Goal: Task Accomplishment & Management: Complete application form

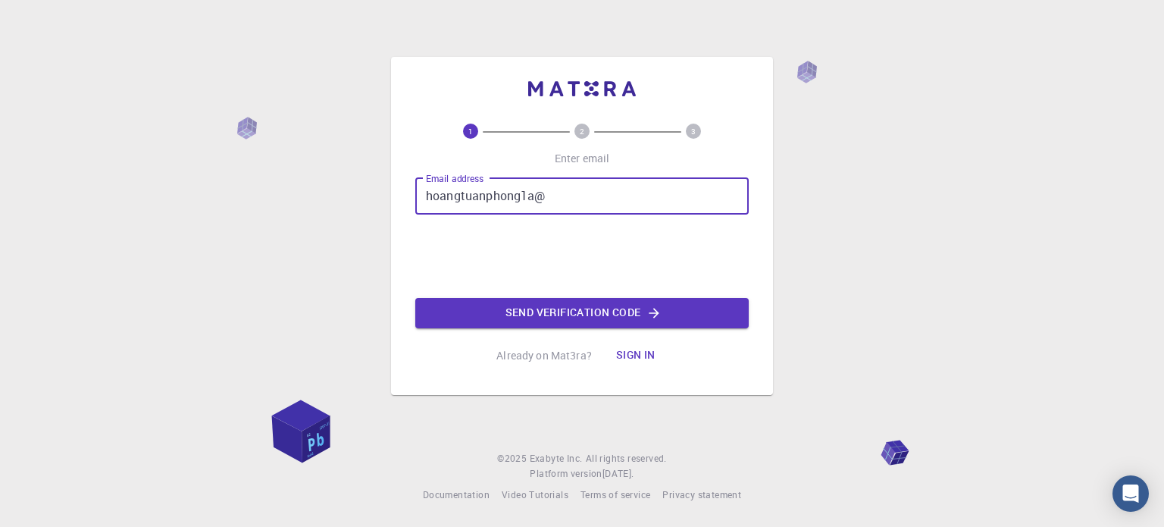
type input "hoangtuanphong1a@"
click at [646, 355] on button "Sign in" at bounding box center [636, 355] width 64 height 30
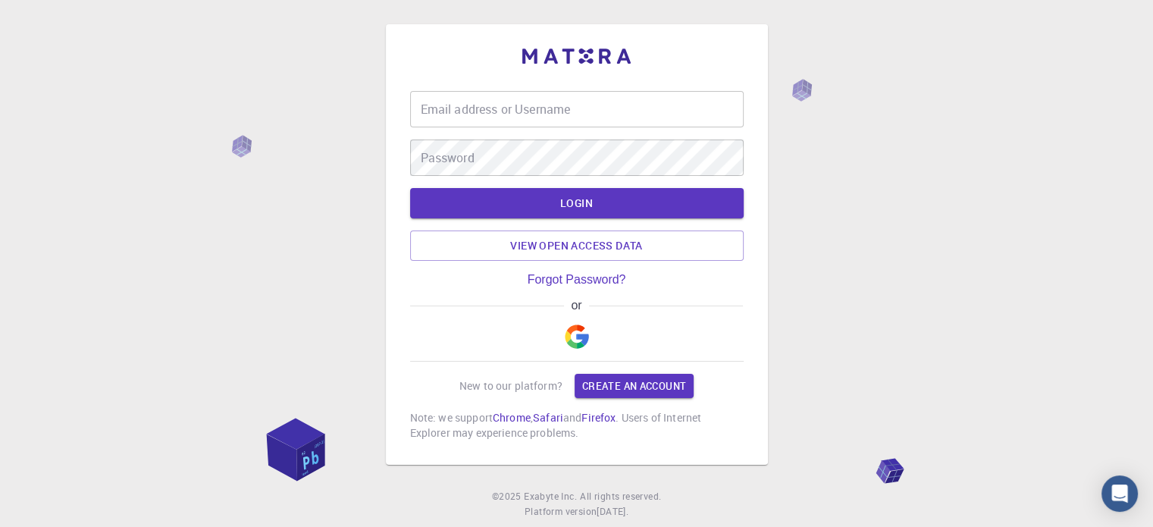
click at [576, 335] on img "button" at bounding box center [577, 336] width 24 height 24
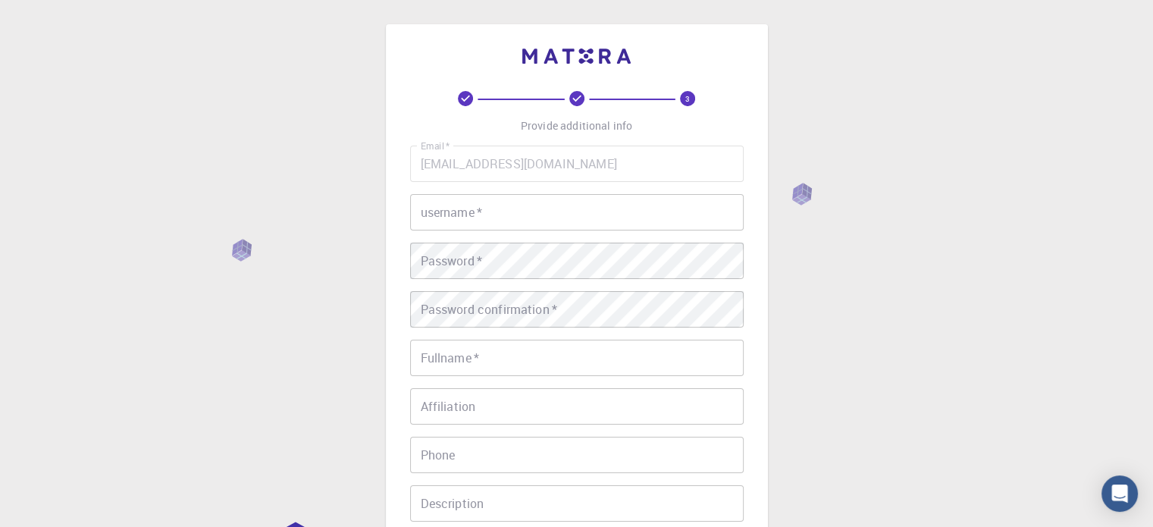
click at [496, 221] on input "username   *" at bounding box center [577, 212] width 334 height 36
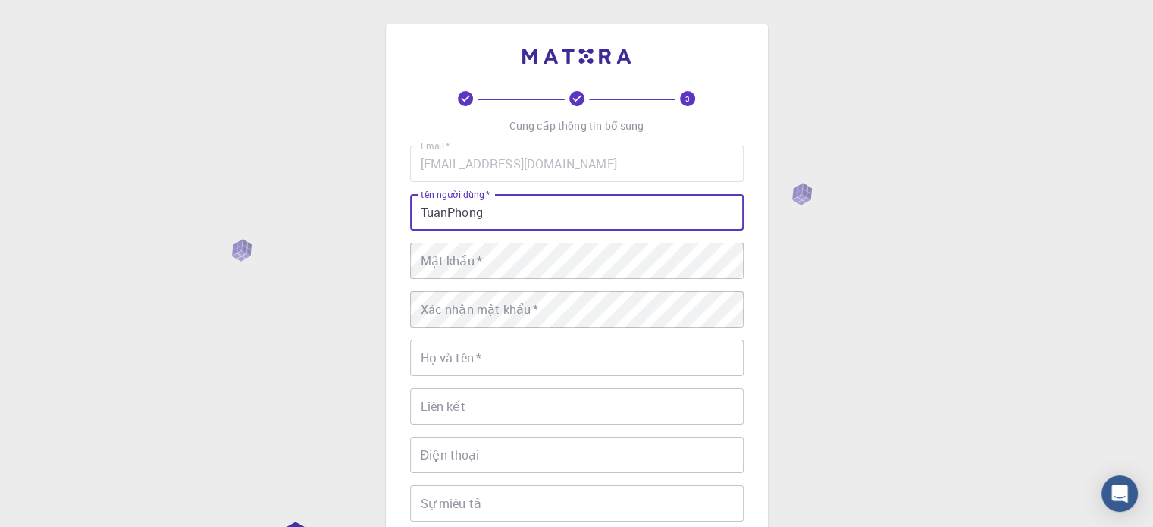
type input "TuanPhong"
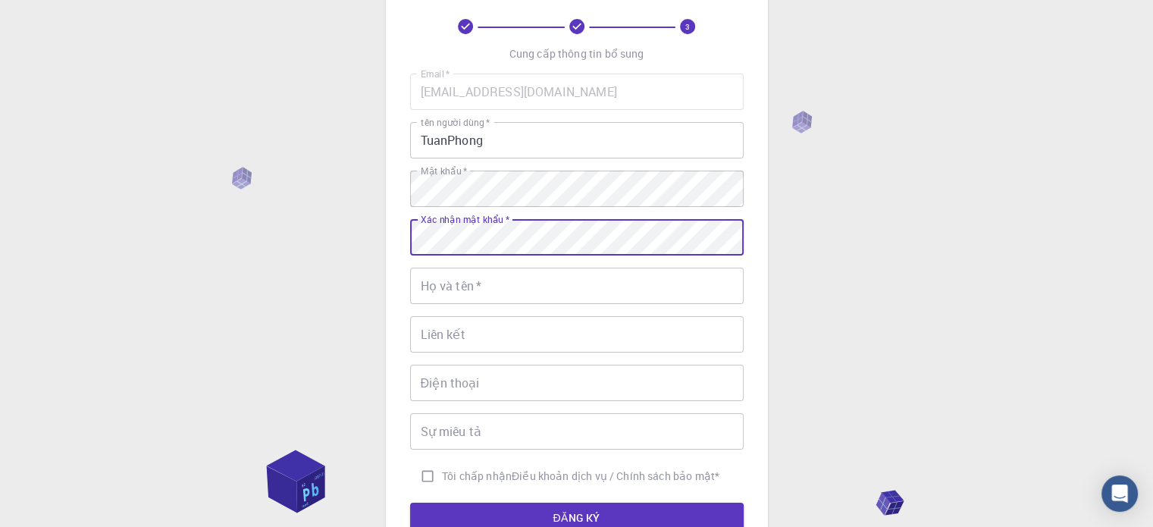
scroll to position [76, 0]
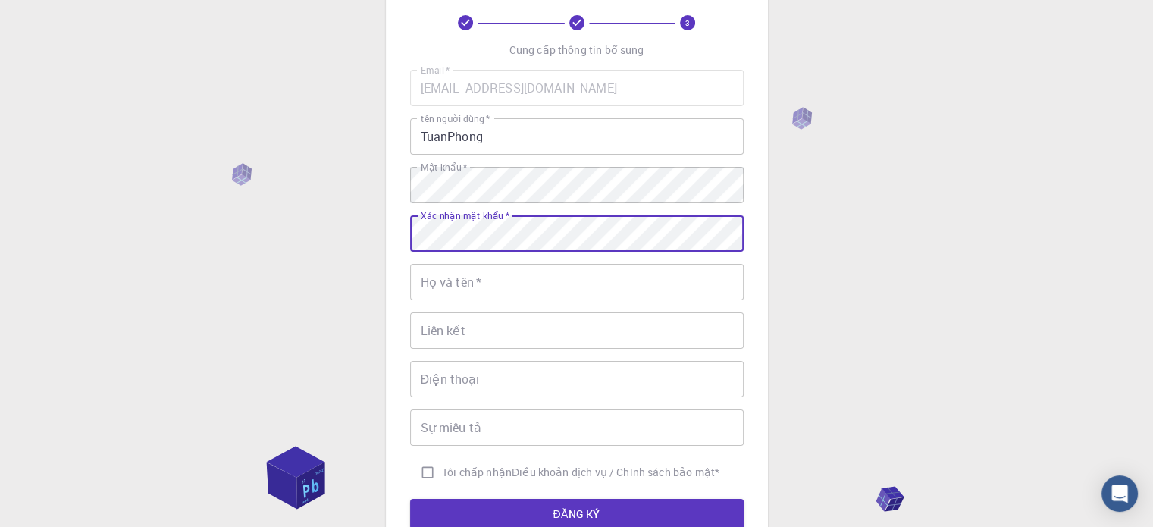
click at [485, 289] on input "Họ và tên   *" at bounding box center [577, 282] width 334 height 36
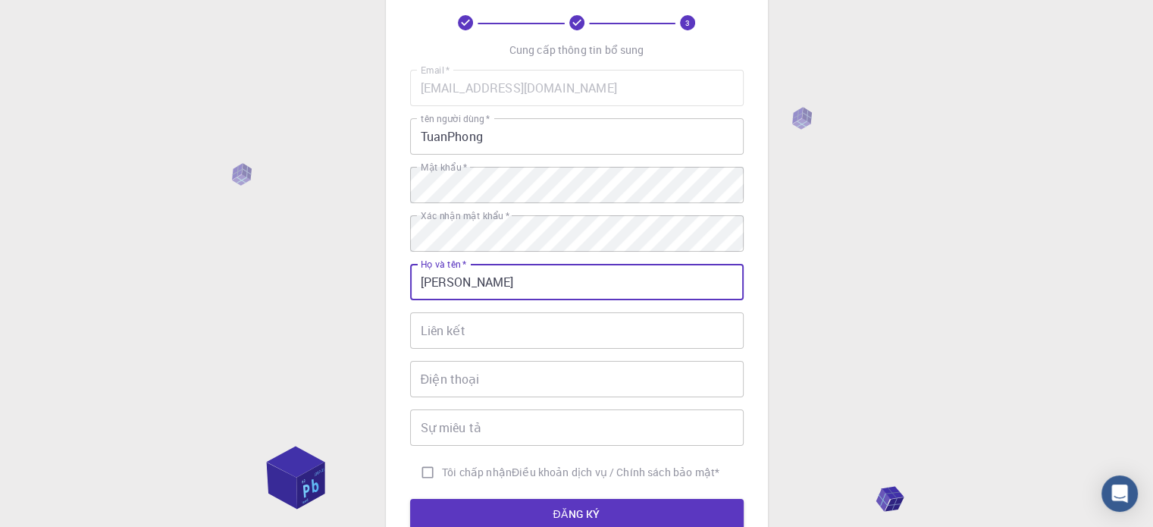
type input "Hoàng Tuấn Phong"
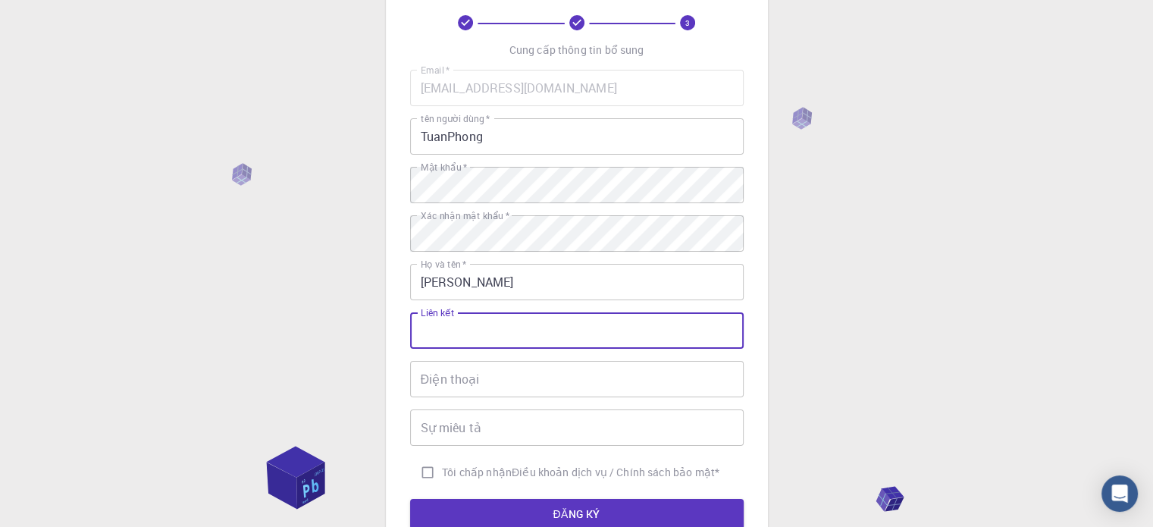
click at [515, 330] on input "Liên kết" at bounding box center [577, 330] width 334 height 36
drag, startPoint x: 473, startPoint y: 393, endPoint x: 490, endPoint y: 384, distance: 20.0
click at [473, 393] on input "Điện thoại" at bounding box center [577, 379] width 334 height 36
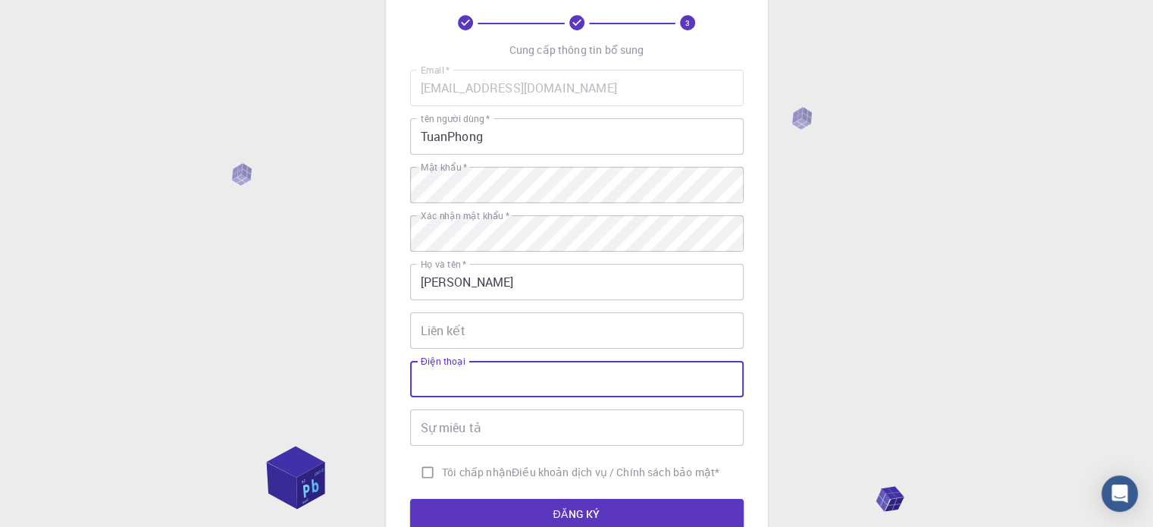
click at [446, 313] on div "Liên kết Liên kết" at bounding box center [577, 330] width 334 height 36
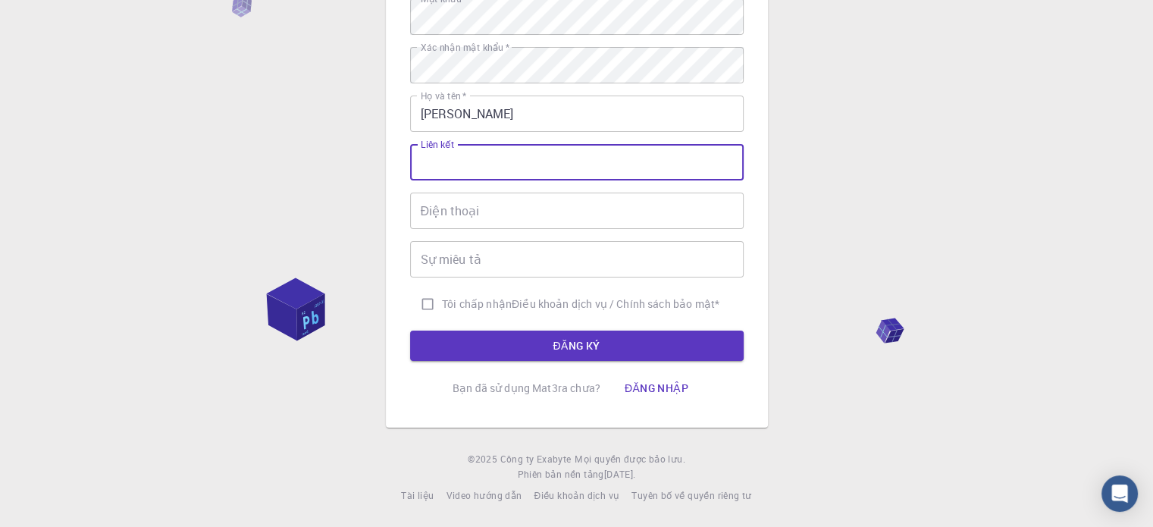
scroll to position [168, 0]
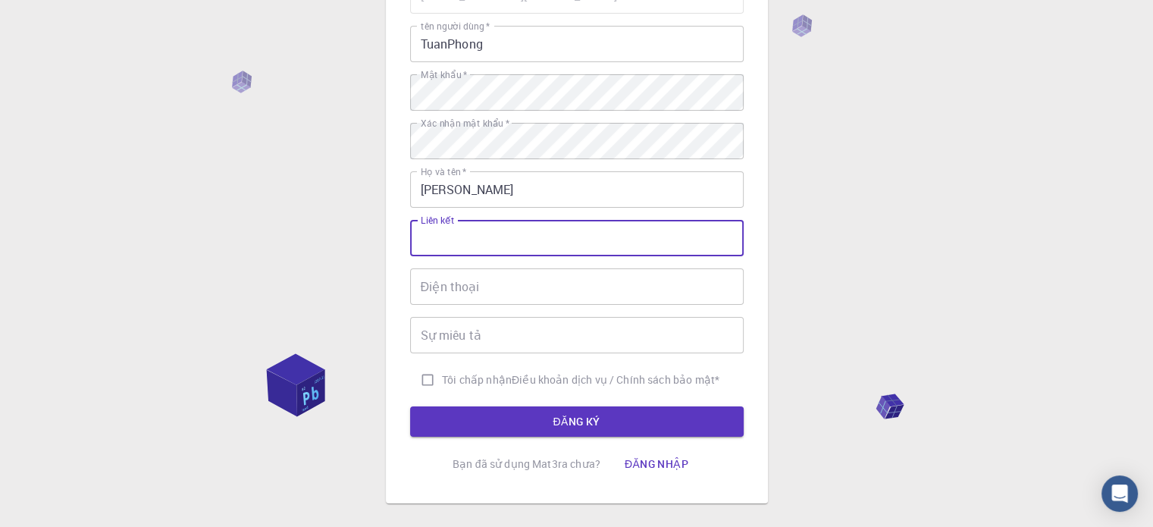
click at [421, 381] on input "Tôi chấp nhận Điều khoản dịch vụ / Chính sách bảo mật *" at bounding box center [427, 379] width 29 height 29
checkbox input "true"
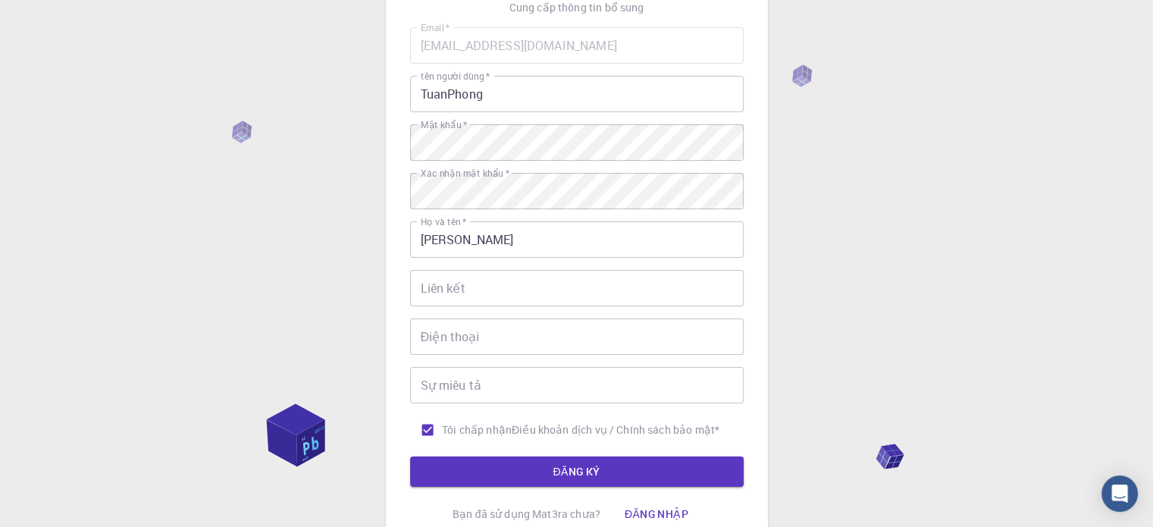
scroll to position [92, 0]
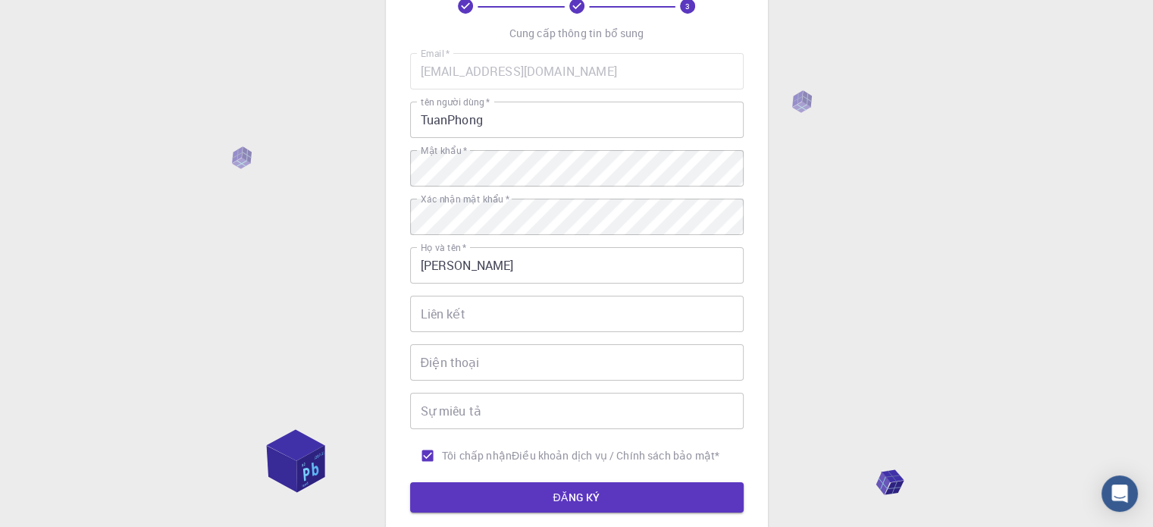
drag, startPoint x: 491, startPoint y: 375, endPoint x: 521, endPoint y: 362, distance: 32.6
click at [491, 376] on input "Điện thoại" at bounding box center [577, 362] width 334 height 36
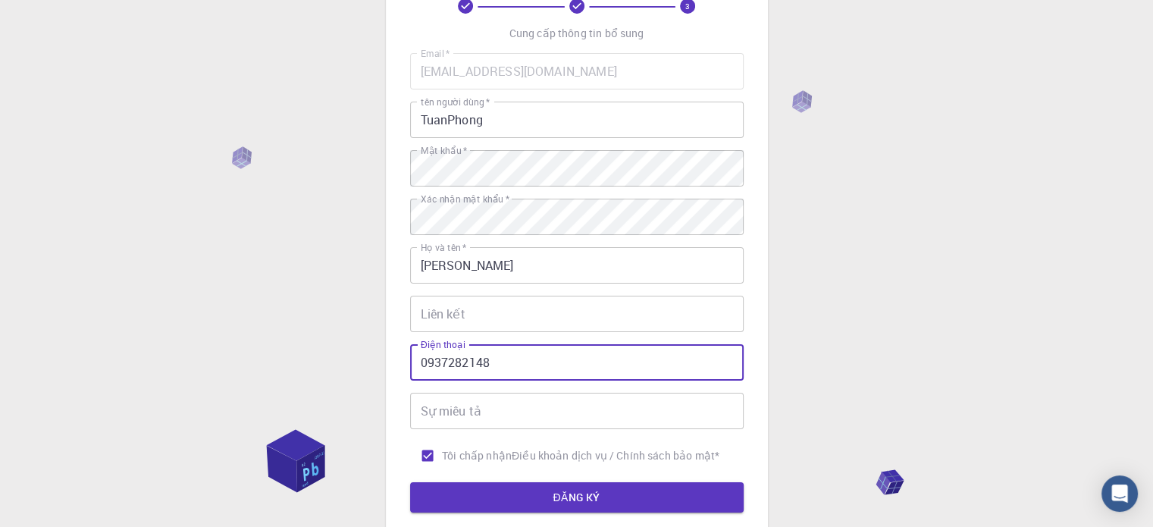
type input "0937282148"
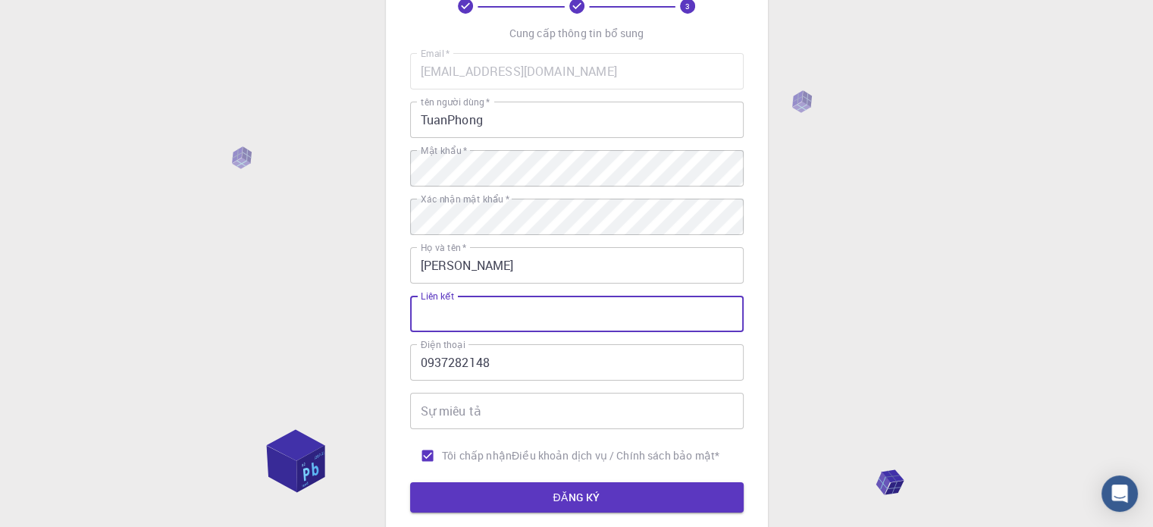
click at [549, 296] on input "Liên kết" at bounding box center [577, 314] width 334 height 36
click at [561, 321] on input "Liên kết" at bounding box center [577, 314] width 334 height 36
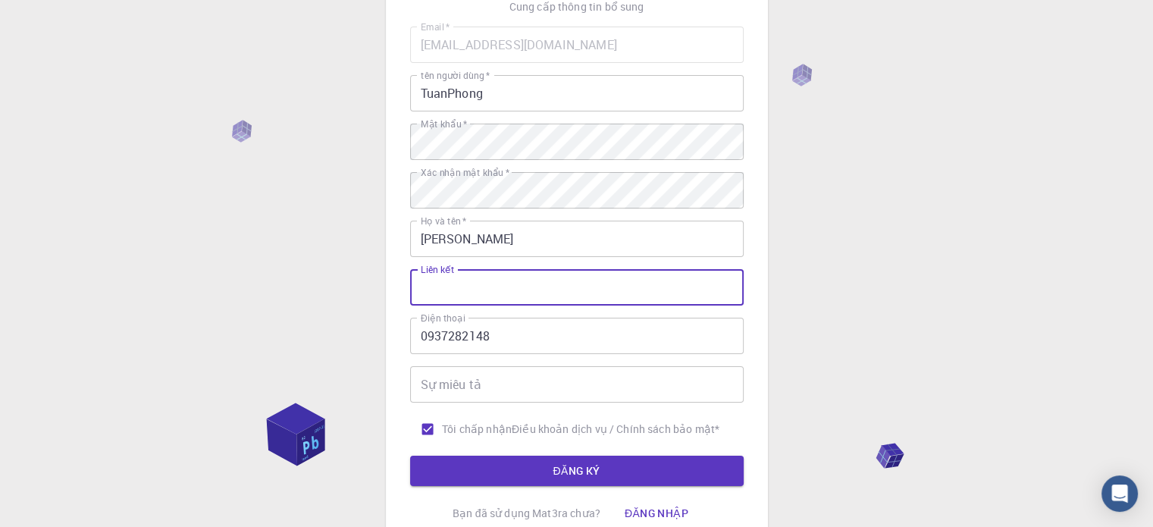
scroll to position [244, 0]
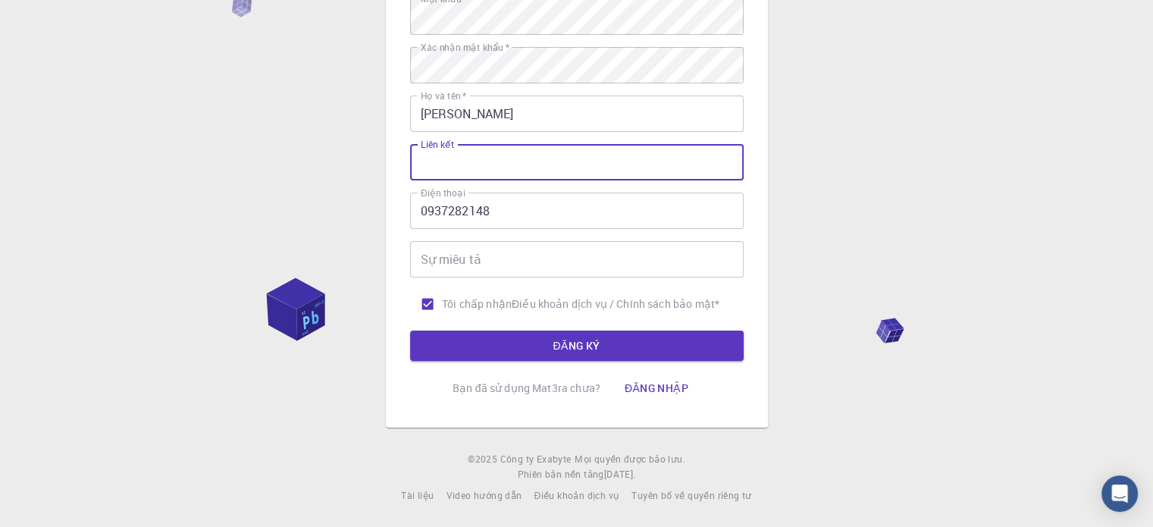
click at [619, 340] on button "ĐĂNG KÝ" at bounding box center [577, 345] width 334 height 30
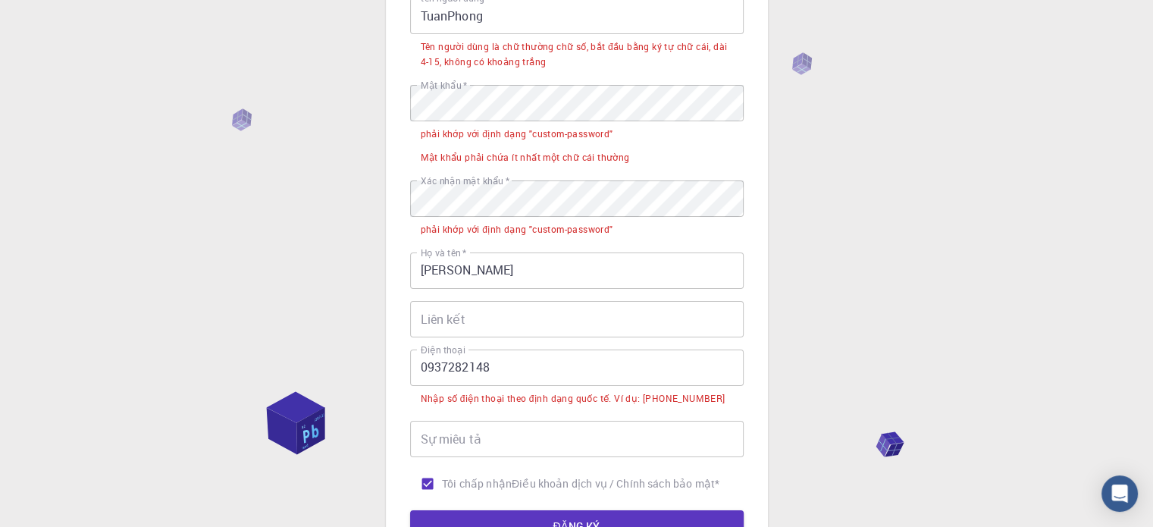
scroll to position [131, 0]
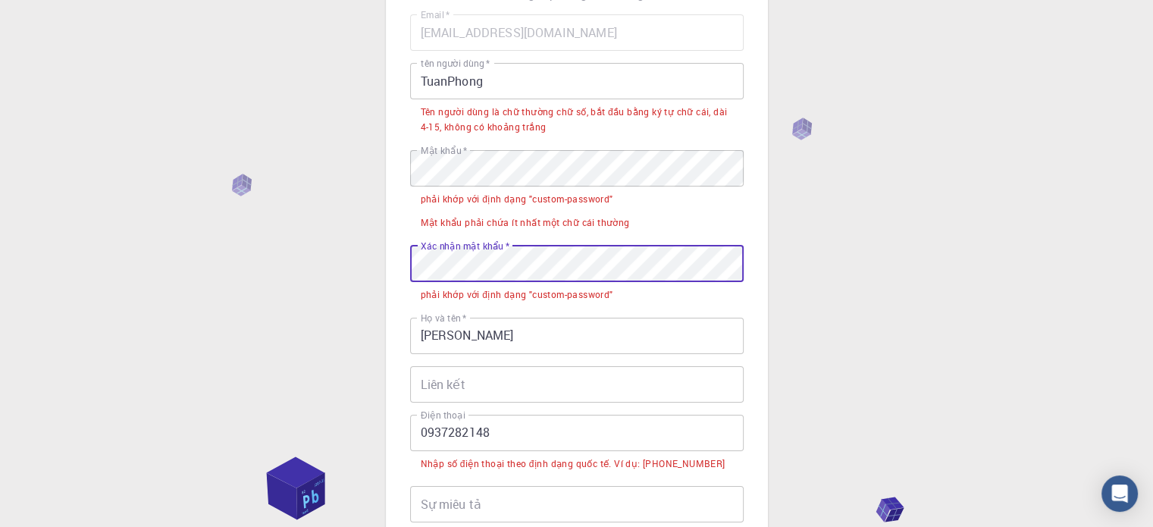
click at [397, 251] on div "3 Cung cấp thông tin bổ sung Email   * hoangtuanphong1a@gmail.com Email   * tên…" at bounding box center [577, 282] width 382 height 779
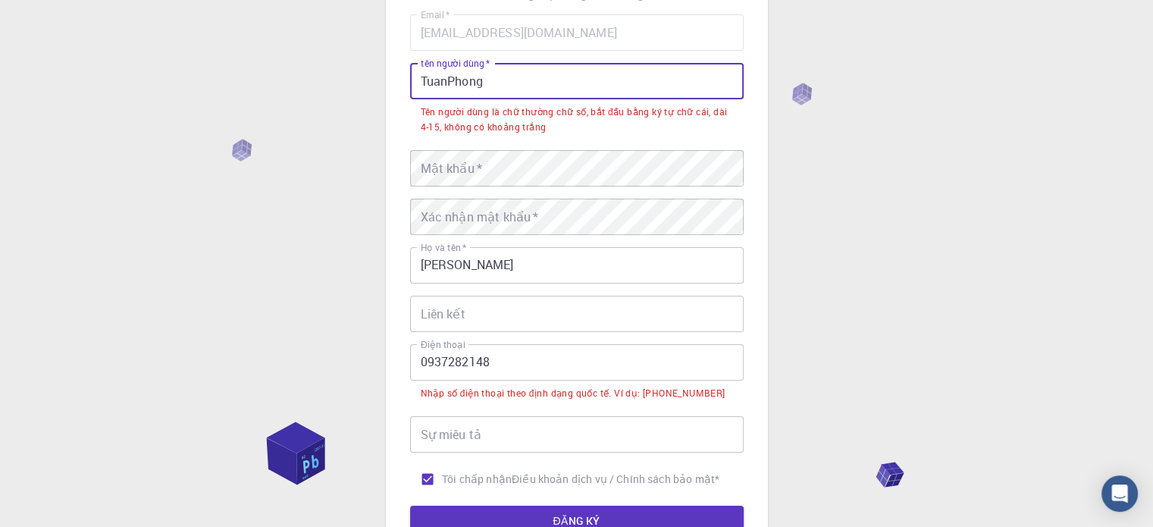
drag, startPoint x: 461, startPoint y: 70, endPoint x: 402, endPoint y: 74, distance: 59.2
click at [400, 72] on div "3 Cung cấp thông tin bổ sung Email   * hoangtuanphong1a@gmail.com Email   * tên…" at bounding box center [577, 247] width 382 height 709
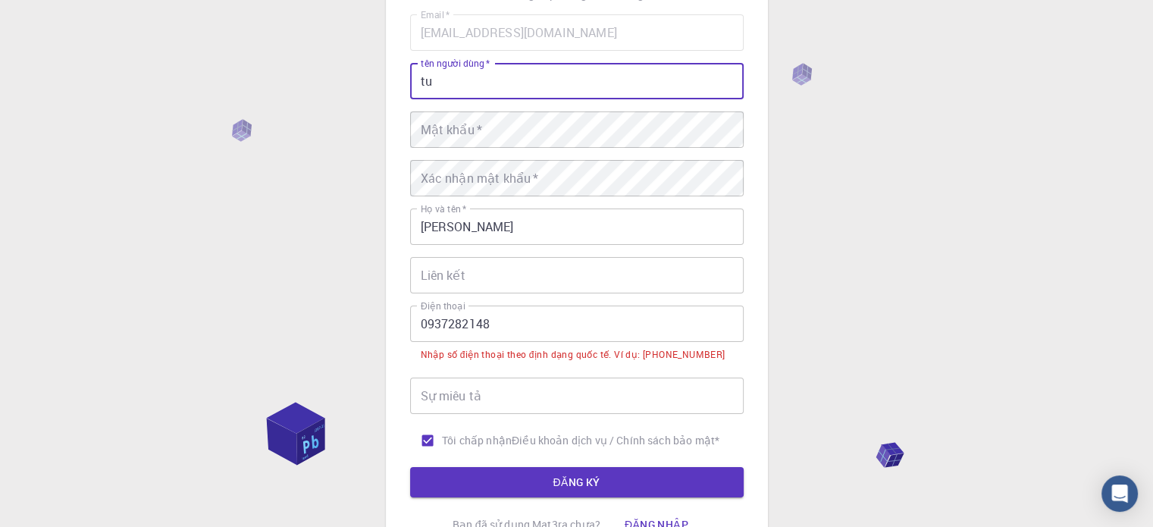
type input "t"
type input "hoangtuanphong.dev"
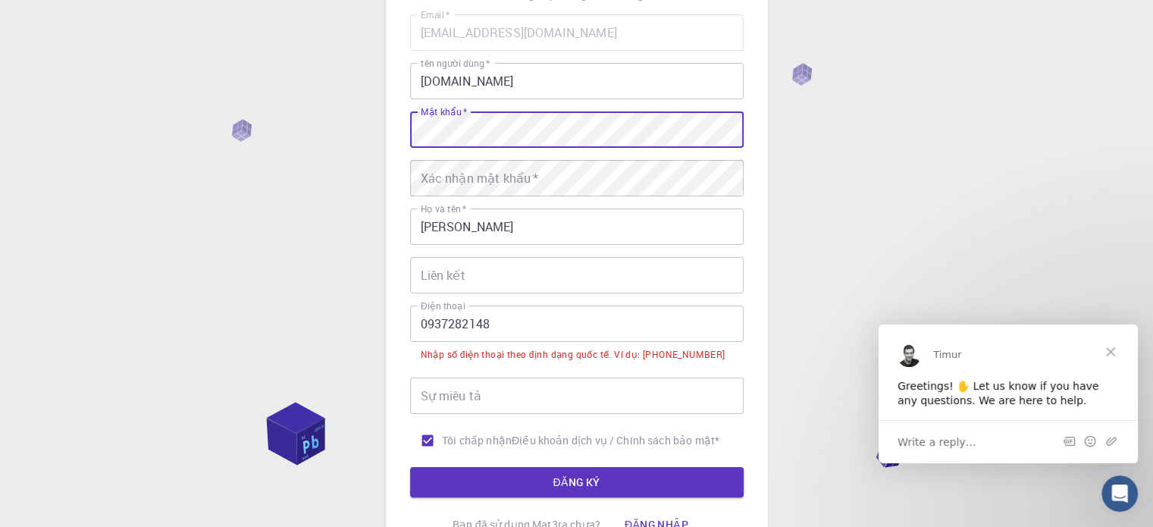
scroll to position [0, 0]
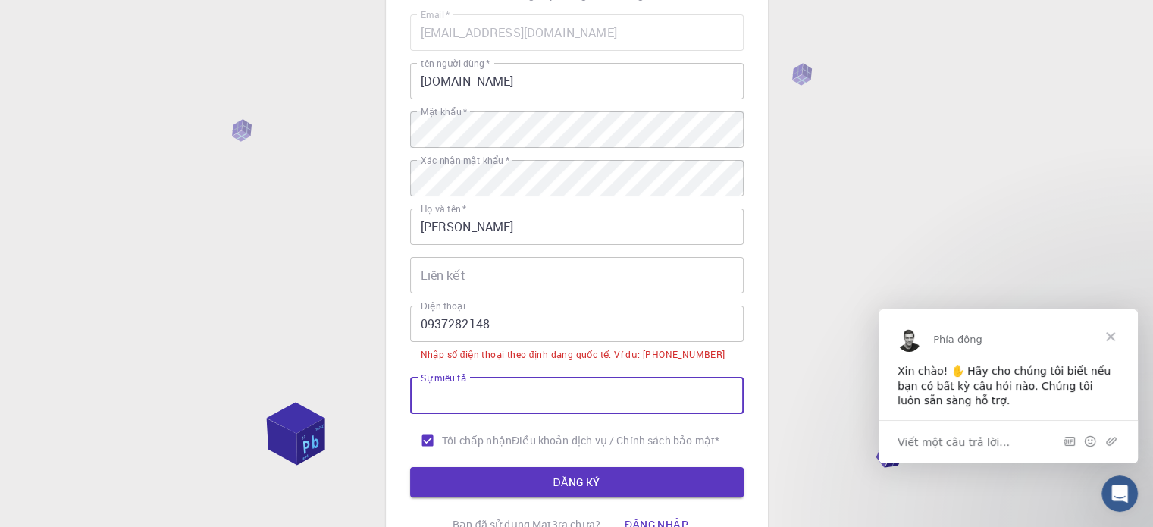
click at [527, 377] on input "Sự miêu tả" at bounding box center [577, 395] width 334 height 36
click at [543, 317] on input "0937282148" at bounding box center [577, 323] width 334 height 36
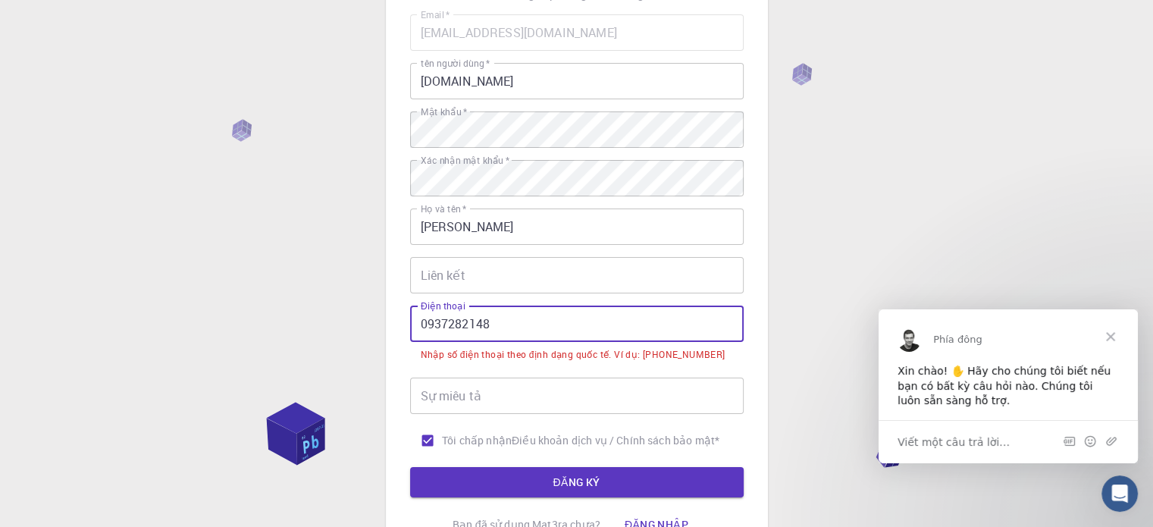
click at [630, 333] on input "0937282148" at bounding box center [577, 323] width 334 height 36
click at [420, 325] on input "0937282148" at bounding box center [577, 323] width 334 height 36
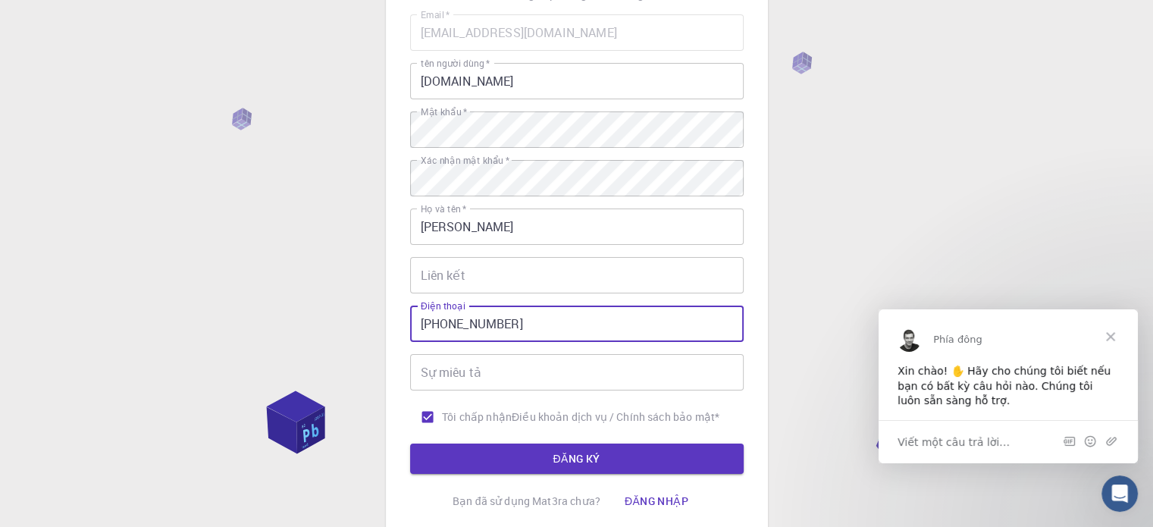
type input "+84 937282148"
click at [410, 443] on button "ĐĂNG KÝ" at bounding box center [577, 458] width 334 height 30
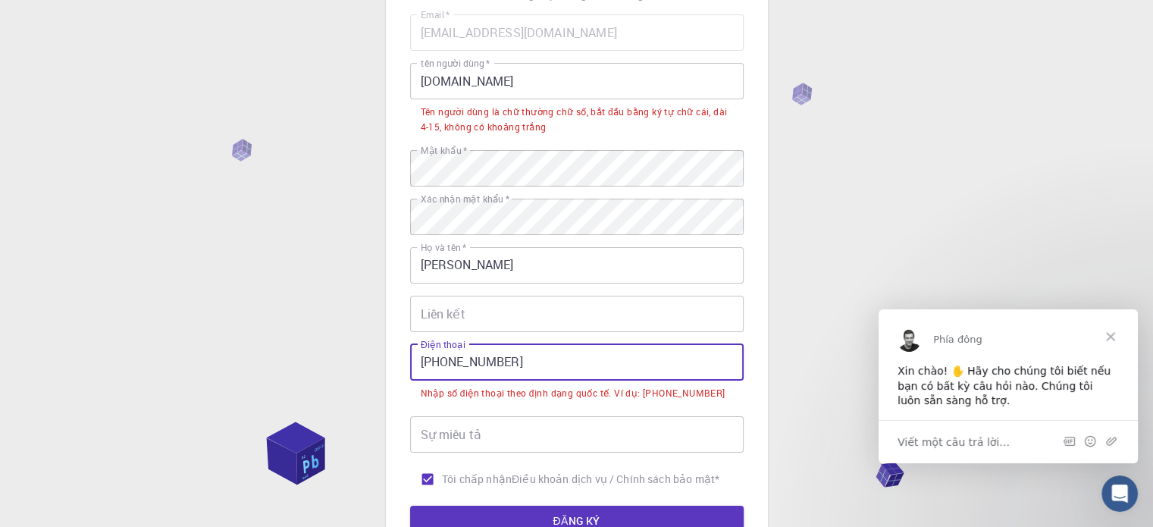
click at [581, 447] on input "Sự miêu tả" at bounding box center [577, 434] width 334 height 36
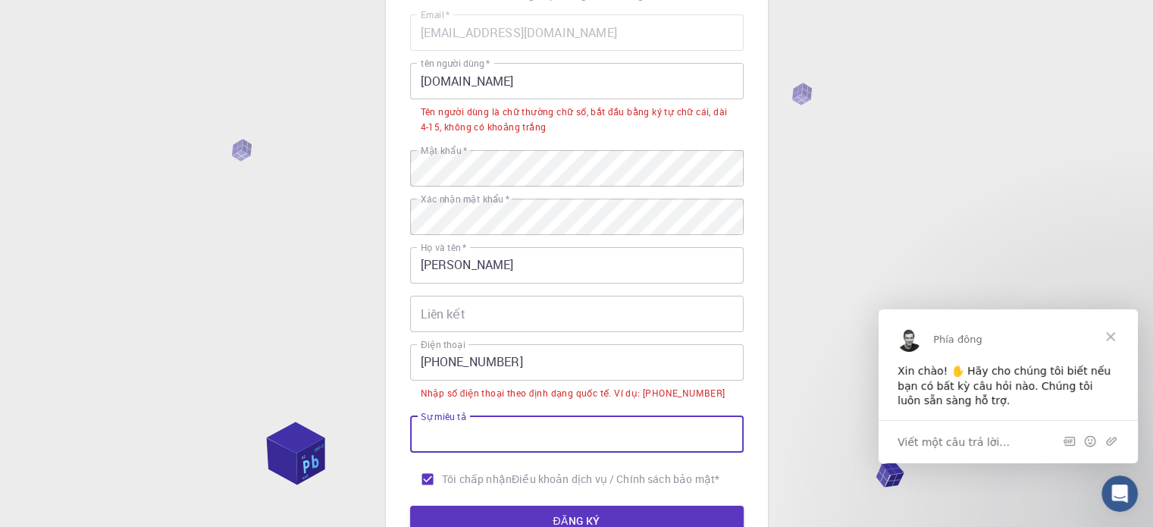
click at [569, 427] on input "Sự miêu tả" at bounding box center [577, 434] width 334 height 36
click at [518, 74] on input "hoangtuanphong.dev" at bounding box center [577, 81] width 334 height 36
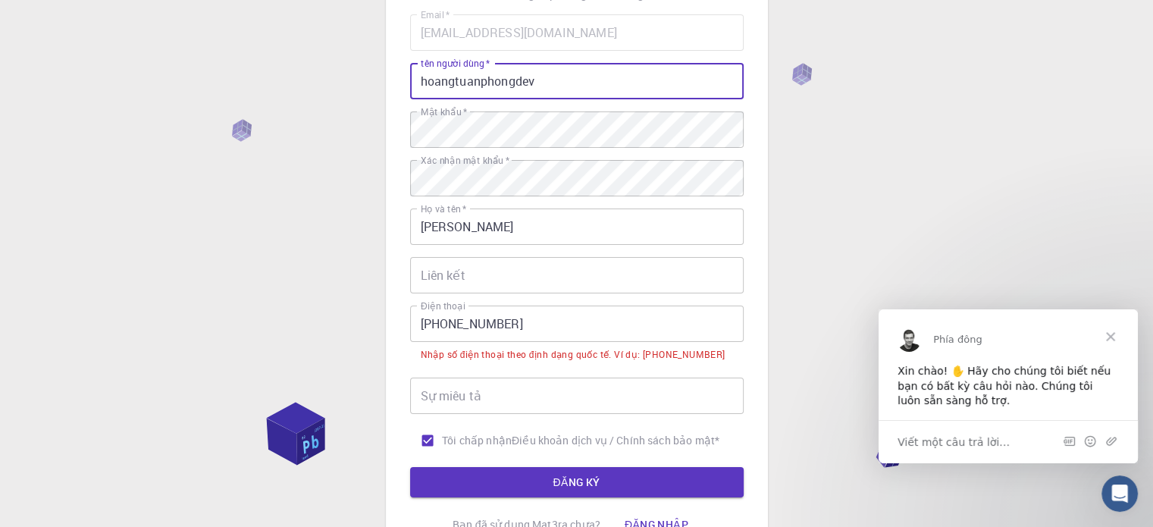
type input "hoangtuanphongdev"
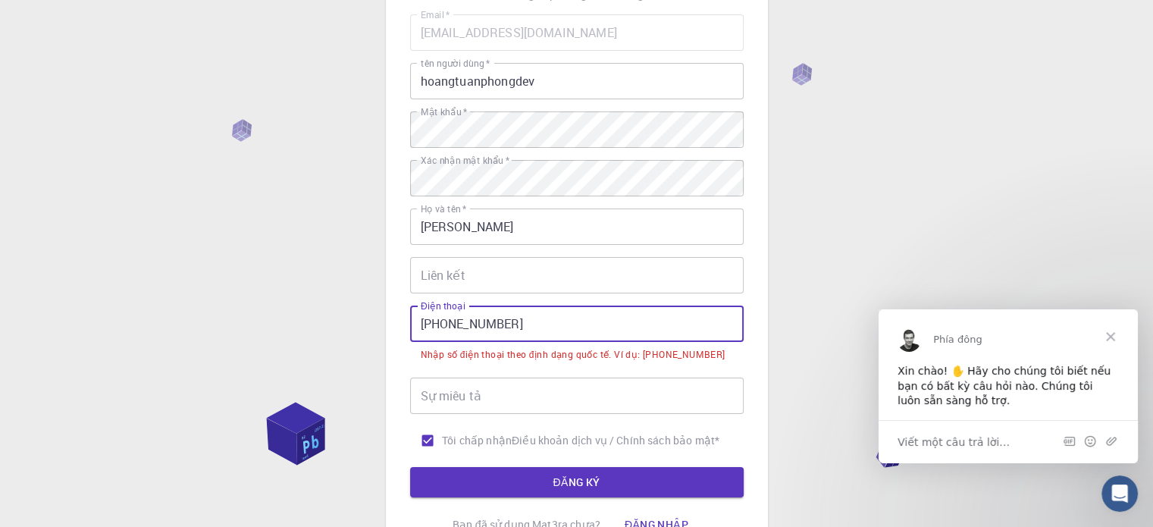
drag, startPoint x: 540, startPoint y: 321, endPoint x: 415, endPoint y: 321, distance: 124.3
click at [416, 321] on input "+84 937282148" at bounding box center [577, 323] width 334 height 36
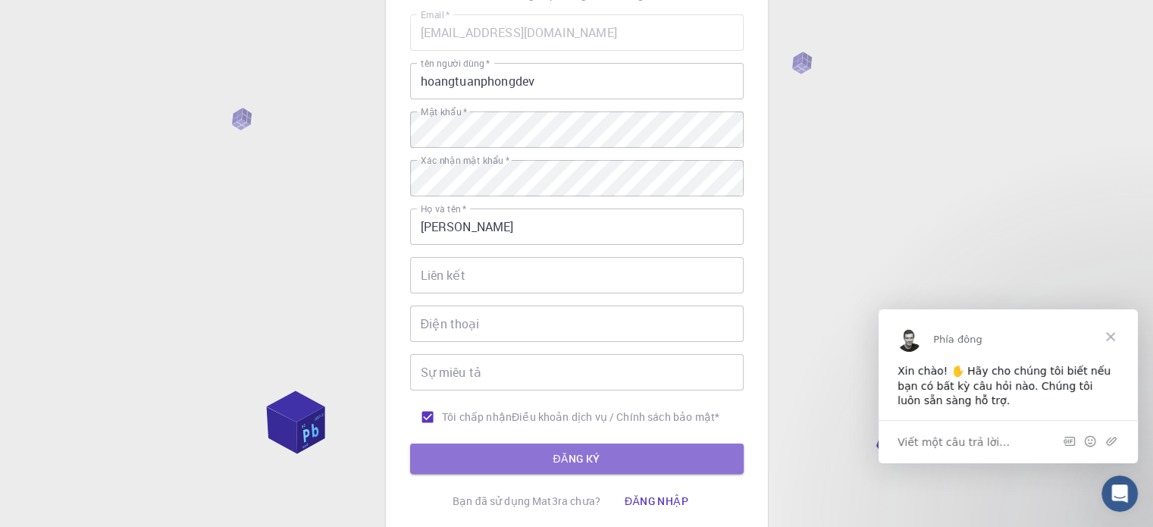
click at [543, 470] on button "ĐĂNG KÝ" at bounding box center [577, 458] width 334 height 30
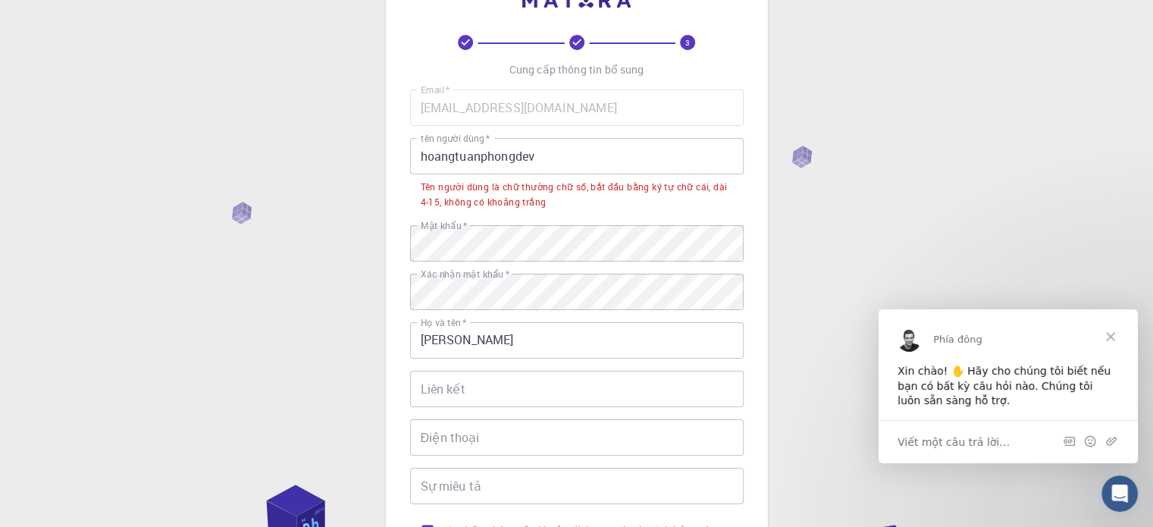
scroll to position [55, 0]
click at [559, 161] on input "hoangtuanphongdev" at bounding box center [577, 157] width 334 height 36
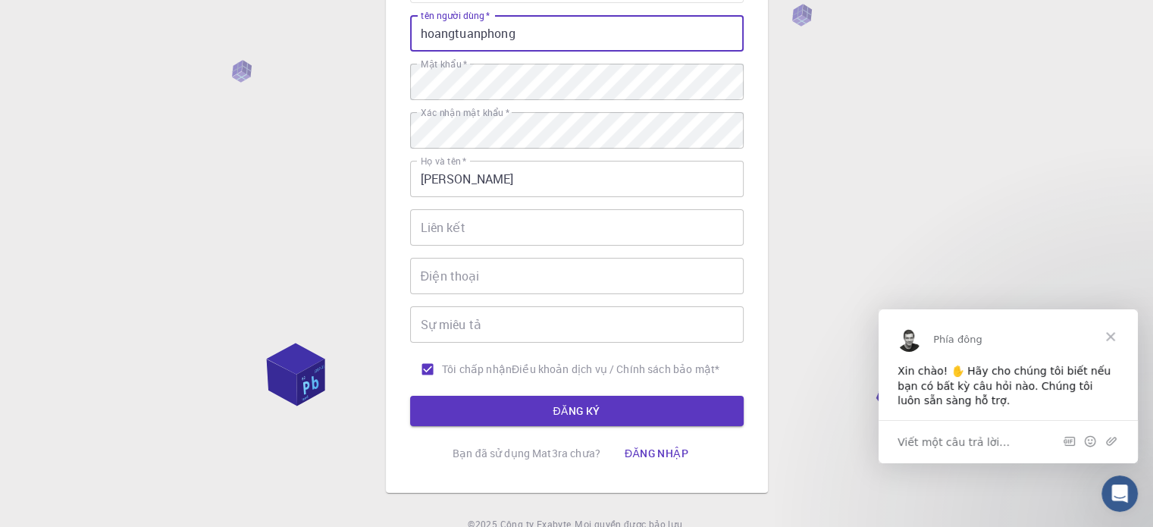
scroll to position [244, 0]
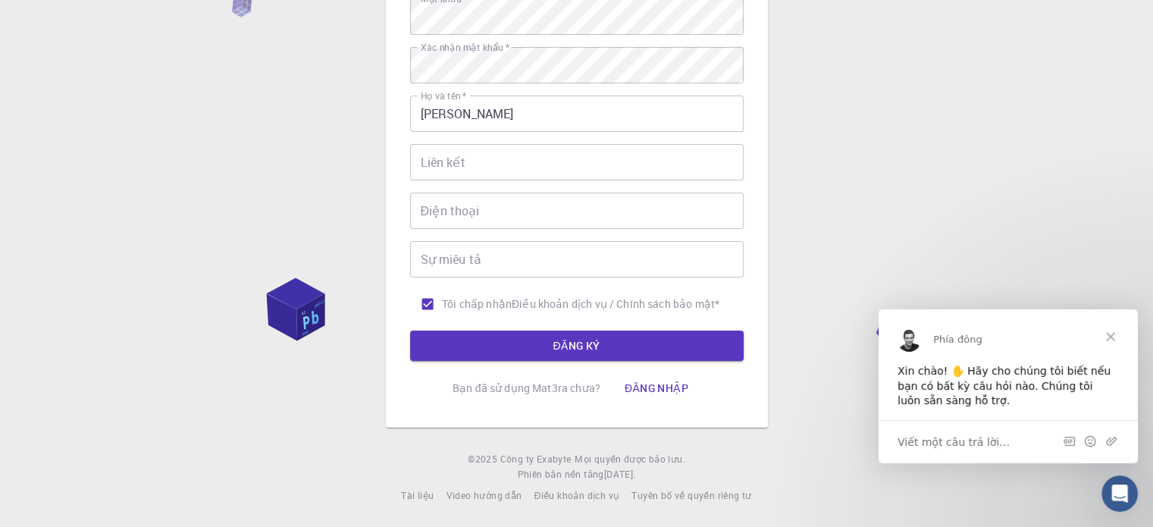
type input "hoangtuanphong"
click at [574, 333] on button "ĐĂNG KÝ" at bounding box center [577, 345] width 334 height 30
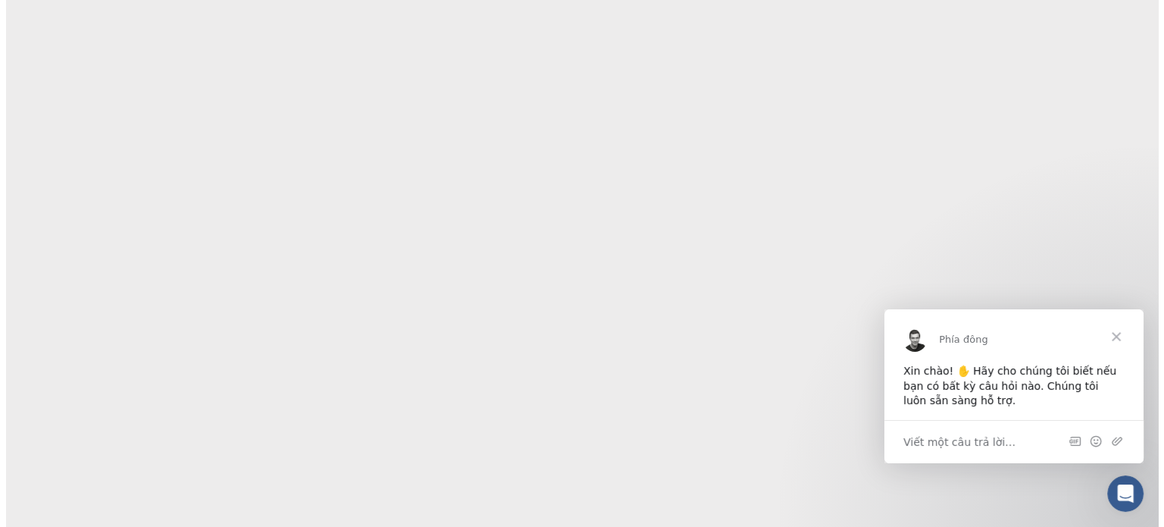
scroll to position [0, 0]
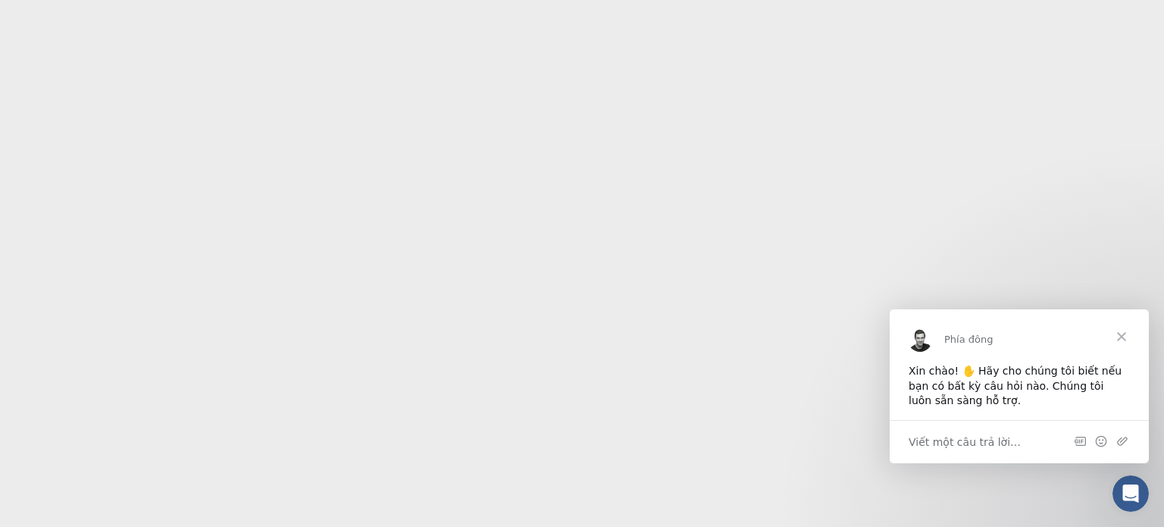
click at [1128, 340] on span "Đóng" at bounding box center [1122, 336] width 55 height 55
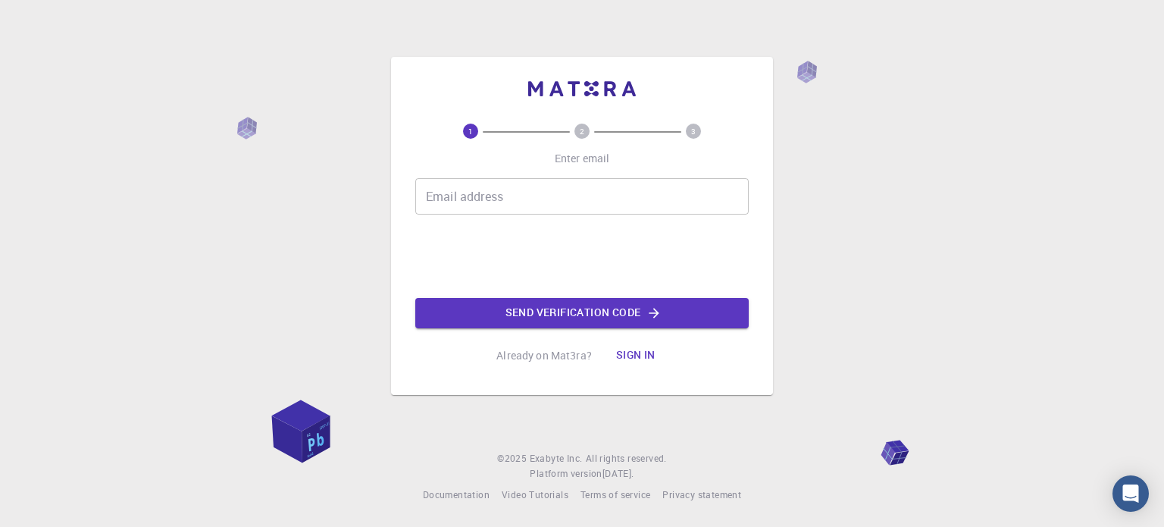
click at [500, 205] on input "Email address" at bounding box center [582, 196] width 334 height 36
click at [531, 193] on input "Email address" at bounding box center [582, 196] width 334 height 36
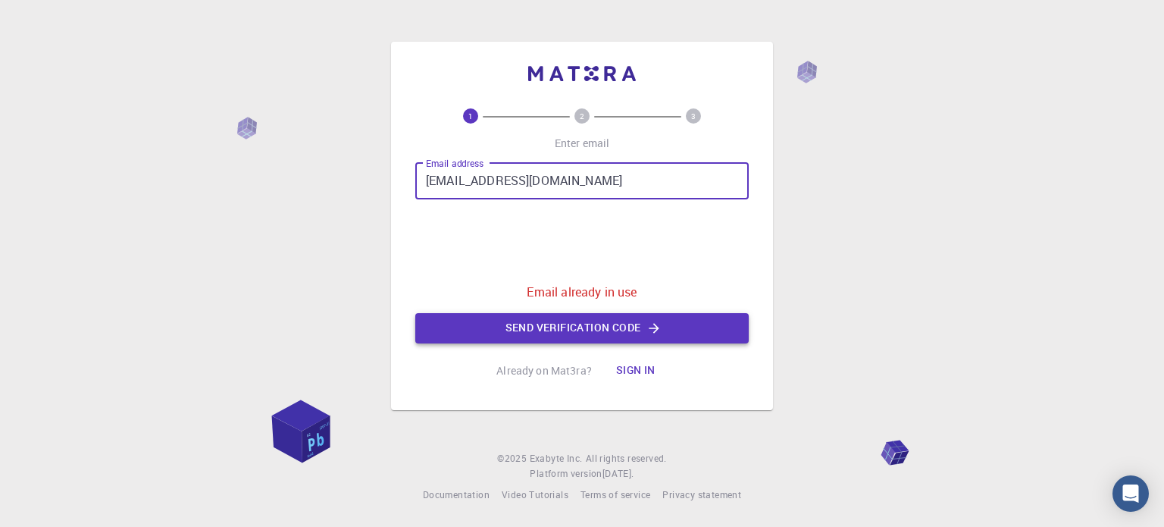
type input "[EMAIL_ADDRESS][DOMAIN_NAME]"
click at [647, 325] on icon "button" at bounding box center [654, 328] width 15 height 15
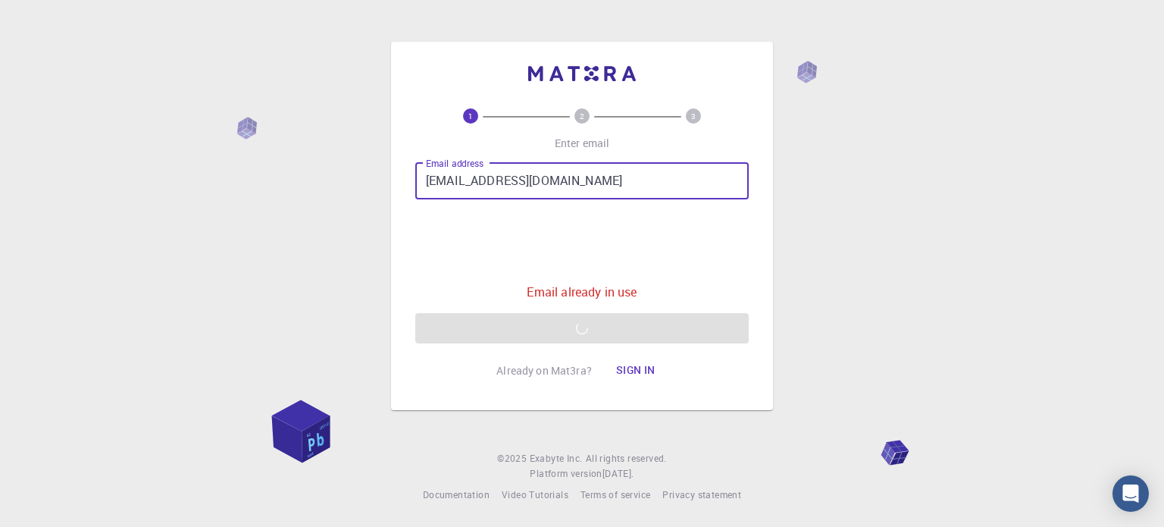
drag, startPoint x: 597, startPoint y: 180, endPoint x: 318, endPoint y: 83, distance: 295.1
click at [349, 172] on div "1 2 3 Enter email Email address hoangtuanphong1a@gmail.com Email address Email …" at bounding box center [582, 263] width 1164 height 527
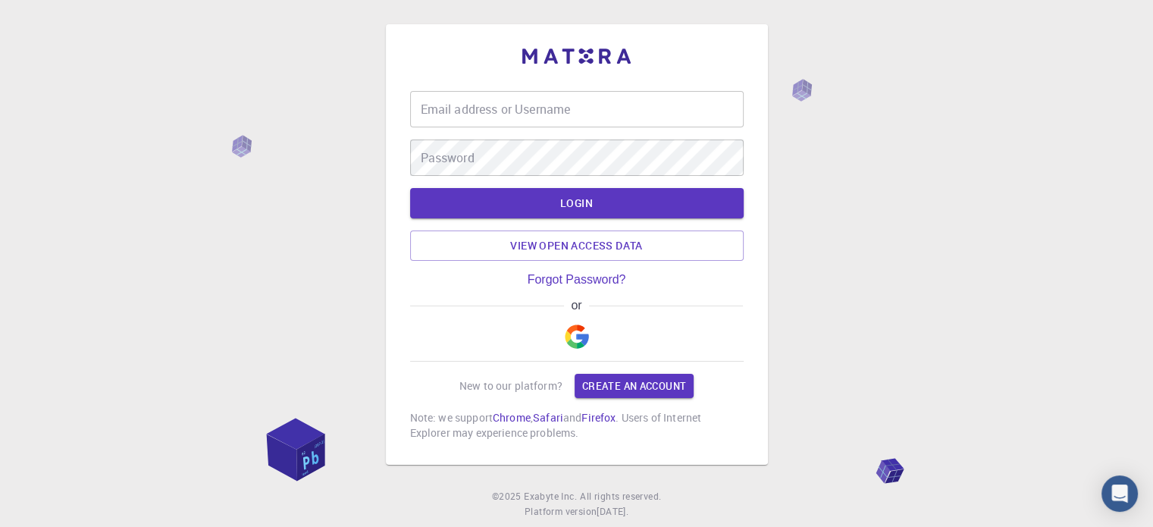
click at [506, 88] on div "Email address or Username Email address or Username Password Password LOGIN Vie…" at bounding box center [577, 245] width 334 height 392
click at [524, 104] on div "Email address or Username Email address or Username" at bounding box center [577, 109] width 334 height 36
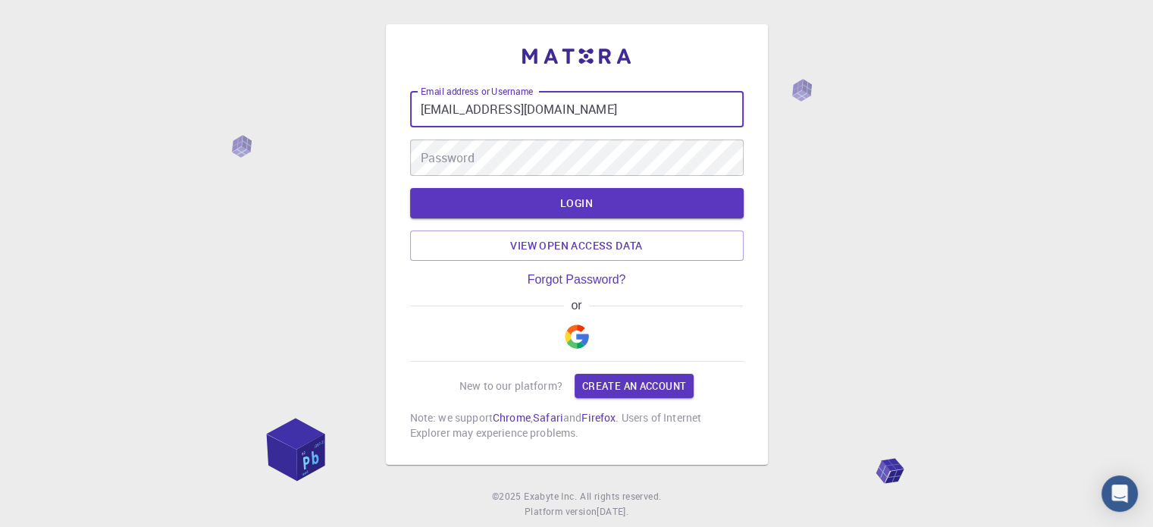
type input "hoangtuanphong1a@gmail.com"
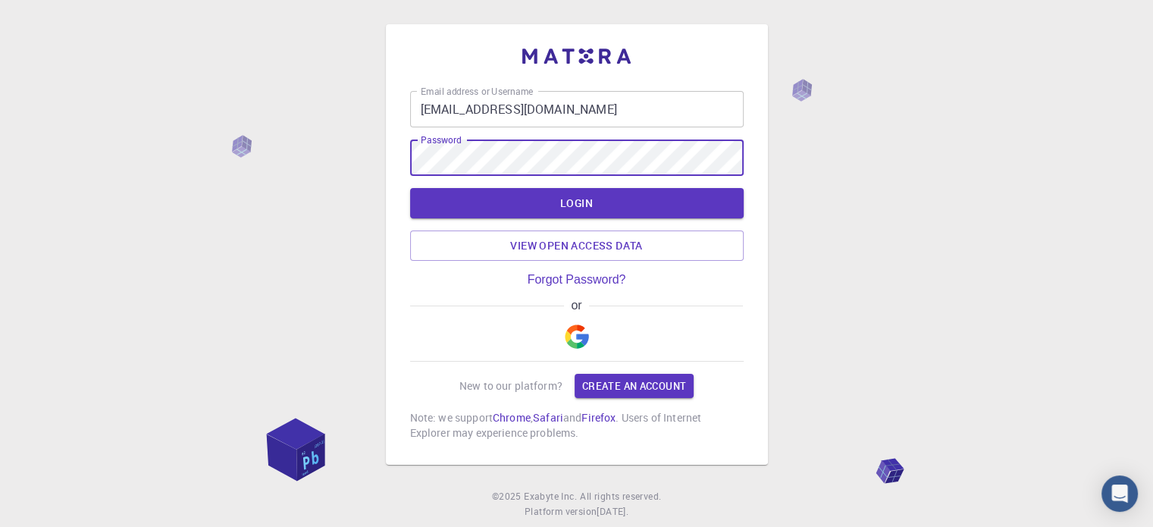
click at [410, 188] on button "LOGIN" at bounding box center [577, 203] width 334 height 30
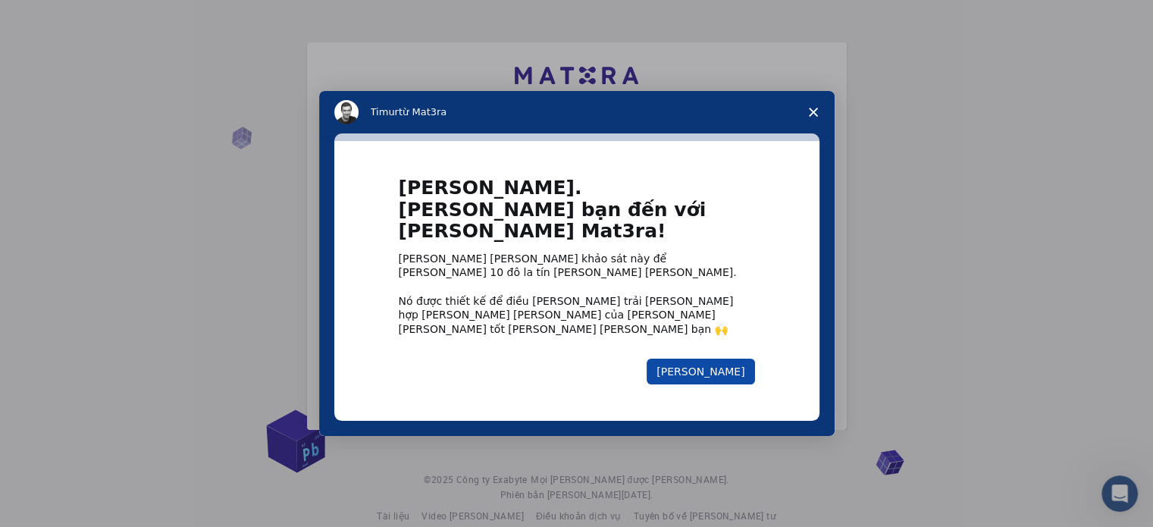
click at [727, 365] on font "Kế tiếp" at bounding box center [700, 371] width 88 height 12
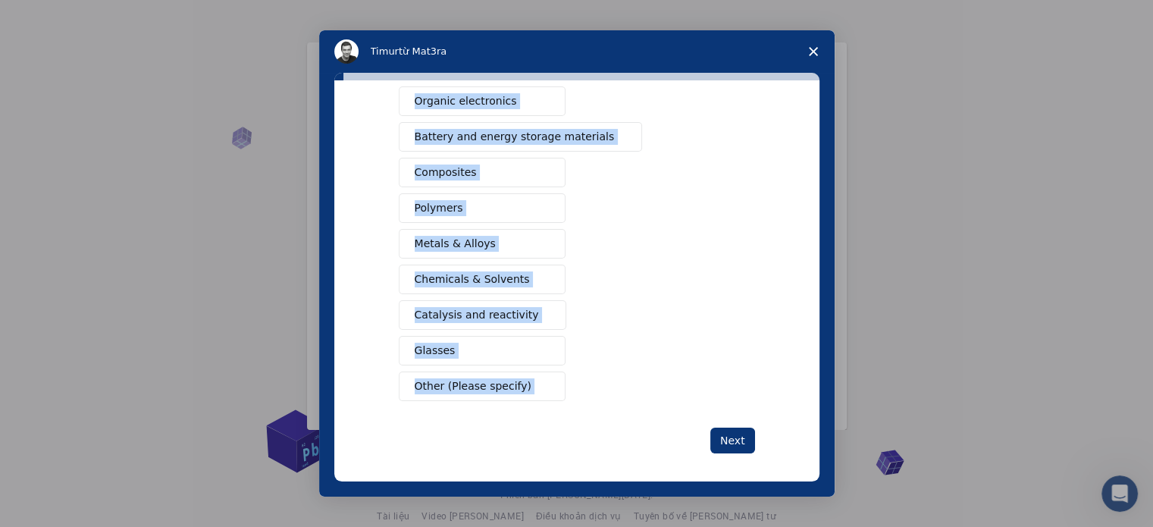
scroll to position [200, 0]
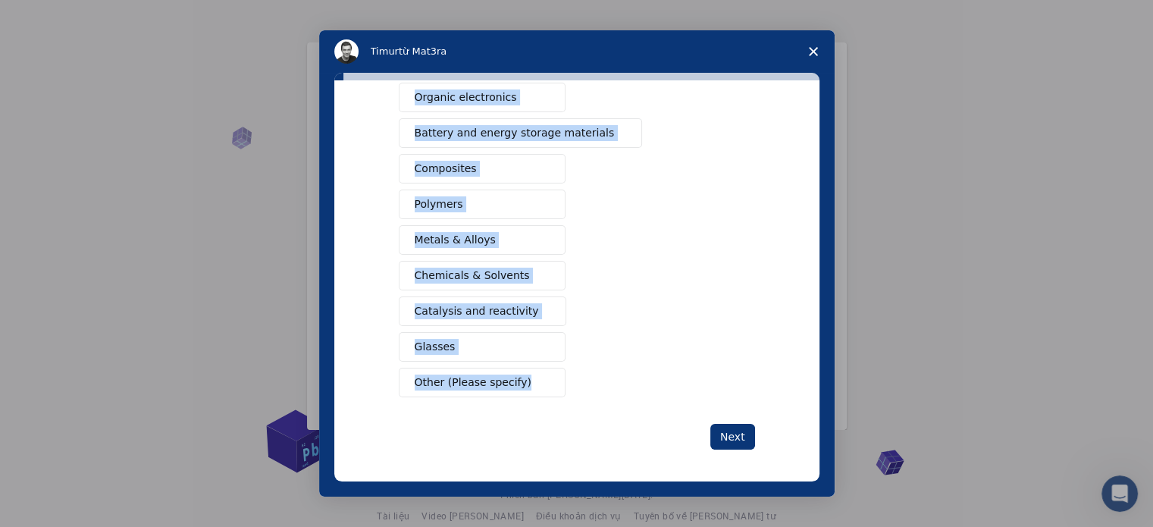
drag, startPoint x: 352, startPoint y: 133, endPoint x: 588, endPoint y: 383, distance: 344.2
click at [588, 383] on div "What type(s) of materials are you interested in? Semiconductors Solar energy ma…" at bounding box center [576, 280] width 485 height 401
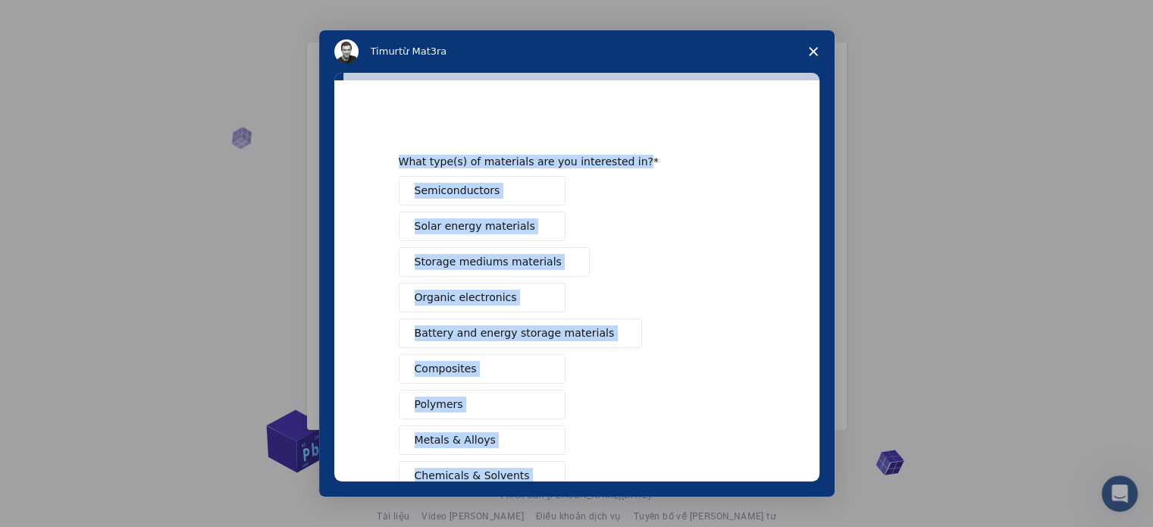
copy div "What type(s) of materials are you interested in? Semiconductors Solar energy ma…"
click at [650, 199] on div "Semiconductors Solar energy materials Storage mediums materials Organic electro…" at bounding box center [577, 386] width 356 height 421
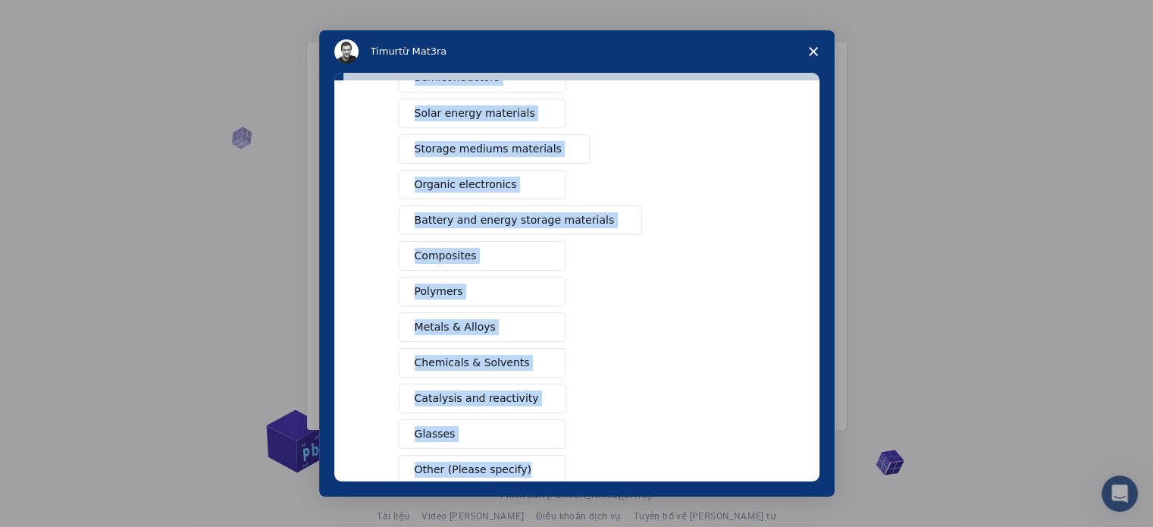
scroll to position [200, 0]
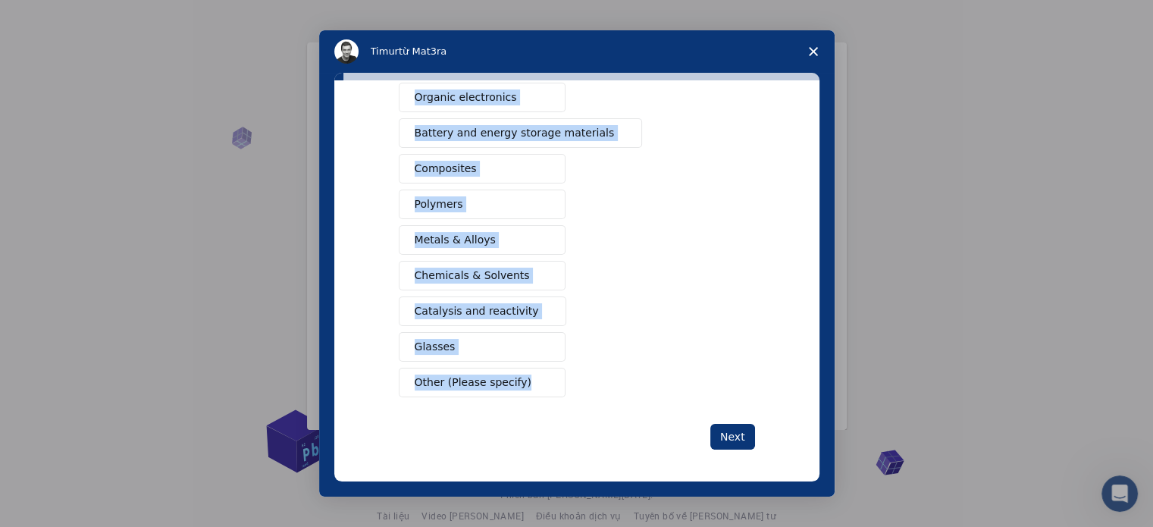
click at [603, 358] on div "Semiconductors Solar energy materials Storage mediums materials Organic electro…" at bounding box center [577, 186] width 356 height 421
click at [484, 377] on span "Other (Please specify)" at bounding box center [473, 382] width 117 height 16
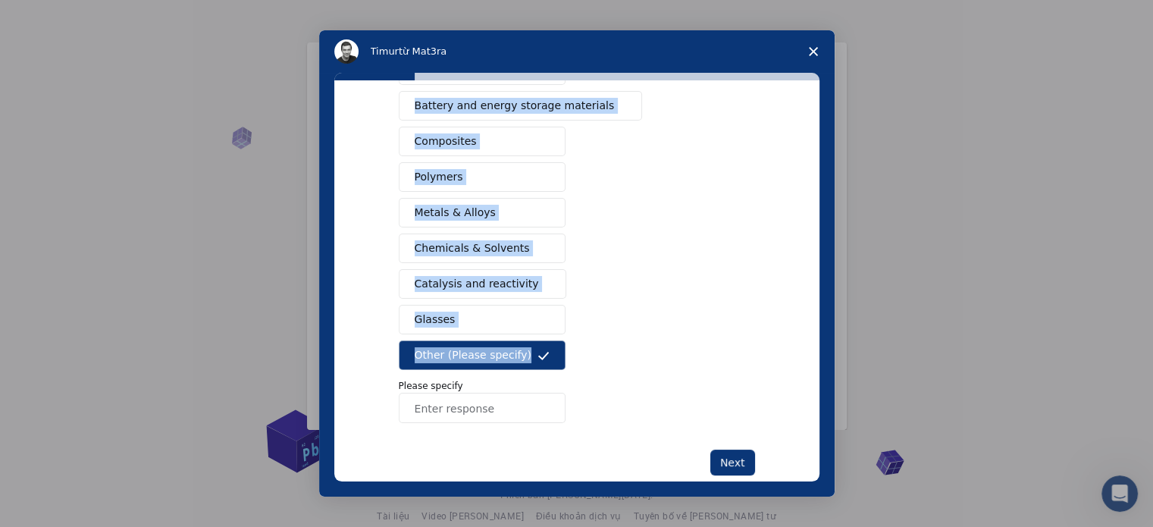
scroll to position [254, 0]
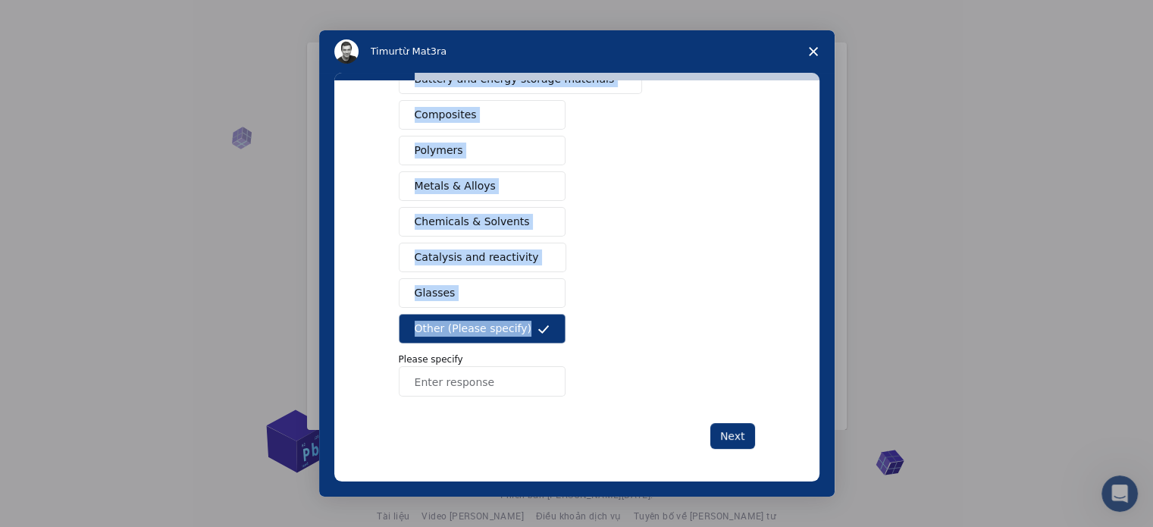
click at [467, 315] on button "Other (Please specify)" at bounding box center [482, 329] width 167 height 30
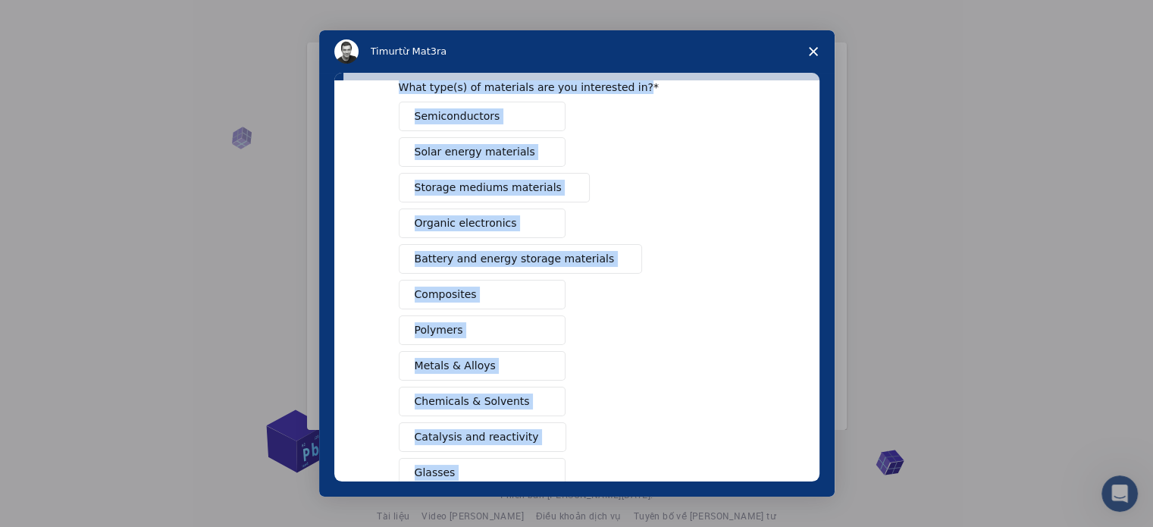
scroll to position [0, 0]
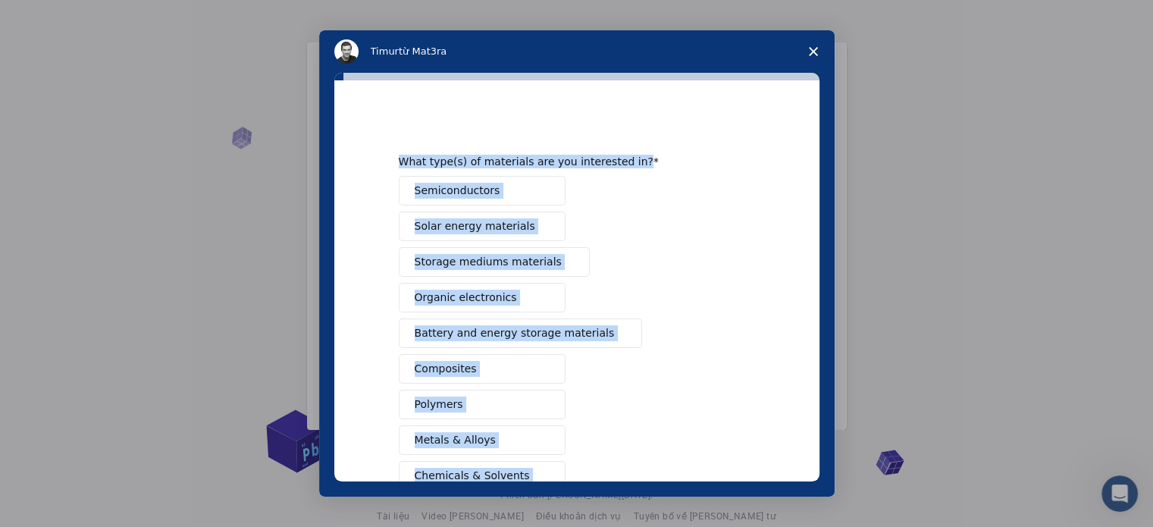
click at [709, 218] on div "Semiconductors Solar energy materials Storage mediums materials Organic electro…" at bounding box center [577, 386] width 356 height 421
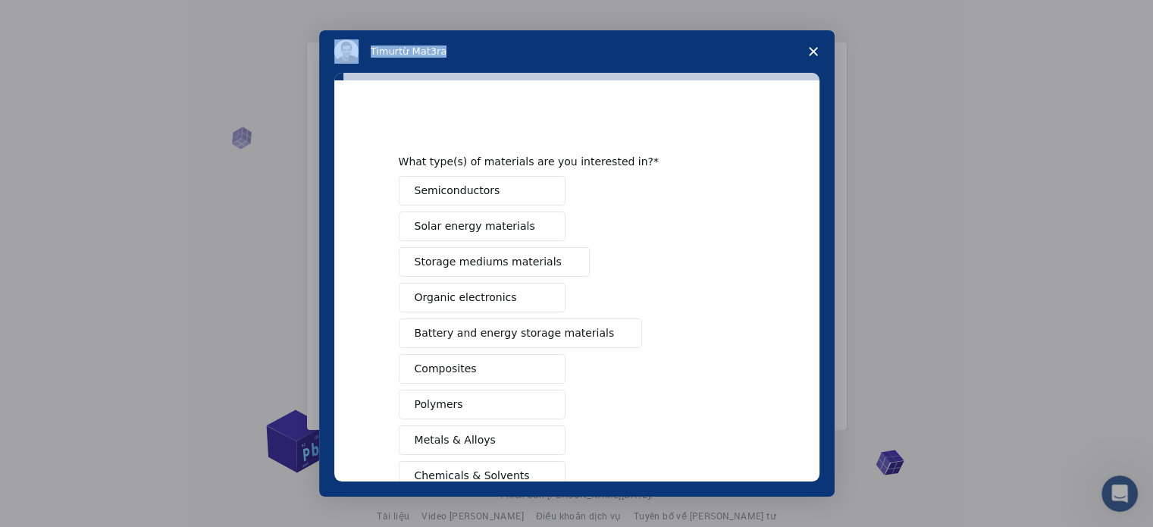
scroll to position [200, 0]
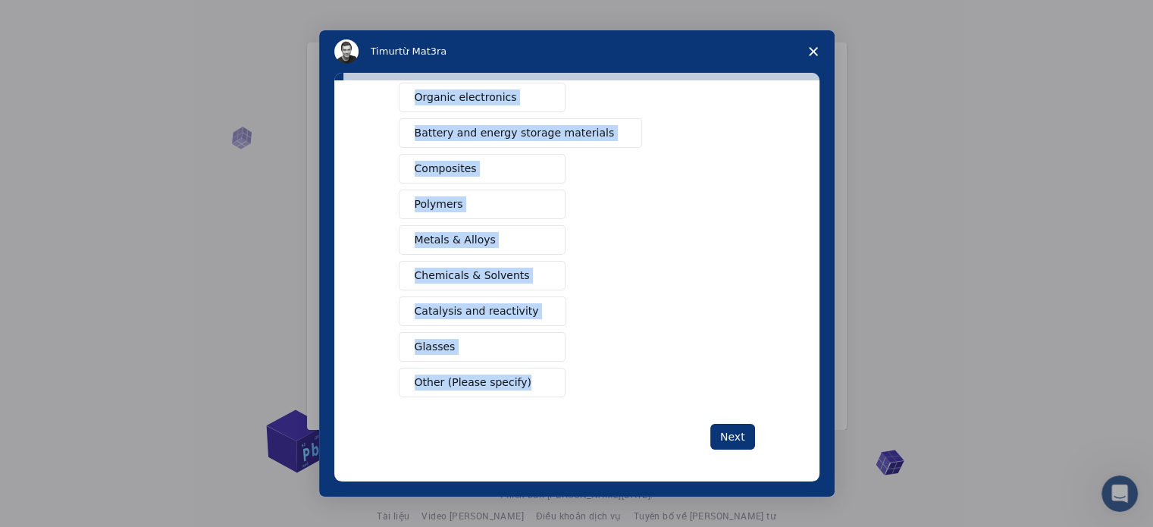
drag, startPoint x: 372, startPoint y: 158, endPoint x: 525, endPoint y: 377, distance: 267.4
click at [525, 377] on div "What type(s) of materials are you interested in? Semiconductors Solar energy ma…" at bounding box center [576, 280] width 485 height 401
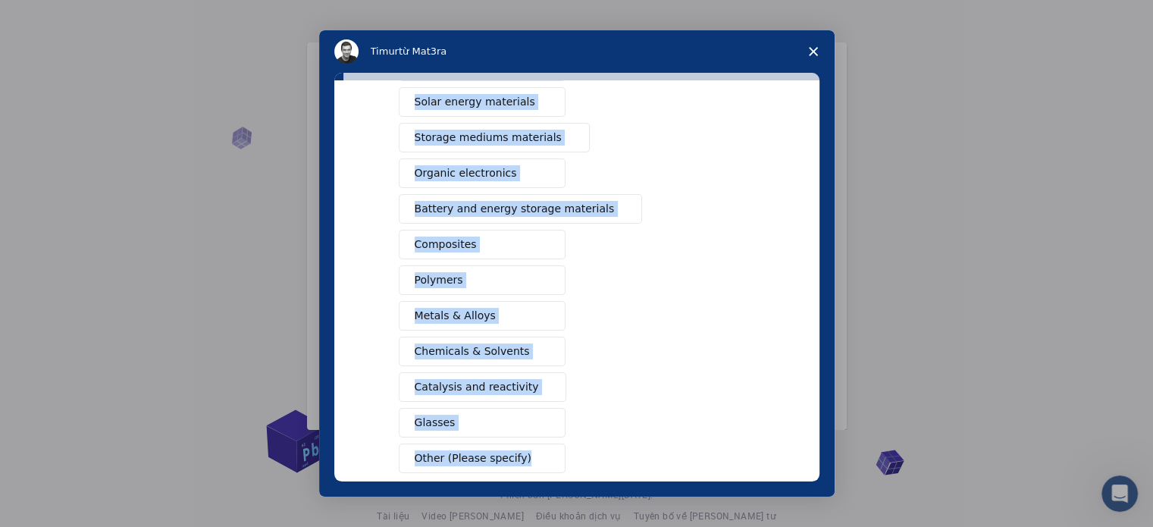
click at [666, 155] on div "Semiconductors Solar energy materials Storage mediums materials Organic electro…" at bounding box center [577, 262] width 356 height 421
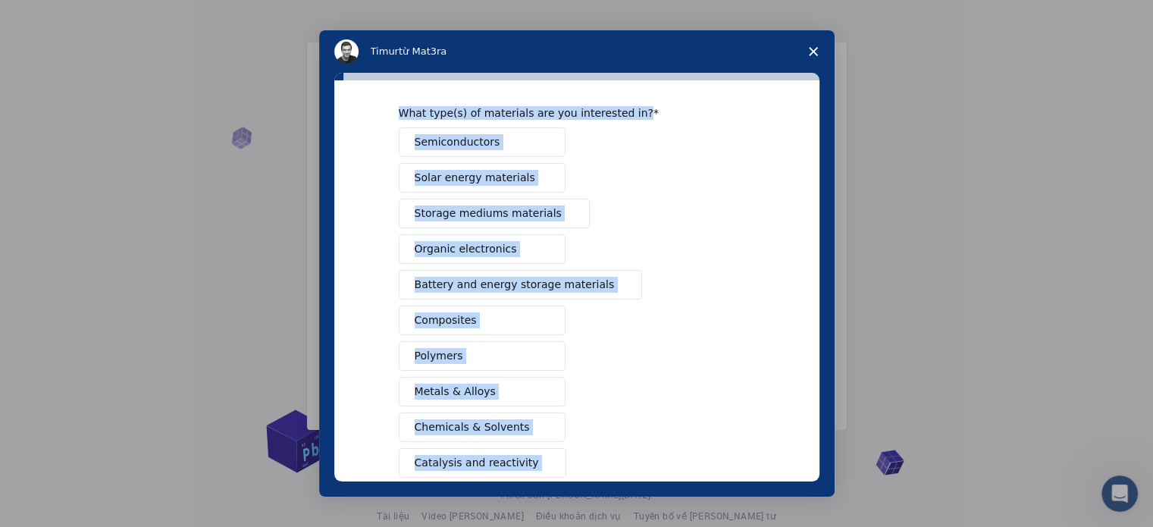
click at [640, 163] on div "Semiconductors Solar energy materials Storage mediums materials Organic electro…" at bounding box center [577, 337] width 356 height 421
click at [530, 144] on button "Semiconductors" at bounding box center [482, 142] width 167 height 30
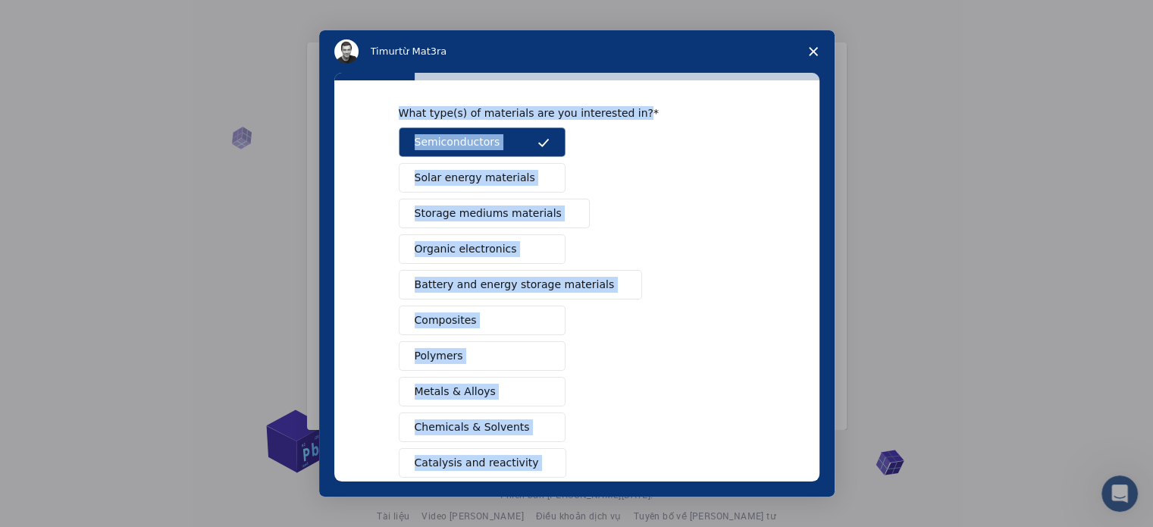
click at [567, 145] on div "Semiconductors Solar energy materials Storage mediums materials Organic electro…" at bounding box center [577, 337] width 356 height 421
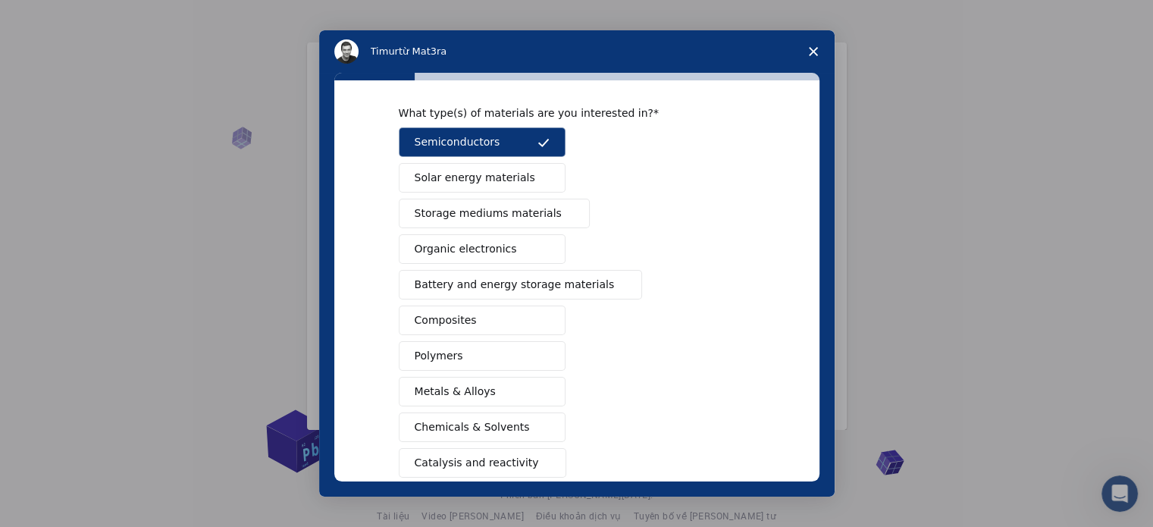
drag, startPoint x: 644, startPoint y: 152, endPoint x: 683, endPoint y: 152, distance: 39.4
click at [677, 152] on div "Semiconductors Solar energy materials Storage mediums materials Organic electro…" at bounding box center [577, 337] width 356 height 421
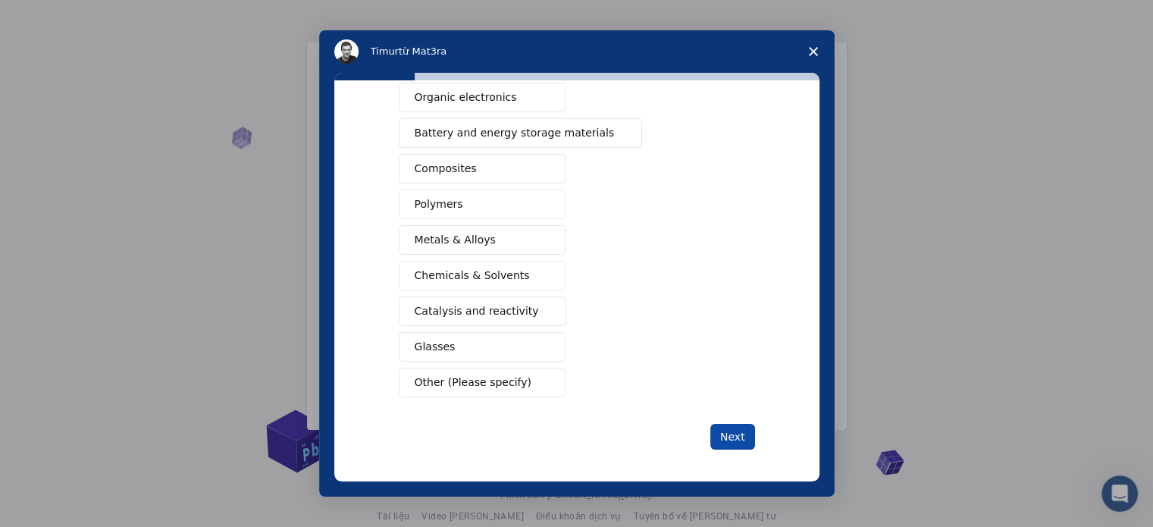
click at [725, 431] on button "Next" at bounding box center [732, 437] width 45 height 26
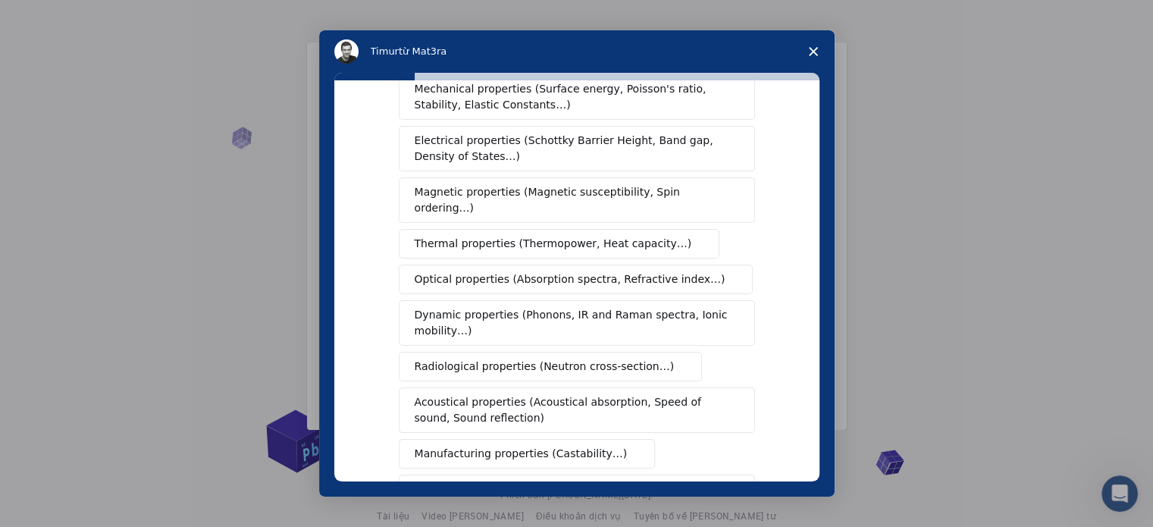
scroll to position [0, 0]
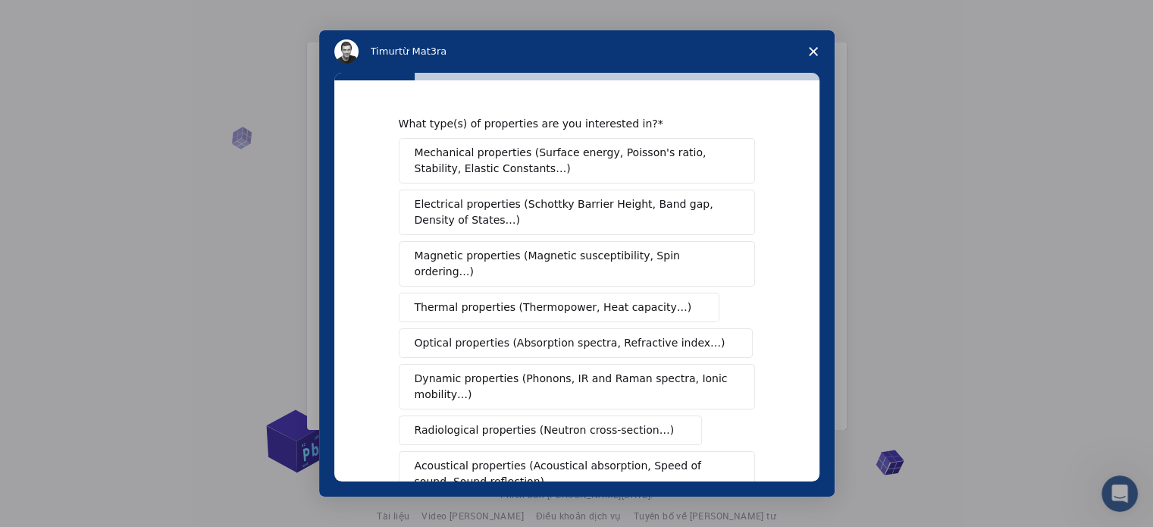
click at [464, 145] on span "Mechanical properties (Surface energy, Poisson's ratio, Stability, Elastic Cons…" at bounding box center [573, 161] width 316 height 32
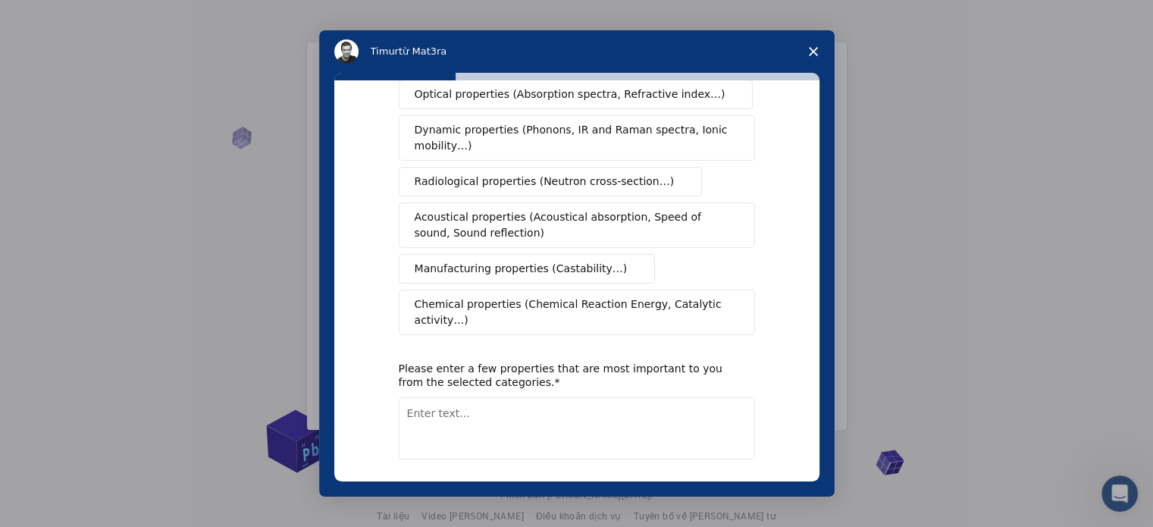
scroll to position [279, 0]
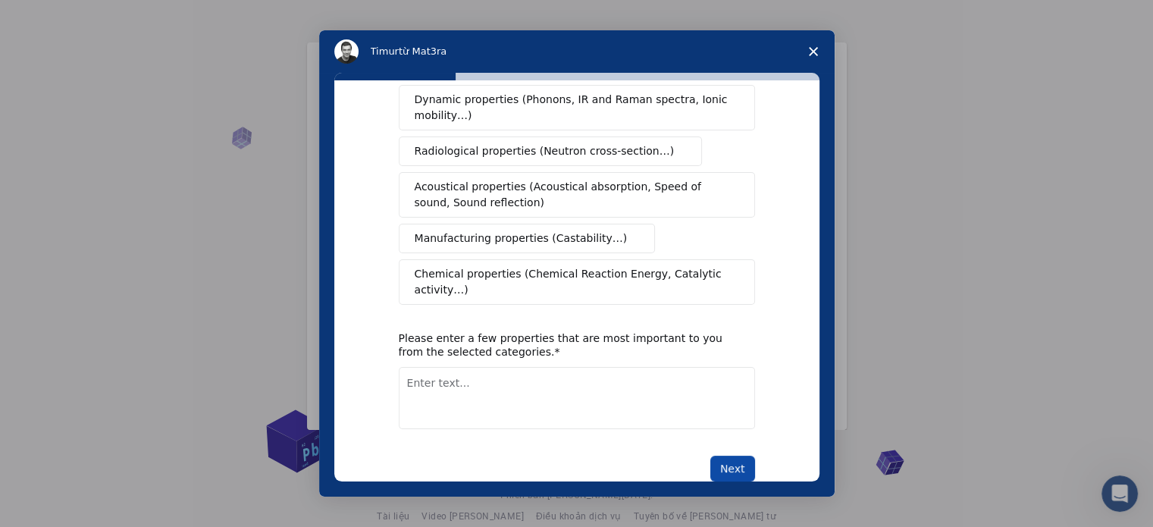
click at [734, 456] on button "Next" at bounding box center [732, 469] width 45 height 26
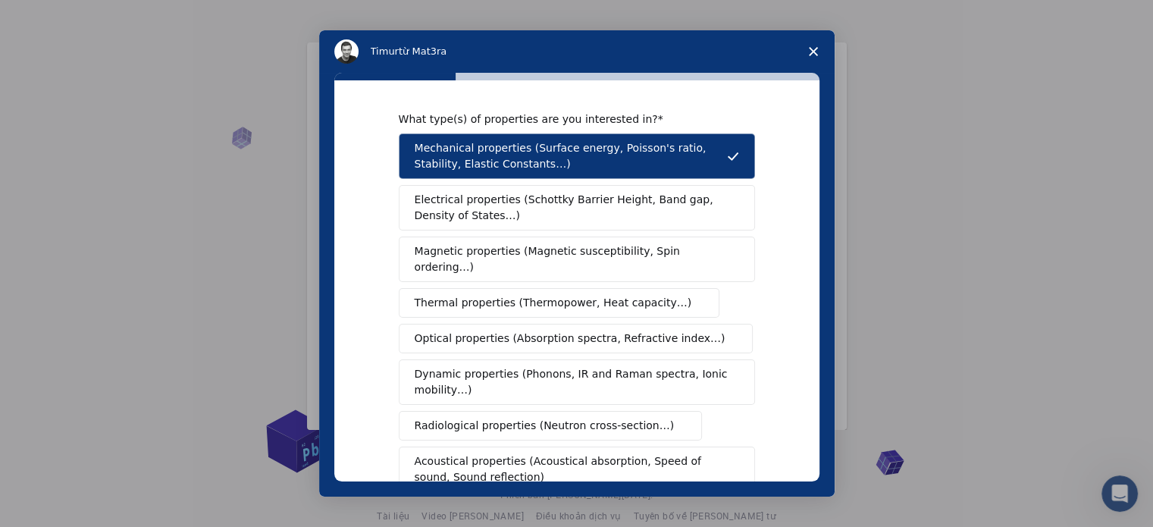
scroll to position [0, 0]
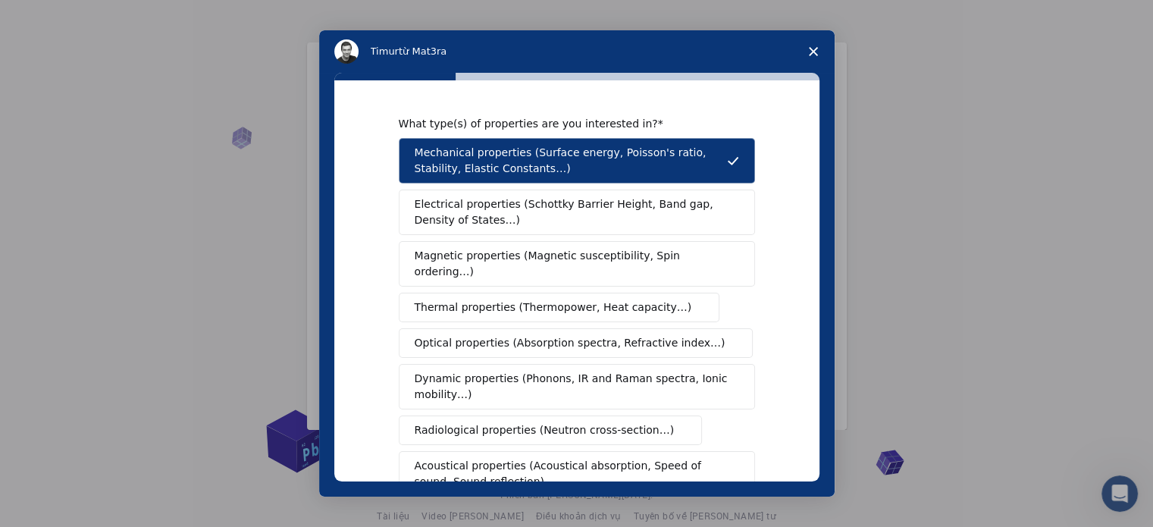
click at [443, 205] on span "Electrical properties (Schottky Barrier Height, Band gap, Density of States…)" at bounding box center [572, 212] width 315 height 32
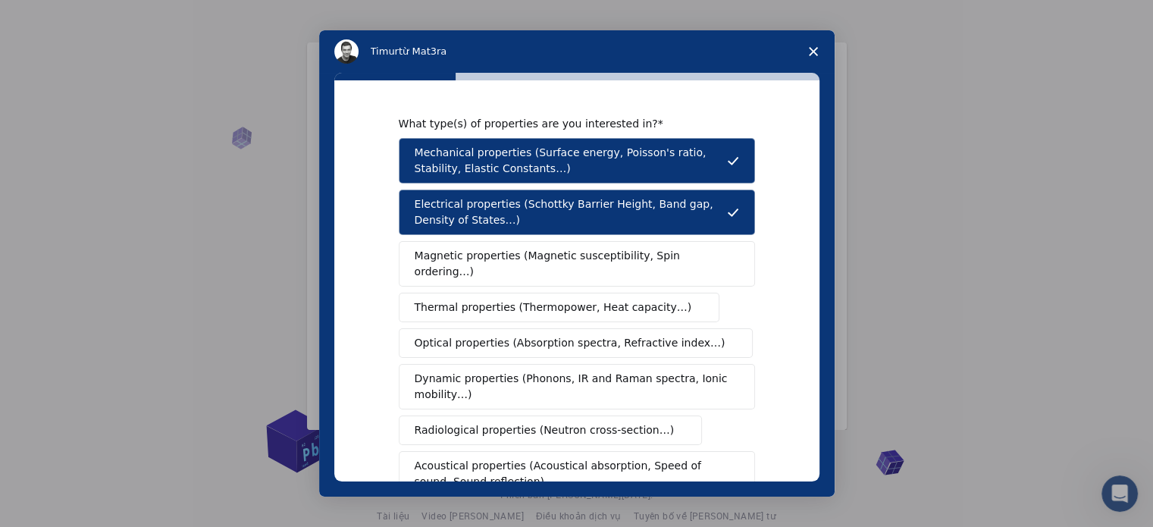
click at [485, 267] on button "Magnetic properties (Magnetic susceptibility, Spin ordering…)" at bounding box center [577, 263] width 356 height 45
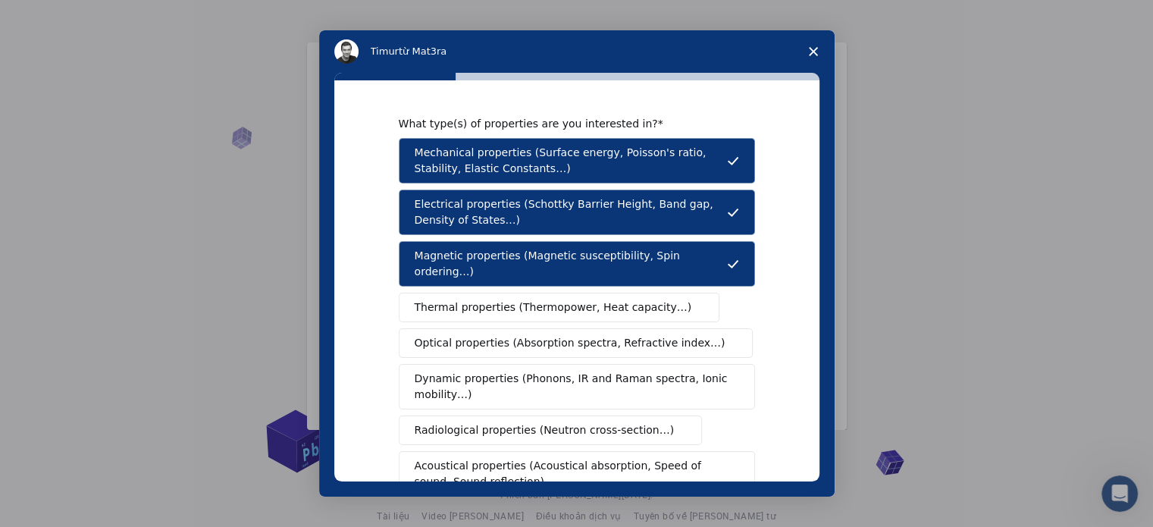
click at [499, 299] on span "Thermal properties (Thermopower, Heat capacity…)" at bounding box center [553, 307] width 277 height 16
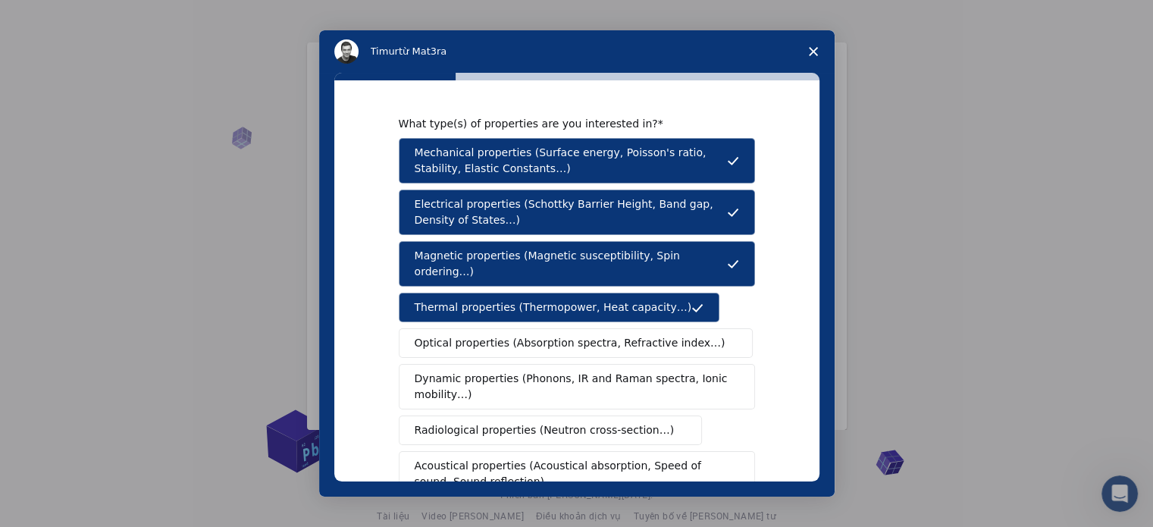
click at [515, 328] on button "Optical properties (Absorption spectra, Refractive index…)" at bounding box center [576, 343] width 355 height 30
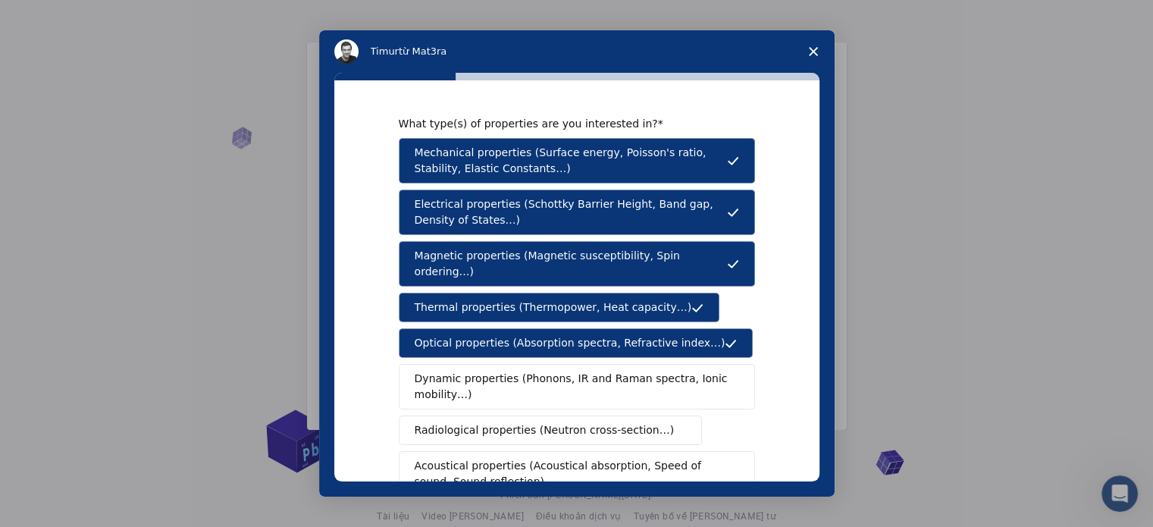
click at [523, 371] on span "Dynamic properties (Phonons, IR and Raman spectra, Ionic mobility…)" at bounding box center [572, 387] width 315 height 32
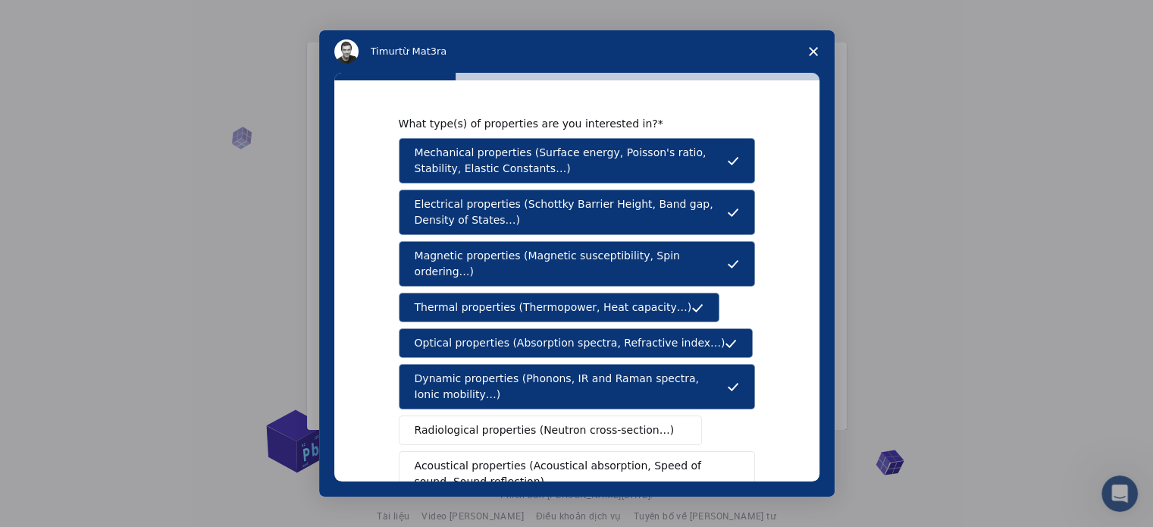
click at [530, 422] on span "Radiological properties (Neutron cross-section…)" at bounding box center [545, 430] width 260 height 16
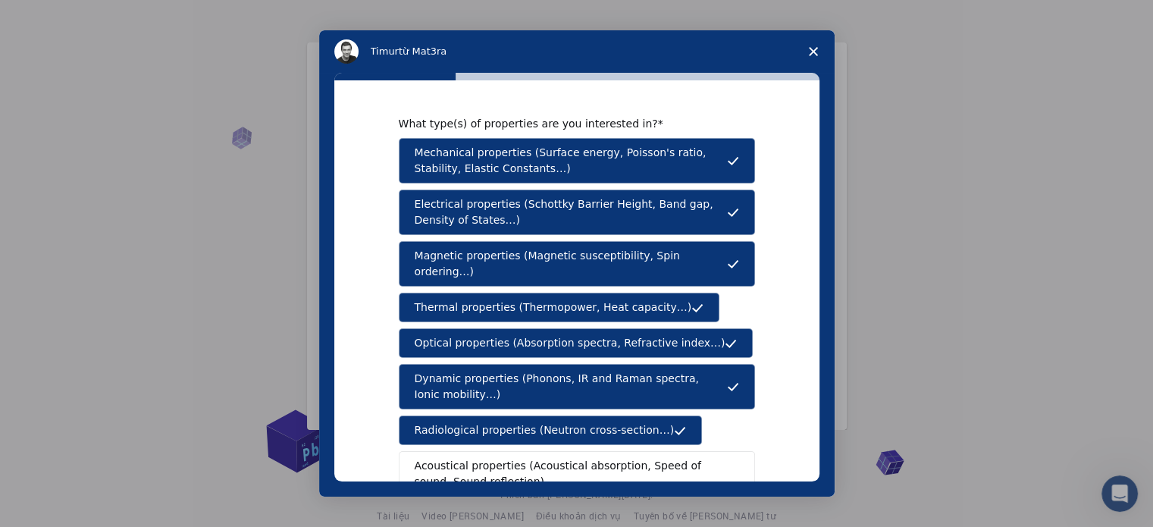
drag, startPoint x: 528, startPoint y: 261, endPoint x: 512, endPoint y: 142, distance: 120.0
click at [512, 142] on div "Mechanical properties (Surface energy, Poisson's ratio, Stability, Elastic Cons…" at bounding box center [577, 361] width 356 height 446
drag, startPoint x: 510, startPoint y: 466, endPoint x: 510, endPoint y: 430, distance: 36.4
click at [509, 466] on span "Acoustical properties (Acoustical absorption, Speed of sound, Sound reflection)" at bounding box center [572, 474] width 315 height 32
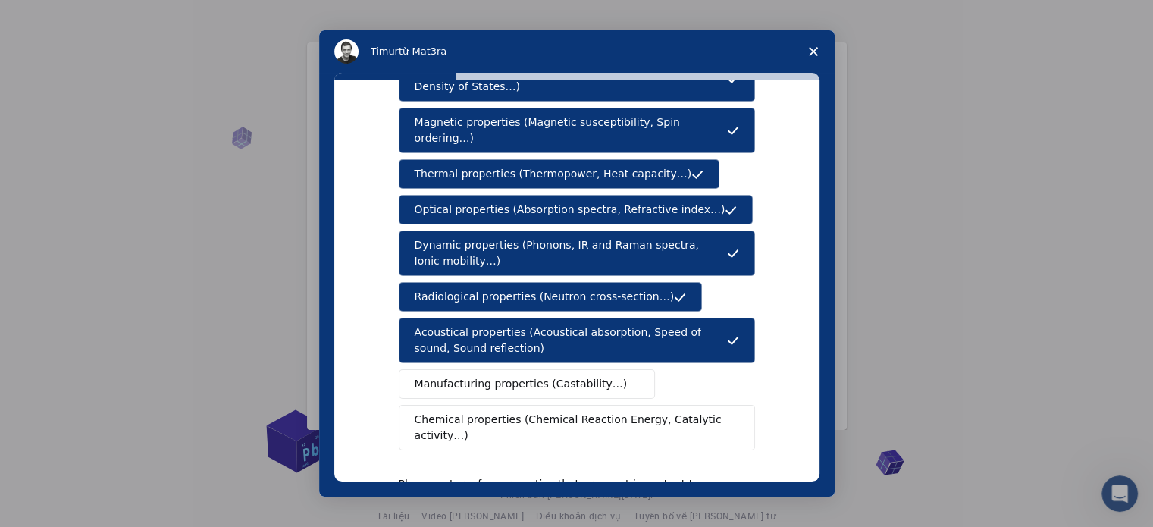
scroll to position [297, 0]
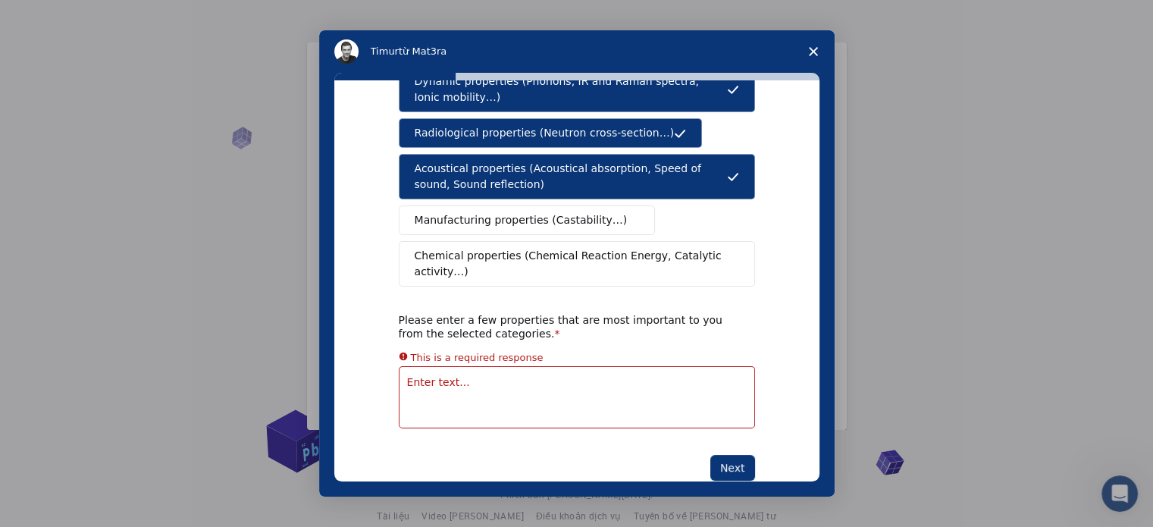
drag, startPoint x: 506, startPoint y: 199, endPoint x: 517, endPoint y: 242, distance: 43.9
click at [503, 212] on span "Manufacturing properties (Castability…)" at bounding box center [521, 220] width 213 height 16
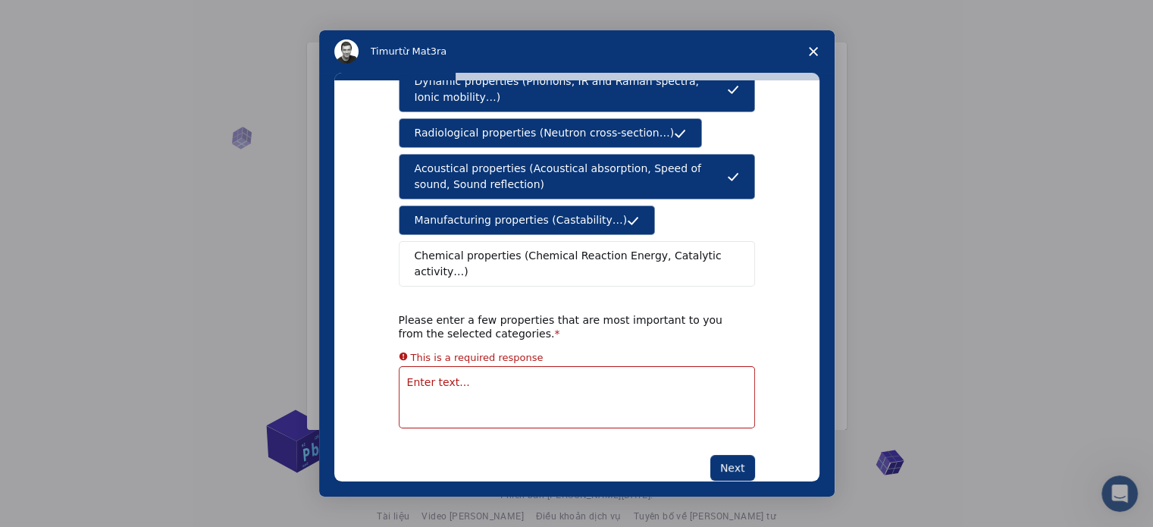
click at [518, 248] on span "Chemical properties (Chemical Reaction Energy, Catalytic activity…)" at bounding box center [572, 264] width 314 height 32
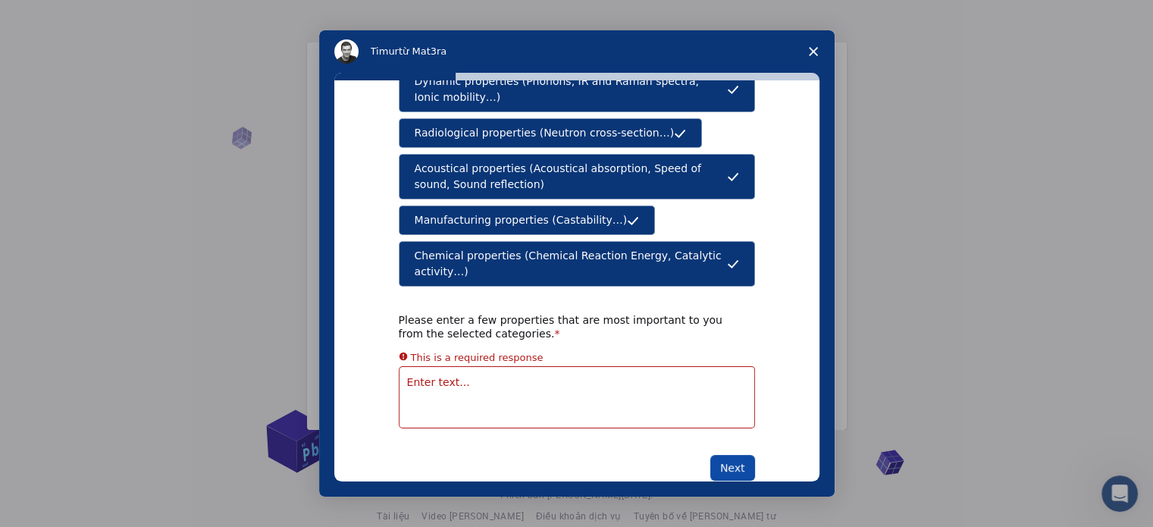
drag, startPoint x: 715, startPoint y: 432, endPoint x: 713, endPoint y: 424, distance: 8.5
click at [716, 455] on button "Next" at bounding box center [732, 468] width 45 height 26
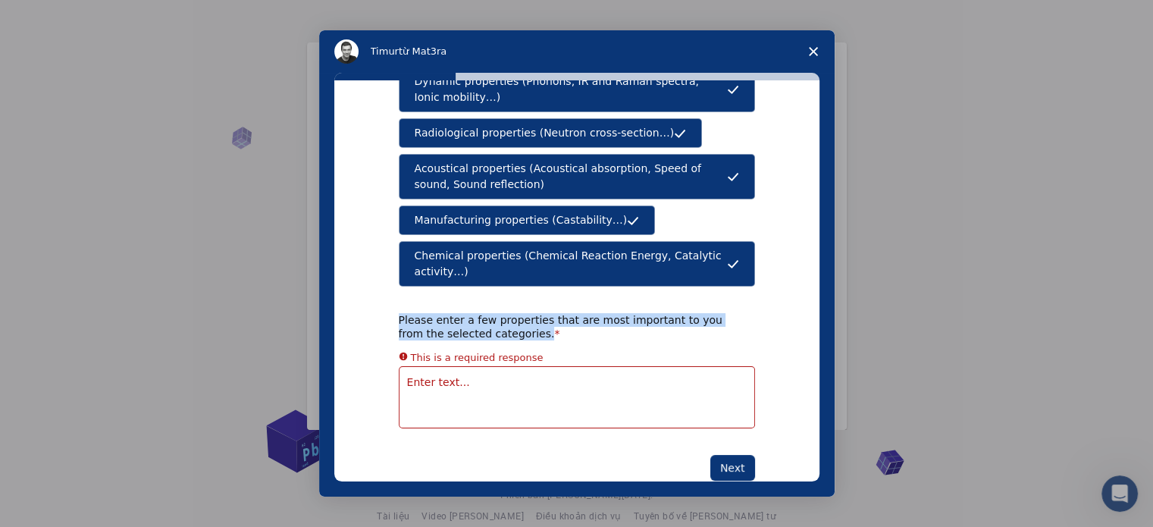
drag, startPoint x: 373, startPoint y: 278, endPoint x: 498, endPoint y: 302, distance: 127.3
click at [498, 302] on div "What type(s) of properties are you interested in? Mechanical properties (Surfac…" at bounding box center [576, 280] width 485 height 401
drag, startPoint x: 471, startPoint y: 348, endPoint x: 490, endPoint y: 337, distance: 22.1
click at [471, 366] on textarea "Enter text..." at bounding box center [577, 397] width 356 height 62
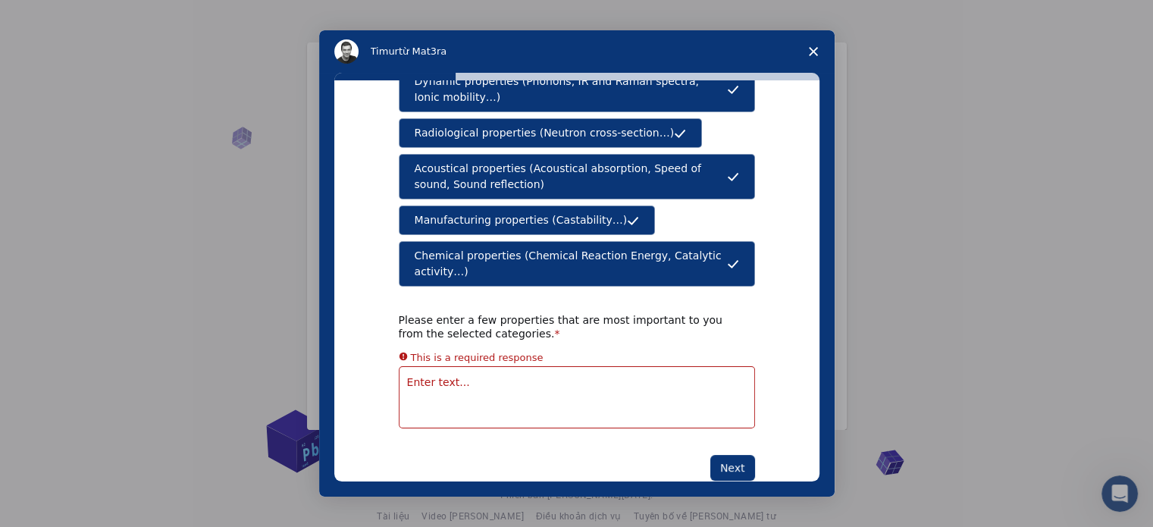
scroll to position [279, 0]
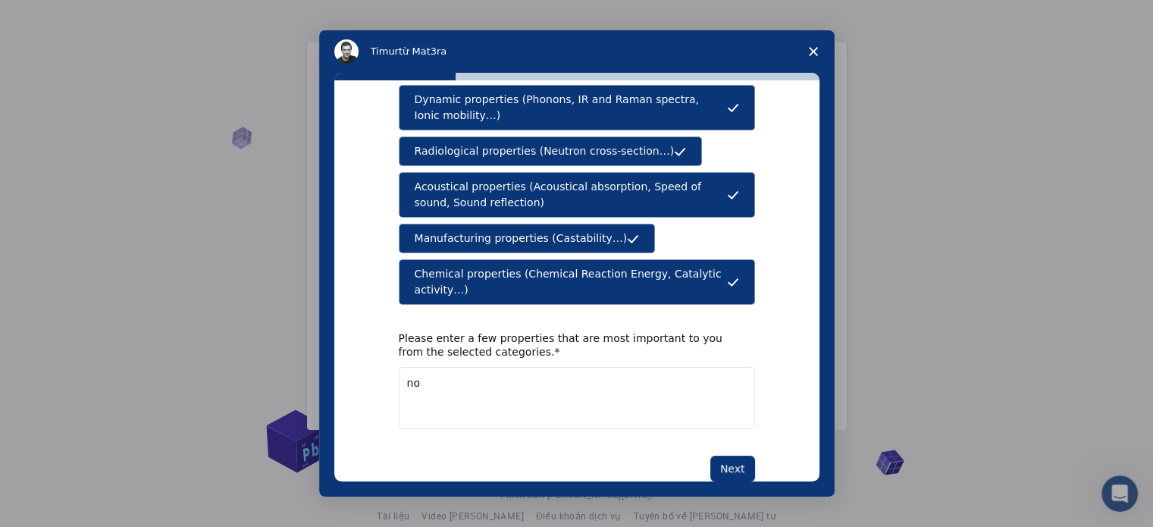
type textarea "no"
drag, startPoint x: 740, startPoint y: 416, endPoint x: 741, endPoint y: 427, distance: 10.7
click at [741, 421] on div "What type(s) of properties are you interested in? Mechanical properties (Surfac…" at bounding box center [577, 160] width 356 height 644
click at [740, 456] on button "Next" at bounding box center [732, 469] width 45 height 26
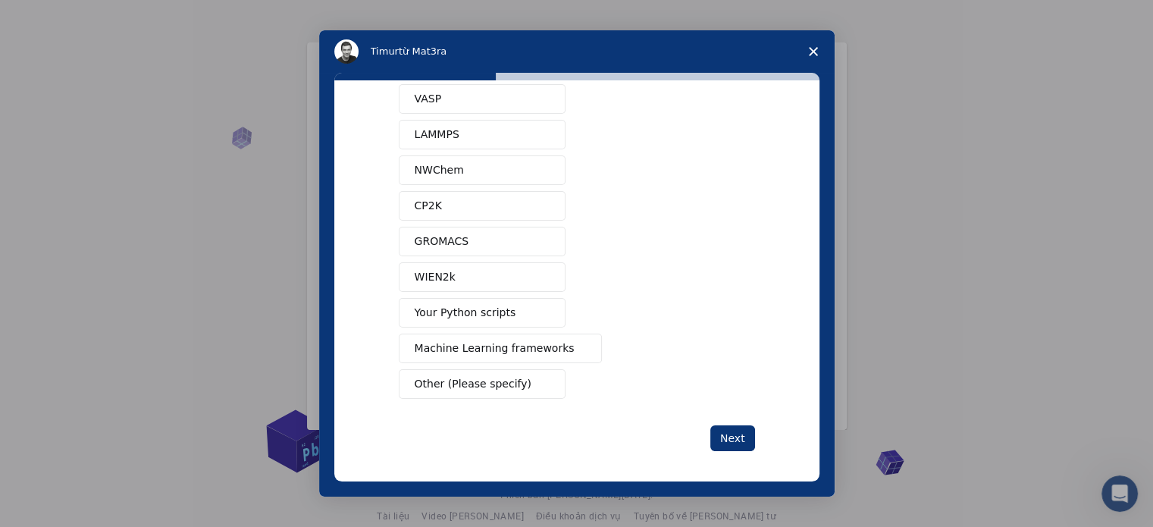
scroll to position [92, 0]
click at [480, 312] on span "Your Python scripts" at bounding box center [466, 310] width 102 height 16
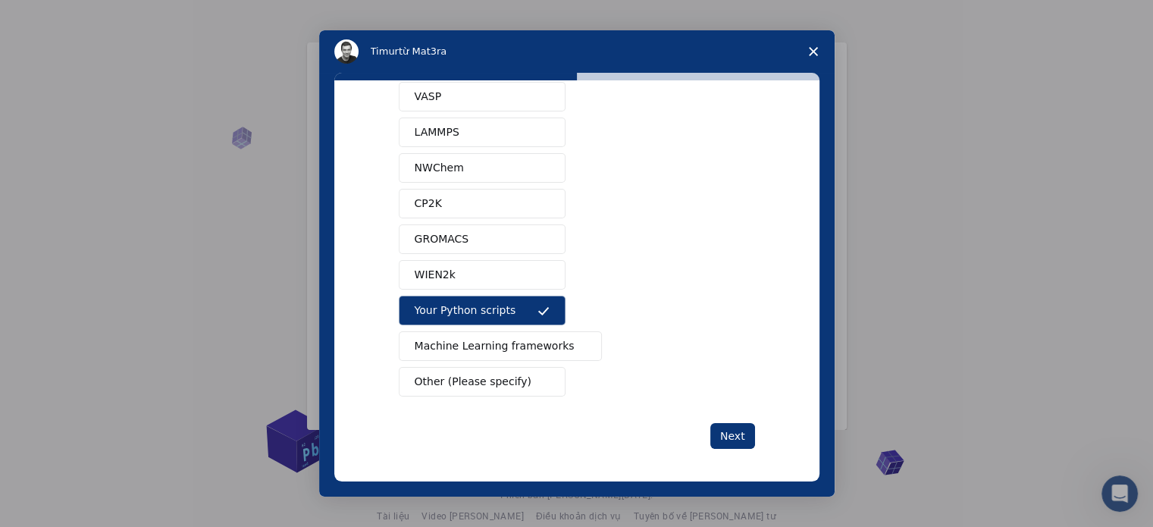
click at [730, 450] on div "What software applications are you using? Quantum ESPRESSO VASP LAMMPS NWChem C…" at bounding box center [576, 280] width 485 height 401
click at [728, 433] on button "Next" at bounding box center [732, 436] width 45 height 26
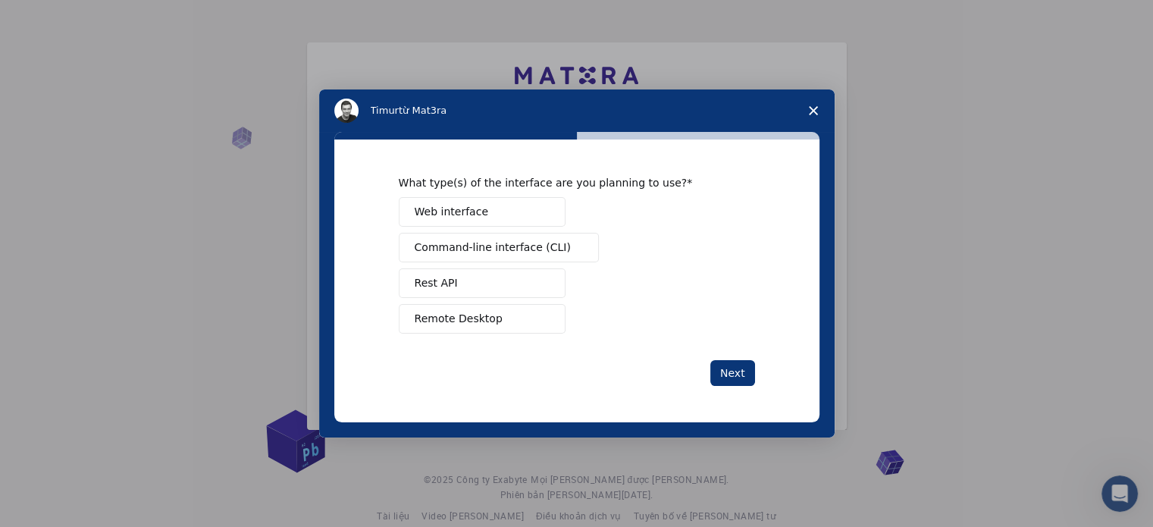
drag, startPoint x: 474, startPoint y: 284, endPoint x: 568, endPoint y: 310, distance: 98.2
click at [473, 284] on button "Rest API" at bounding box center [482, 283] width 167 height 30
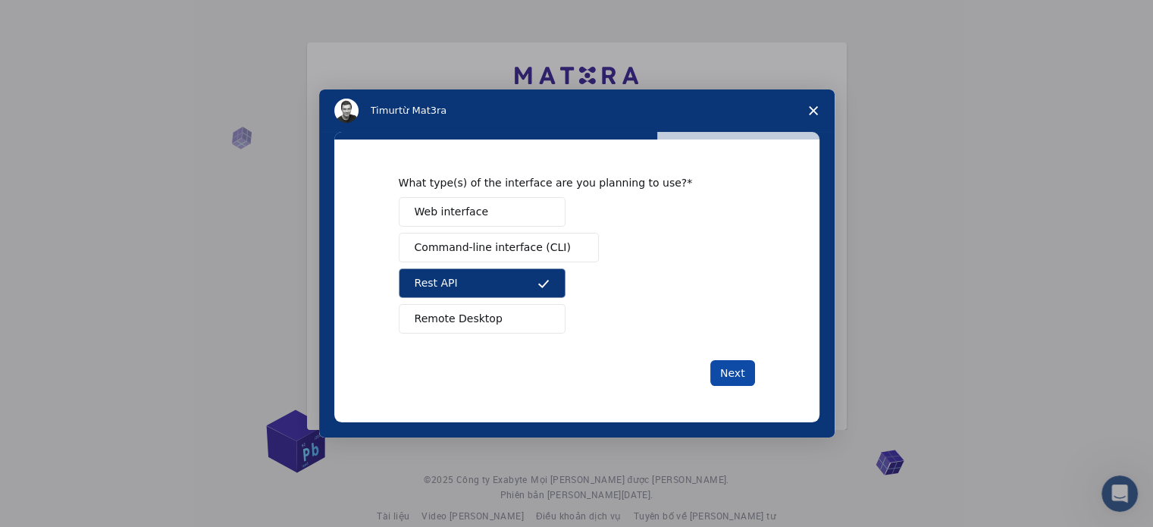
click at [744, 363] on button "Next" at bounding box center [732, 373] width 45 height 26
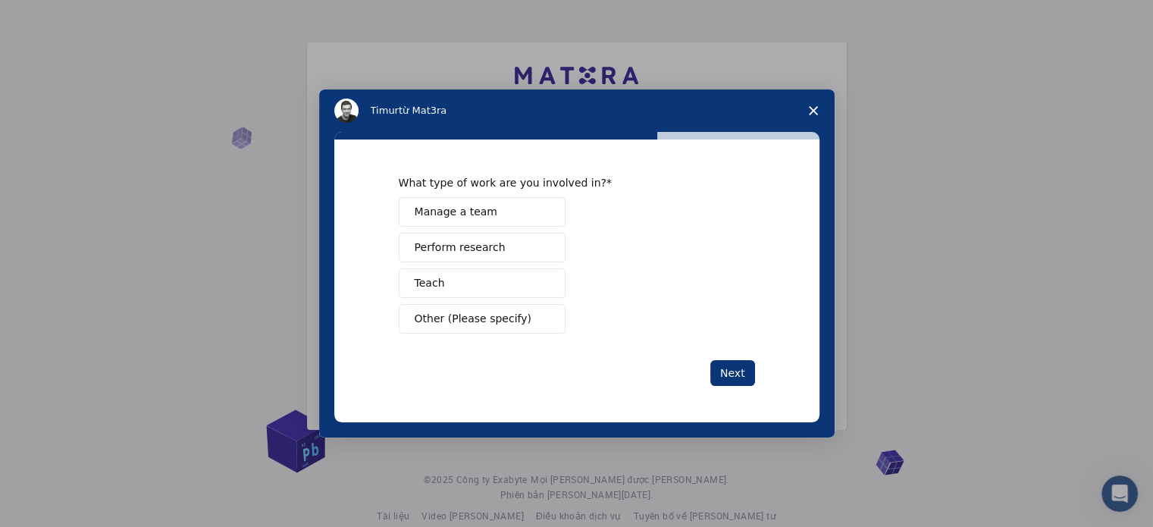
click at [482, 215] on span "Manage a team" at bounding box center [456, 212] width 83 height 16
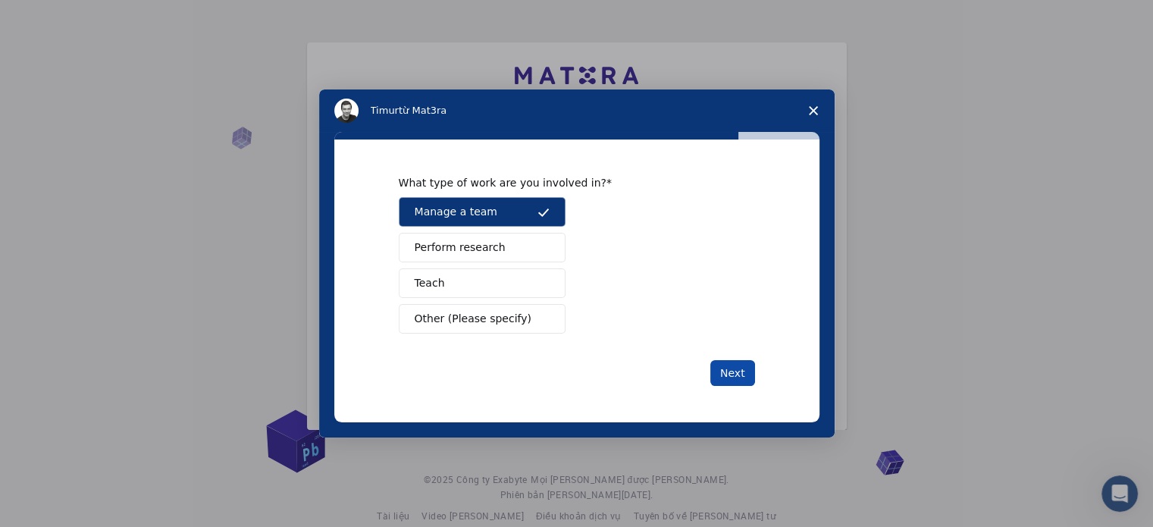
click at [740, 376] on button "Next" at bounding box center [732, 373] width 45 height 26
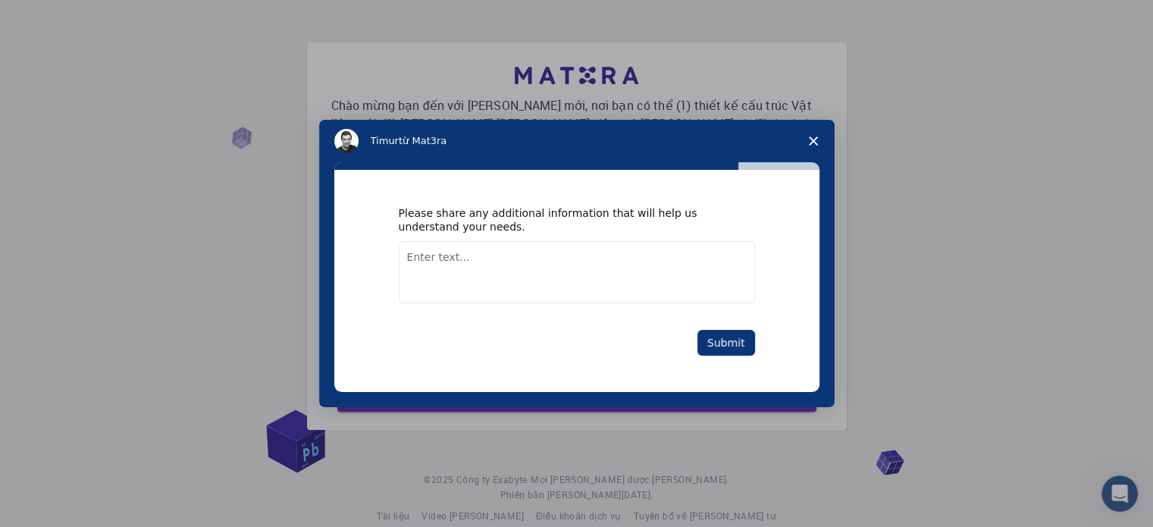
click at [512, 256] on textarea "Enter text..." at bounding box center [577, 272] width 356 height 62
drag, startPoint x: 384, startPoint y: 208, endPoint x: 465, endPoint y: 225, distance: 82.8
click at [465, 225] on div "Please share any additional information that will help us understand your needs…" at bounding box center [576, 281] width 485 height 222
click at [476, 265] on textarea "Enter text..." at bounding box center [577, 272] width 356 height 62
type textarea "Study"
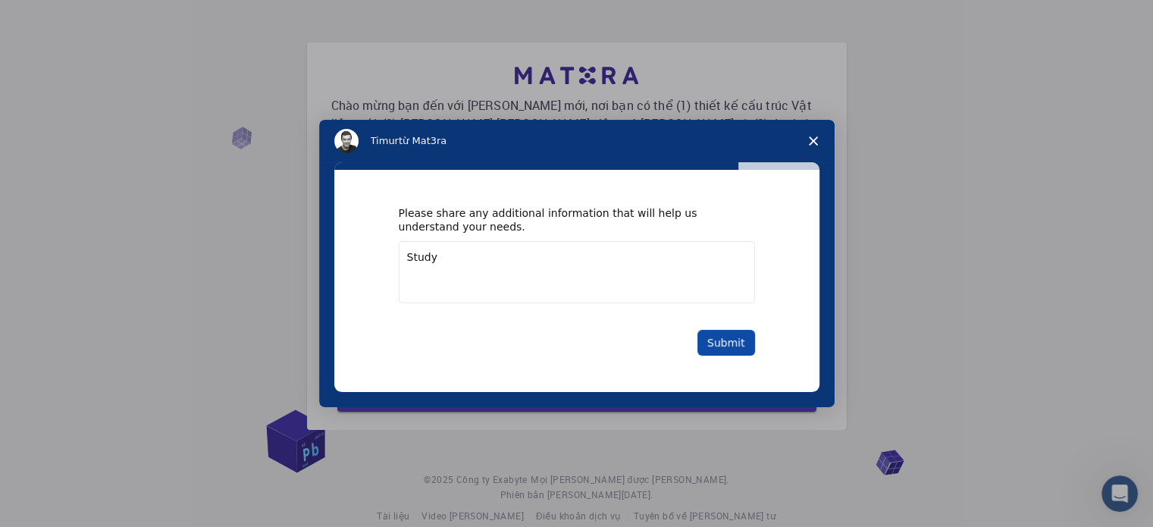
click at [728, 340] on button "Submit" at bounding box center [726, 343] width 58 height 26
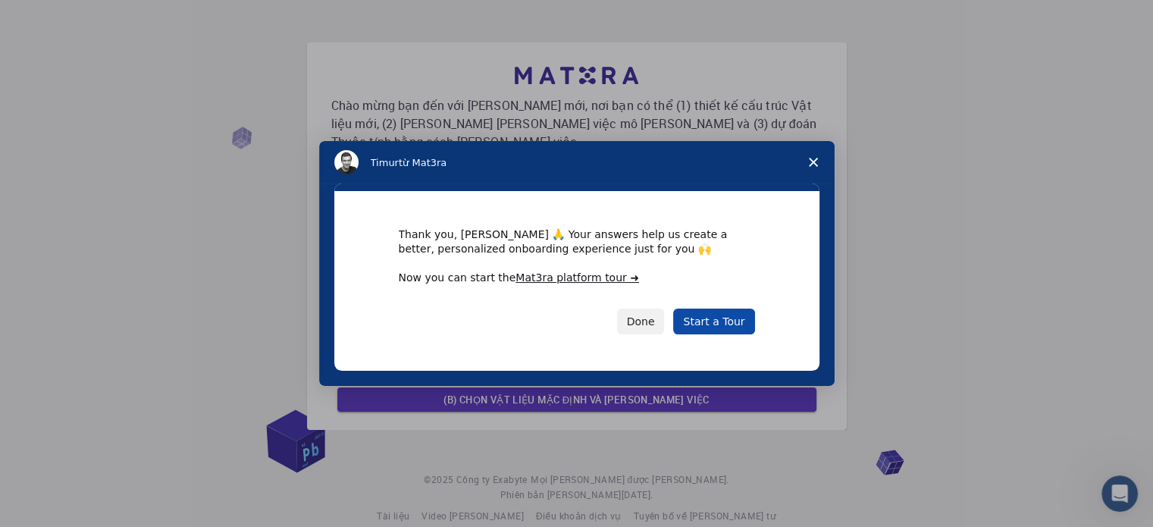
click at [716, 330] on link "Start a Tour" at bounding box center [713, 321] width 81 height 26
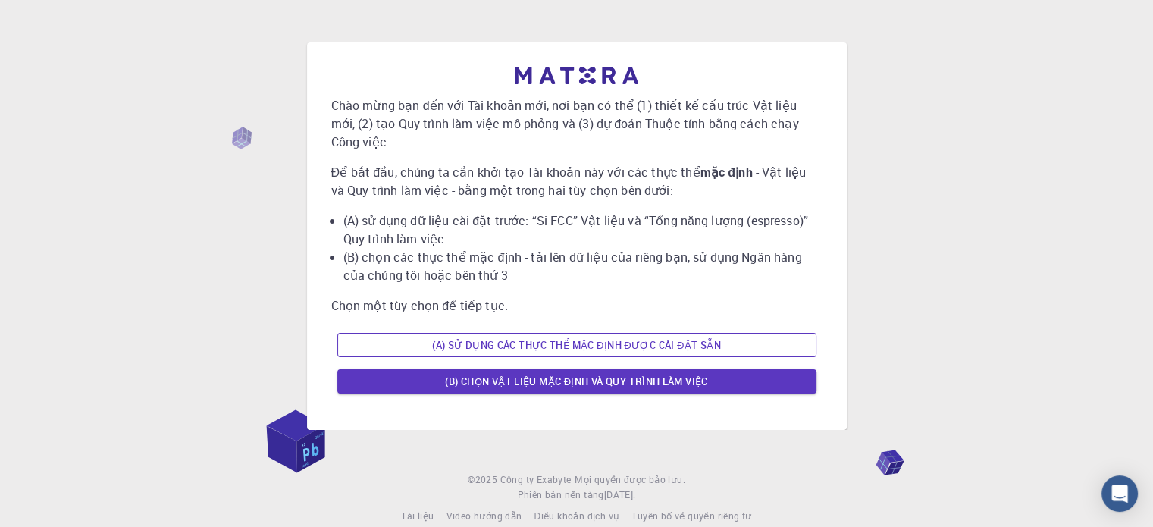
click at [622, 349] on font "(A) Sử dụng các thực thể mặc định được cài đặt sẵn" at bounding box center [576, 345] width 289 height 14
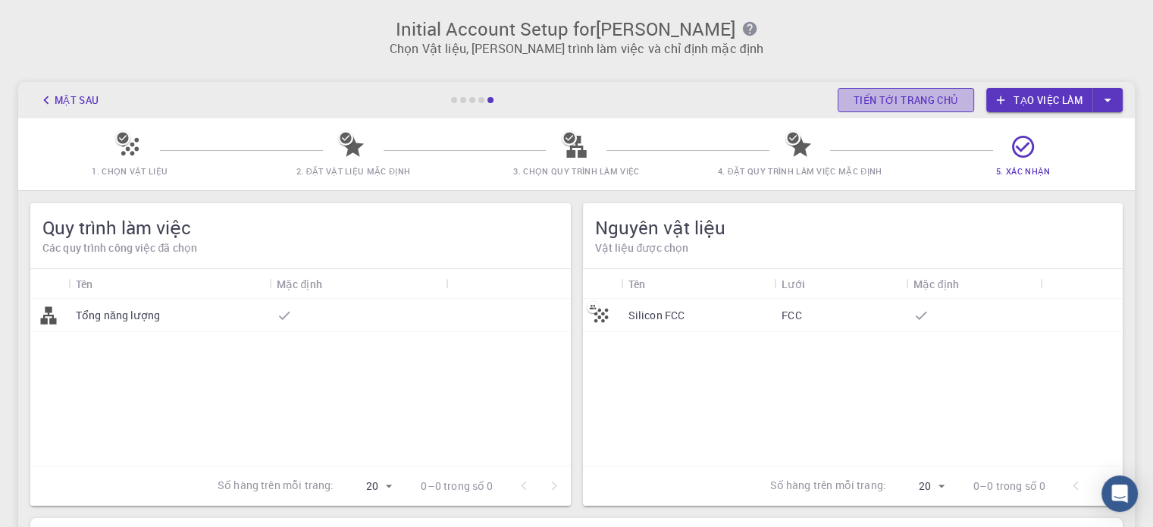
click at [926, 102] on font "Tiến tới trang chủ" at bounding box center [905, 100] width 105 height 14
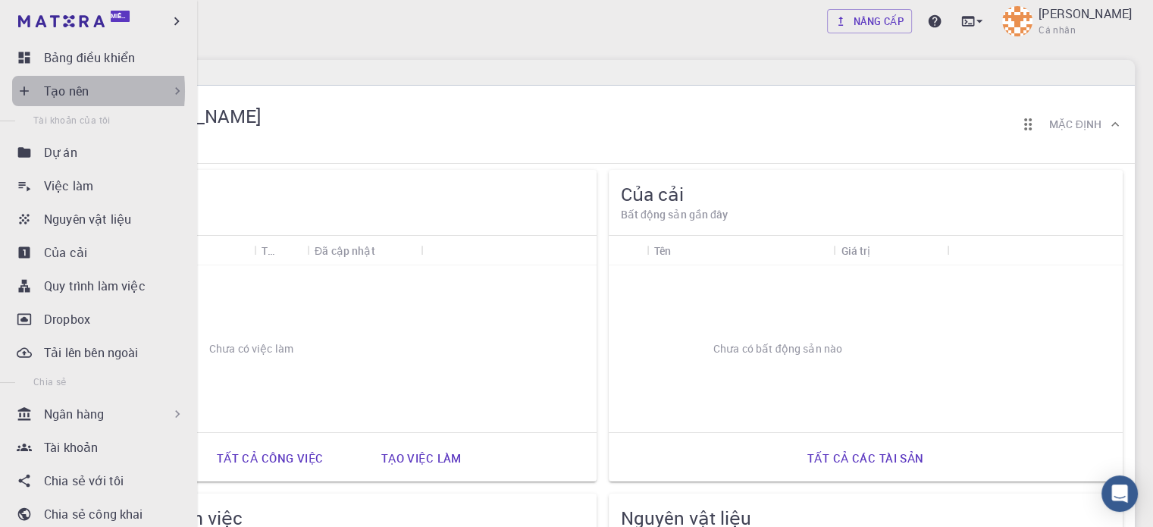
click at [18, 91] on icon at bounding box center [24, 90] width 15 height 15
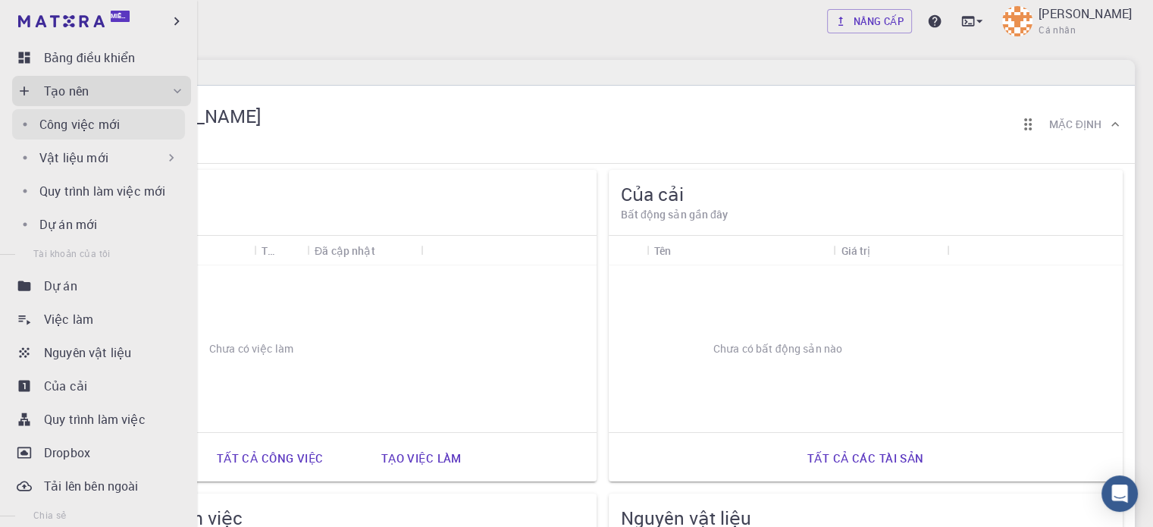
click at [121, 124] on div "Công việc mới" at bounding box center [112, 124] width 146 height 18
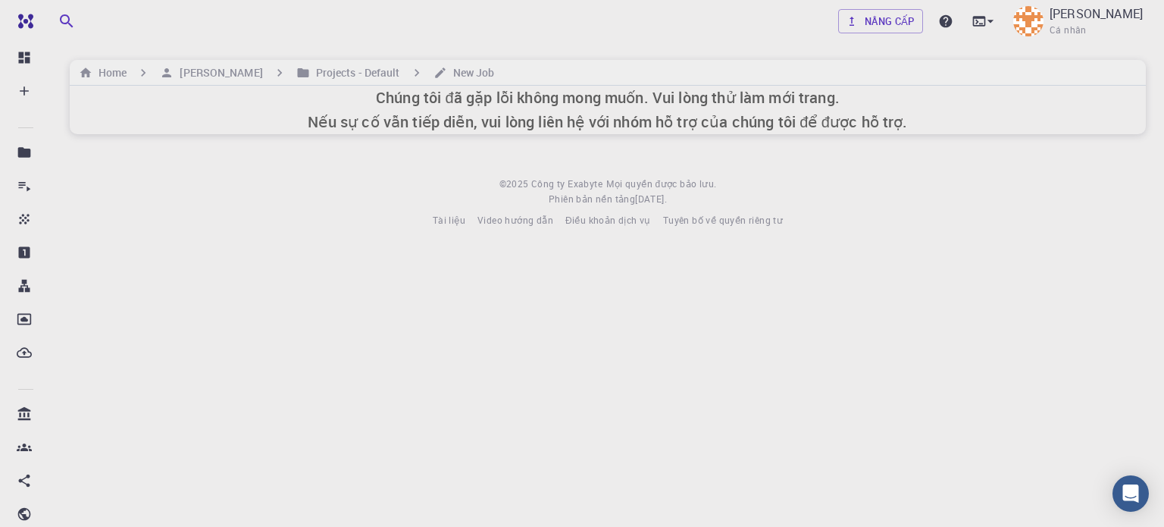
click at [652, 132] on h6 "Chúng tôi đã gặp lỗi không mong muốn. Vui lòng thử làm mới trang. Nếu sự cố vẫn…" at bounding box center [608, 110] width 600 height 49
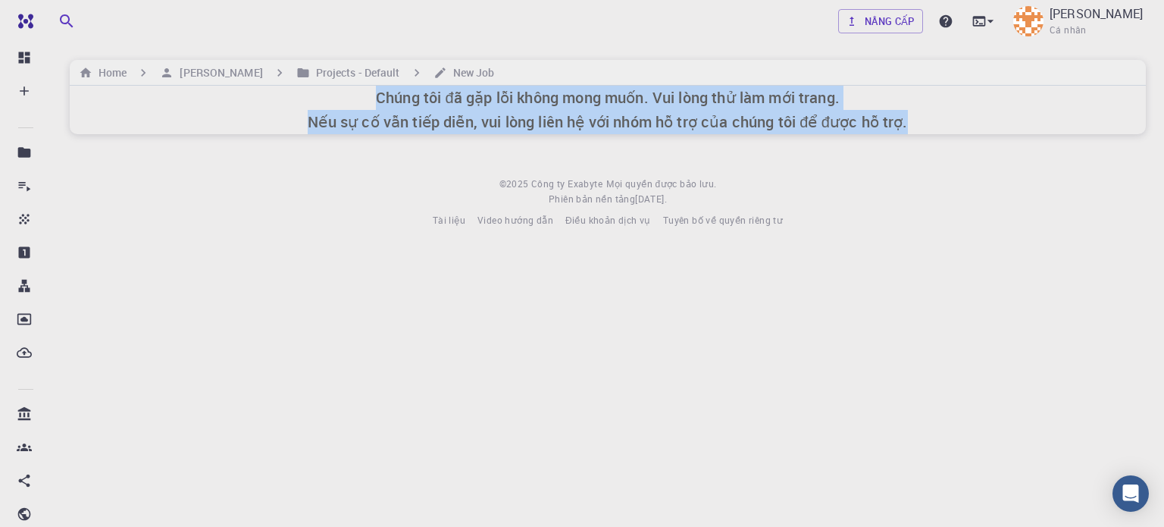
drag, startPoint x: 359, startPoint y: 94, endPoint x: 910, endPoint y: 129, distance: 551.4
click at [919, 139] on div "Nâng cấp Hoàng Tuấn Phong Cá nhân Home Hoàng Tuấn Phong Projects - Default New …" at bounding box center [608, 126] width 1113 height 252
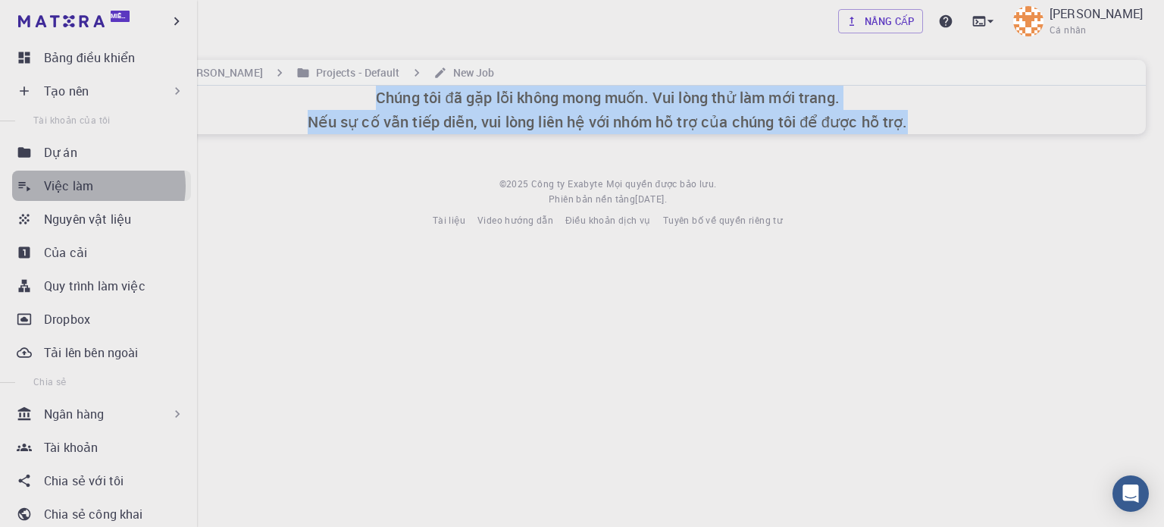
click at [95, 186] on div "Việc làm" at bounding box center [117, 186] width 147 height 18
click at [102, 148] on div "Dự án" at bounding box center [117, 152] width 147 height 18
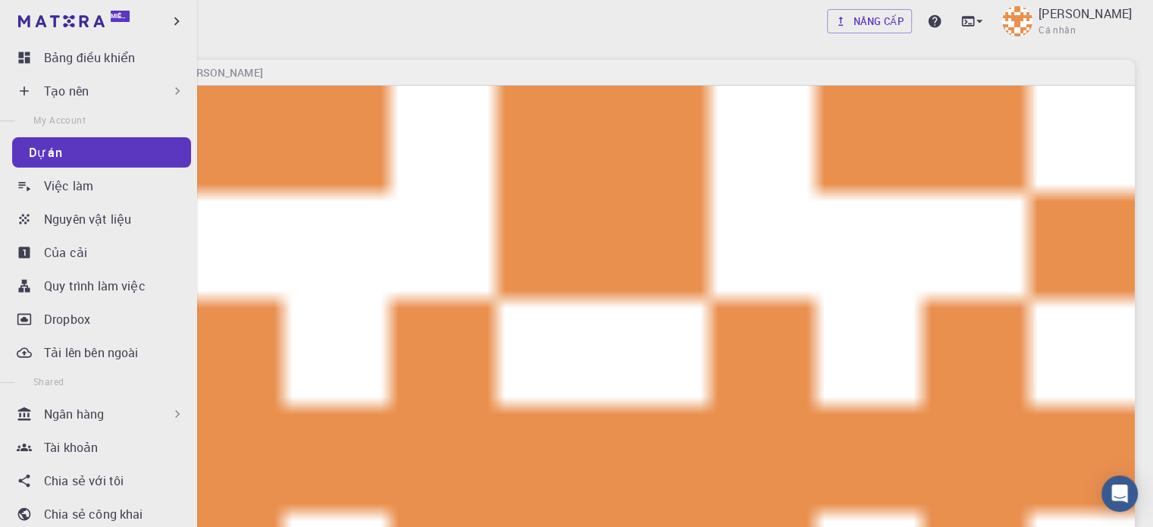
click at [27, 89] on icon at bounding box center [24, 90] width 15 height 15
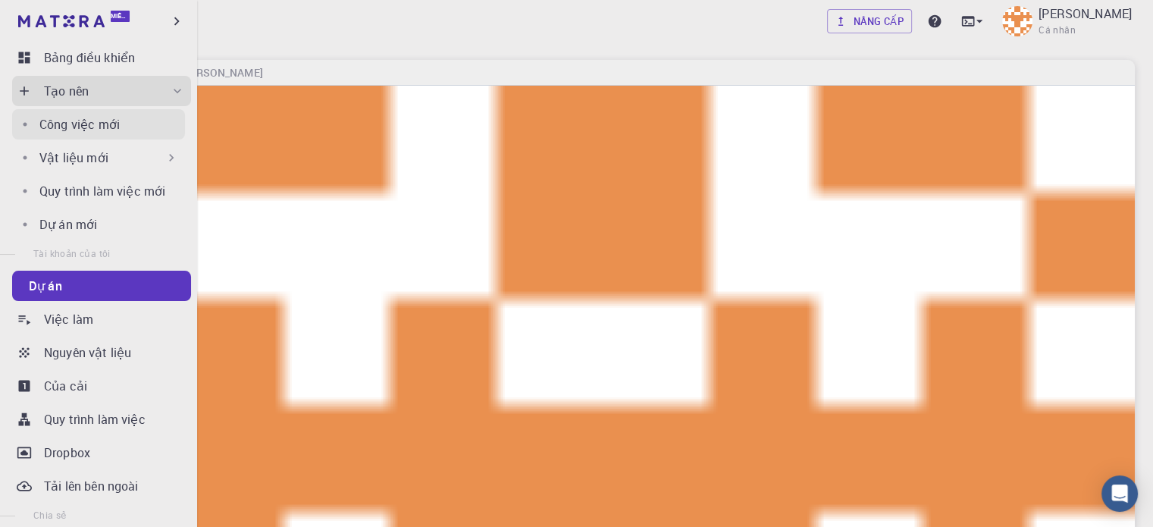
click at [103, 125] on font "Công việc mới" at bounding box center [79, 124] width 80 height 17
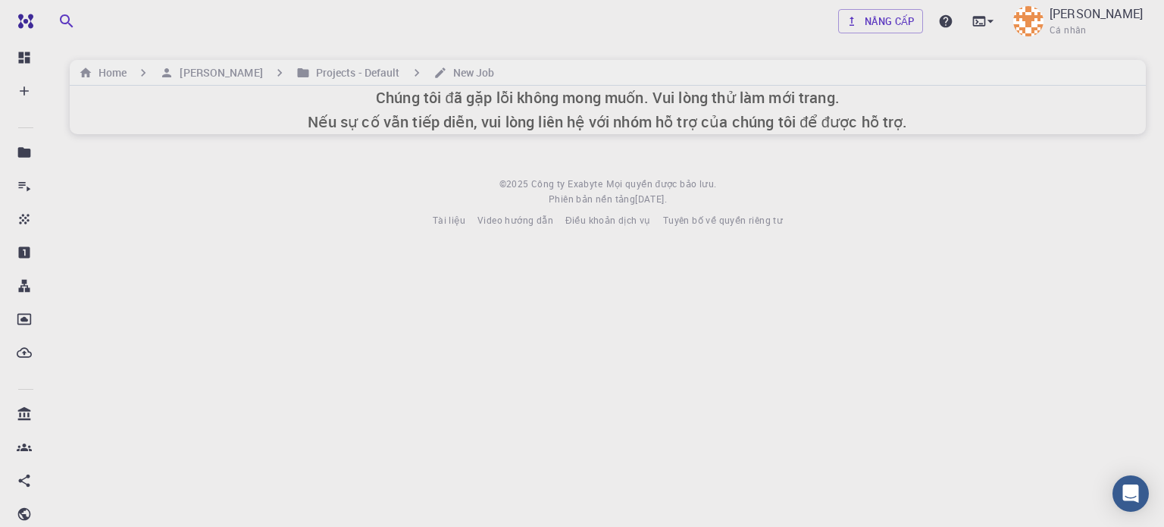
click at [388, 90] on font "Chúng tôi đã gặp lỗi không mong muốn. Vui lòng thử làm mới trang." at bounding box center [608, 97] width 464 height 20
click at [461, 77] on h6 "New Job" at bounding box center [471, 72] width 48 height 17
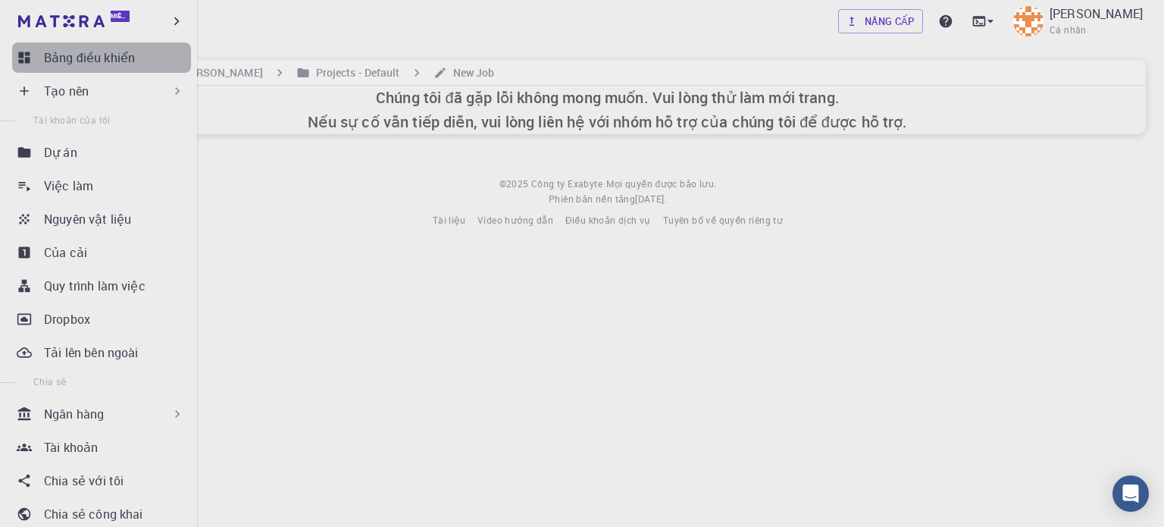
click at [117, 57] on font "Bảng điều khiển" at bounding box center [89, 57] width 91 height 17
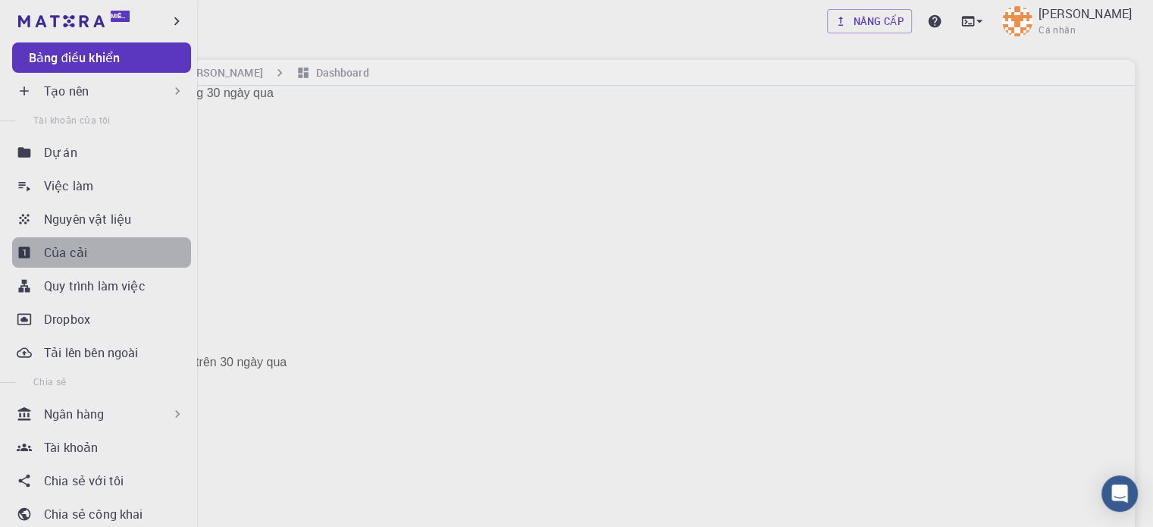
click at [110, 258] on div "Của cải" at bounding box center [117, 252] width 147 height 18
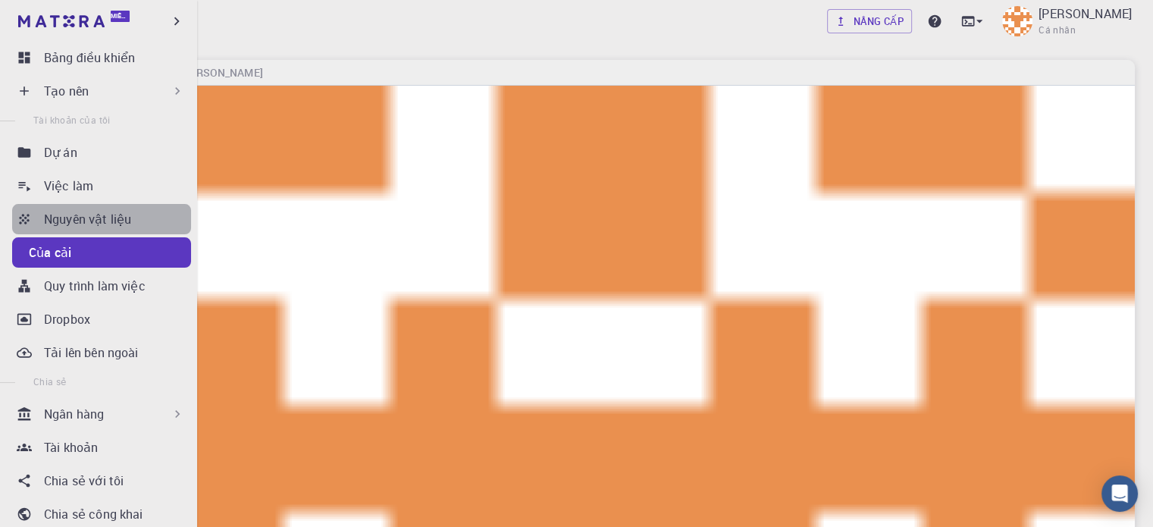
click at [108, 215] on font "Nguyên vật liệu" at bounding box center [87, 219] width 87 height 17
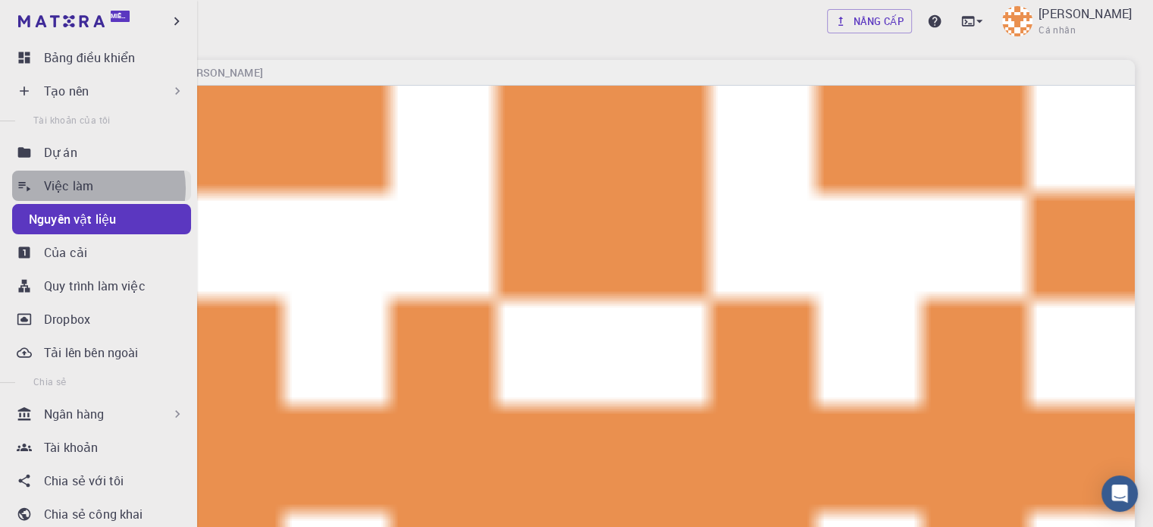
click at [96, 187] on div "Việc làm" at bounding box center [117, 186] width 147 height 18
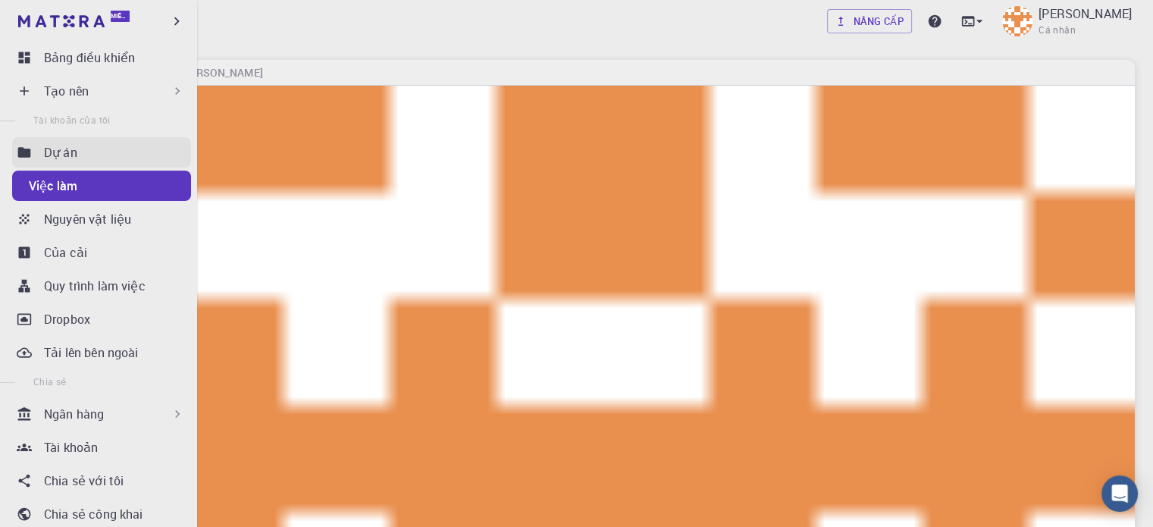
click at [86, 151] on div "Dự án" at bounding box center [117, 152] width 147 height 18
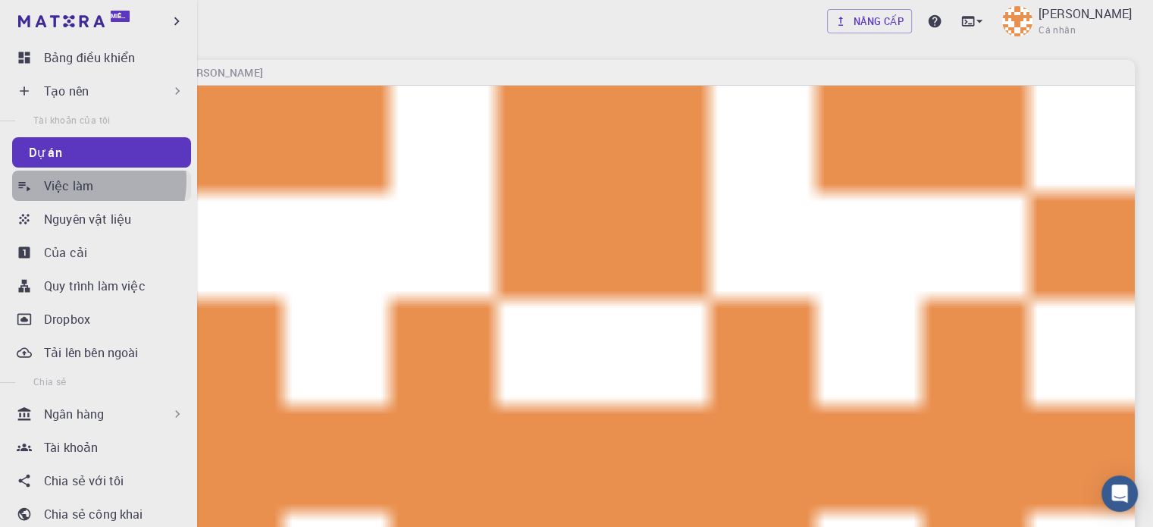
click at [81, 180] on font "Việc làm" at bounding box center [68, 185] width 49 height 17
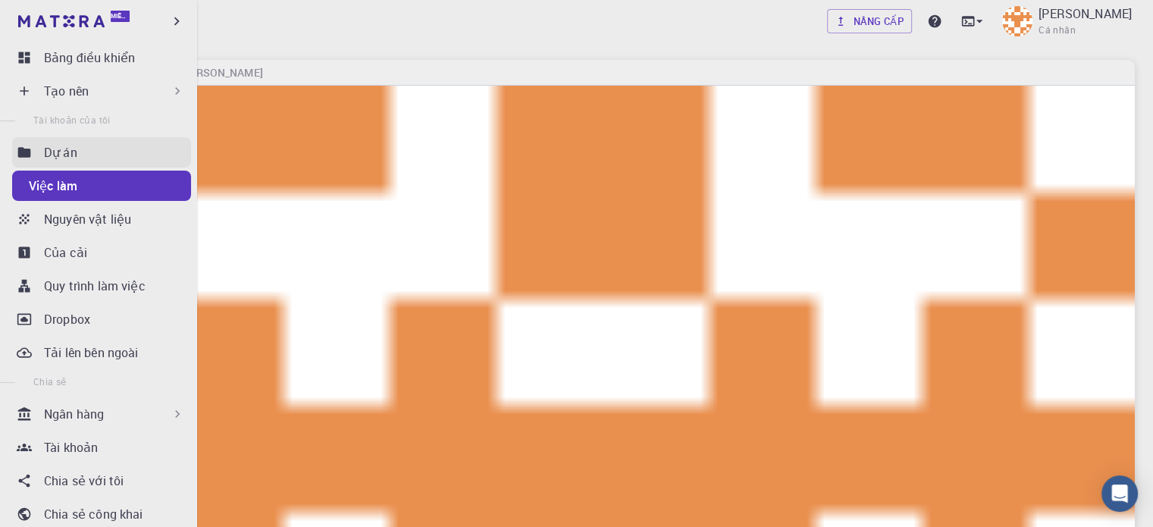
click at [102, 140] on link "Dự án" at bounding box center [101, 152] width 179 height 30
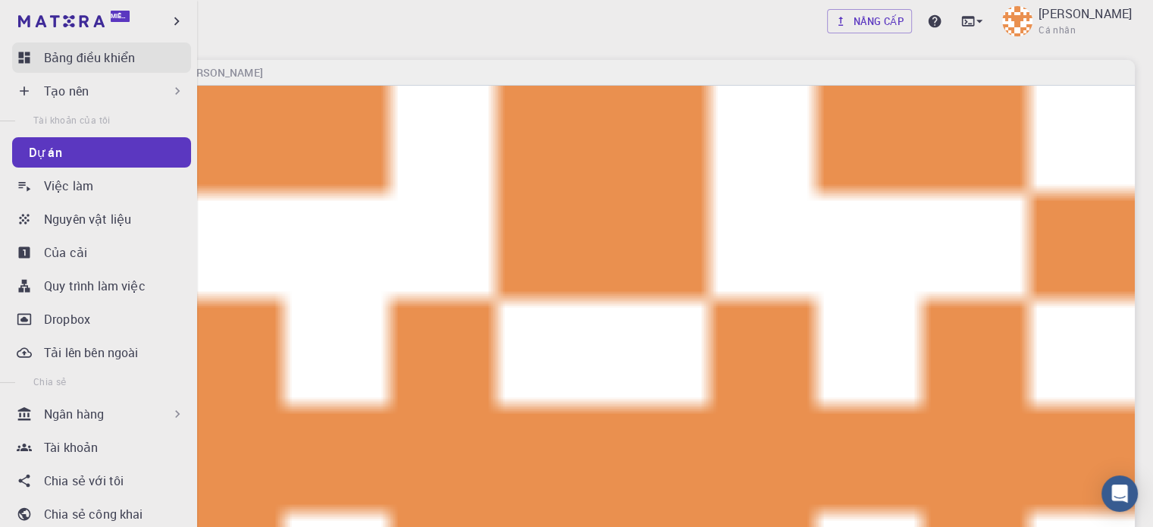
click at [105, 84] on div "Tạo nên" at bounding box center [114, 91] width 141 height 18
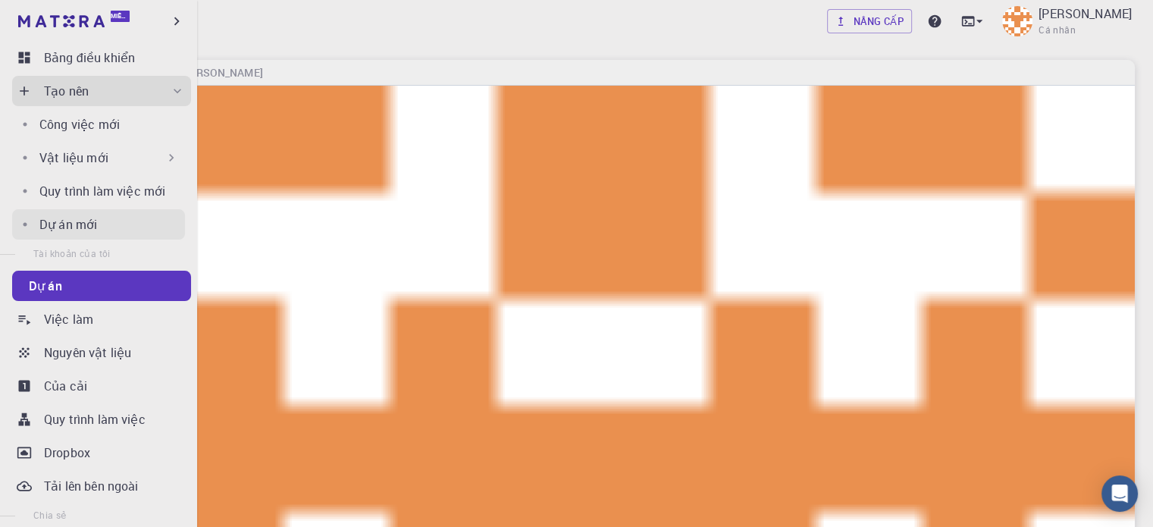
click at [104, 229] on div "Dự án mới" at bounding box center [112, 224] width 146 height 18
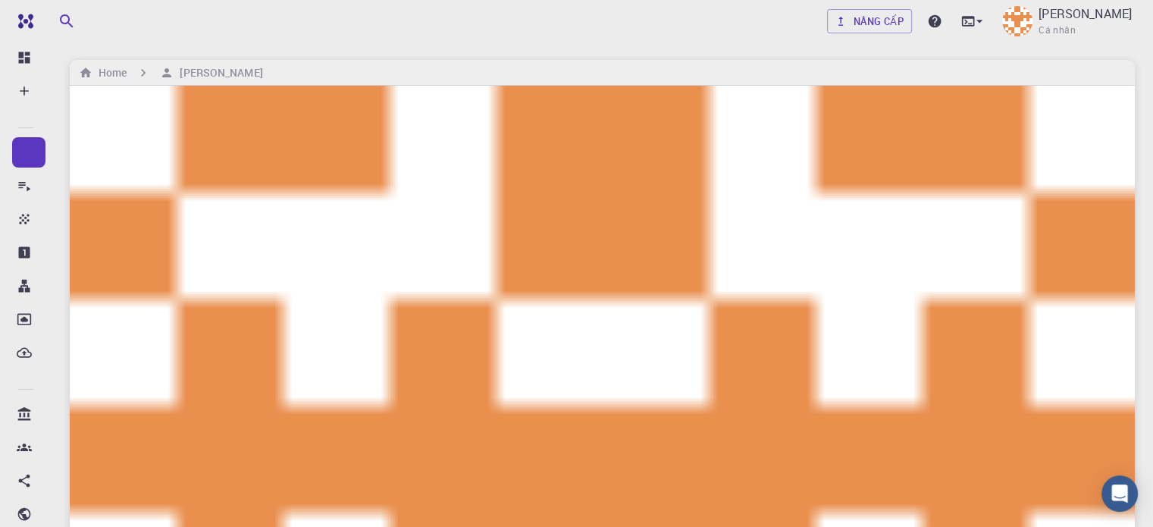
type input "demo"
click at [101, 475] on font "Bạn đã đạt đến số lượng thực thể tối đa. Giới hạn hiện tại là 1." at bounding box center [186, 471] width 343 height 13
click at [48, 491] on icon "Đóng" at bounding box center [39, 499] width 17 height 17
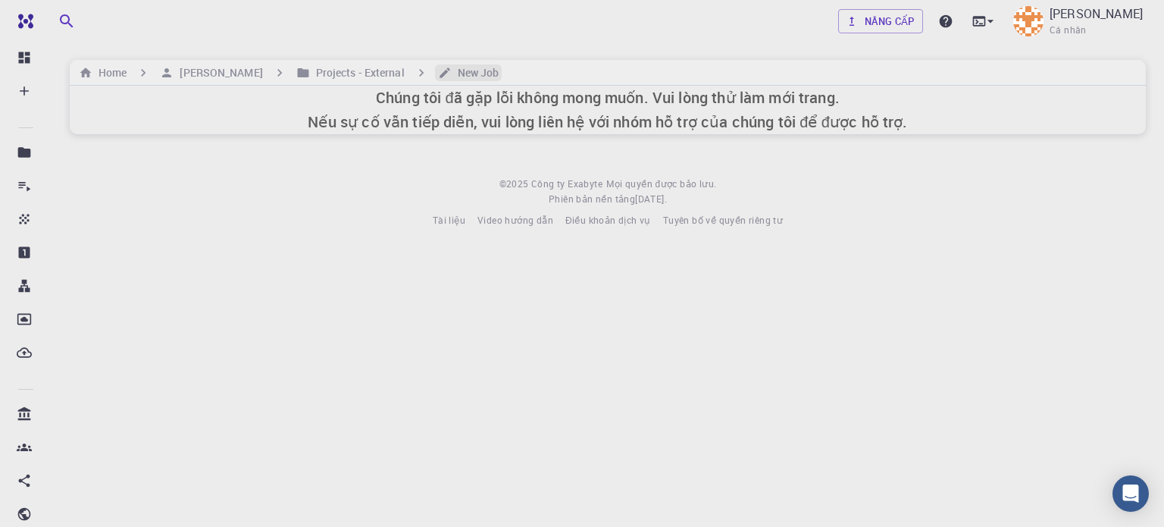
click at [481, 69] on h6 "New Job" at bounding box center [476, 72] width 48 height 17
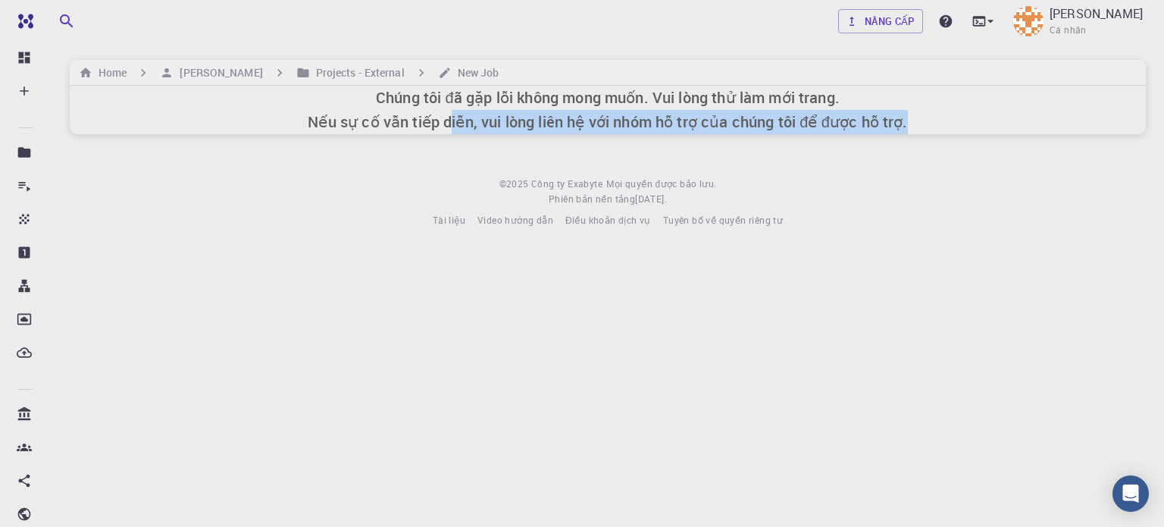
drag, startPoint x: 453, startPoint y: 156, endPoint x: 716, endPoint y: 214, distance: 269.3
click at [540, 191] on div "Nâng cấp Hoàng Tuấn Phong Cá nhân Home Hoàng Tuấn Phong Projects - External New…" at bounding box center [608, 126] width 1113 height 252
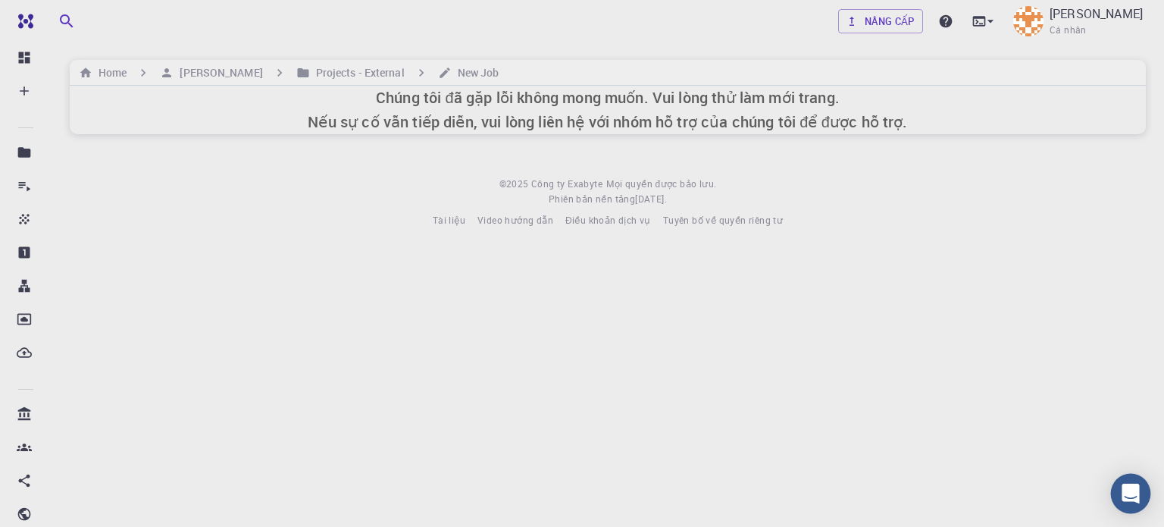
click at [1123, 484] on div "Mở Intercom Messenger" at bounding box center [1131, 494] width 40 height 40
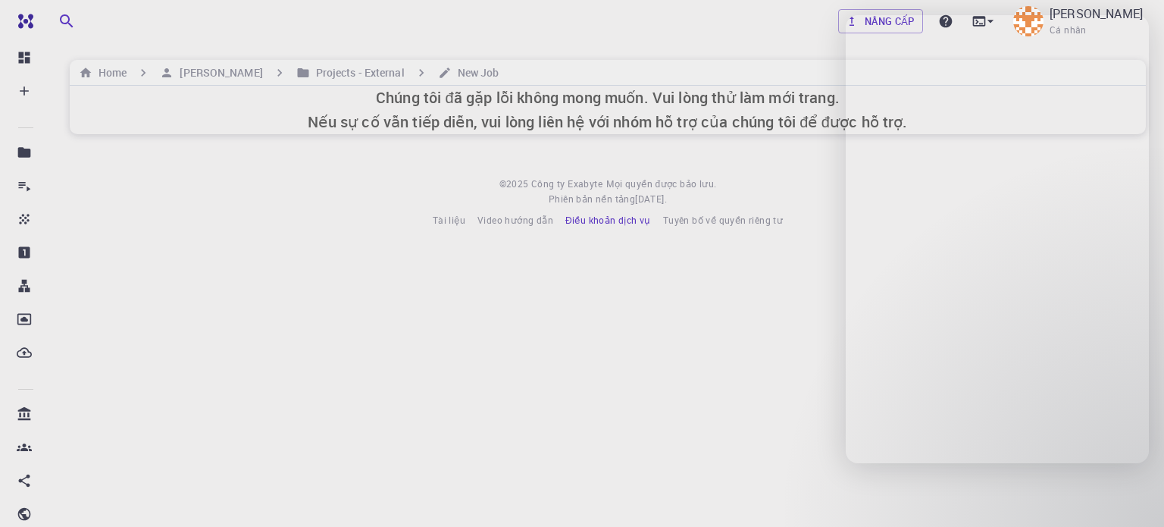
drag, startPoint x: 650, startPoint y: 256, endPoint x: 593, endPoint y: 215, distance: 69.9
click at [637, 247] on body "Miễn phí Bảng điều khiển Tạo nên Công việc mới Vật liệu mới Tạo vật liệu Tải lê…" at bounding box center [582, 263] width 1164 height 527
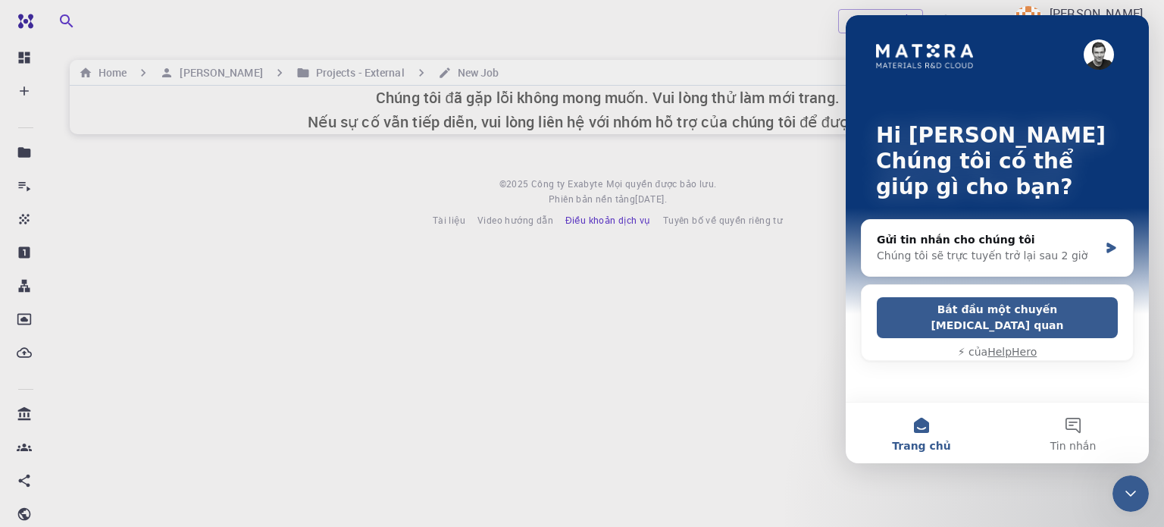
drag, startPoint x: 609, startPoint y: 211, endPoint x: 608, endPoint y: 225, distance: 13.7
click at [608, 213] on footer "© 2025 Công ty Exabyte Mọi quyền được bảo lưu. Phiên bản nền tảng 2025.7.24 . T…" at bounding box center [608, 203] width 1113 height 52
click at [523, 350] on body "Miễn phí Bảng điều khiển Tạo nên Công việc mới Vật liệu mới Tạo vật liệu Tải lê…" at bounding box center [582, 263] width 1164 height 527
click at [1133, 493] on icon "Đóng Intercom Messenger" at bounding box center [1131, 493] width 11 height 6
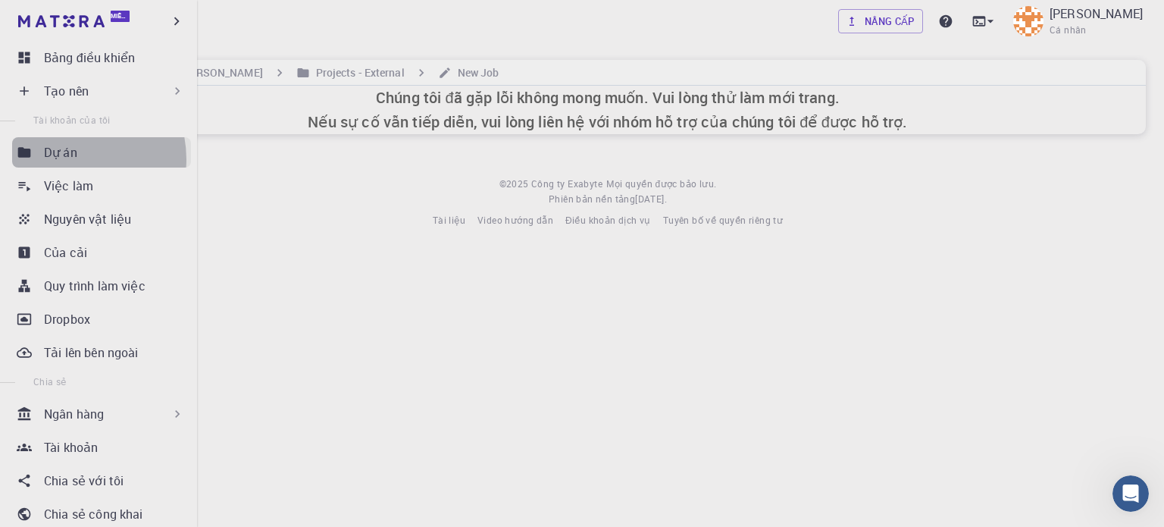
click at [67, 159] on font "Dự án" at bounding box center [60, 152] width 33 height 17
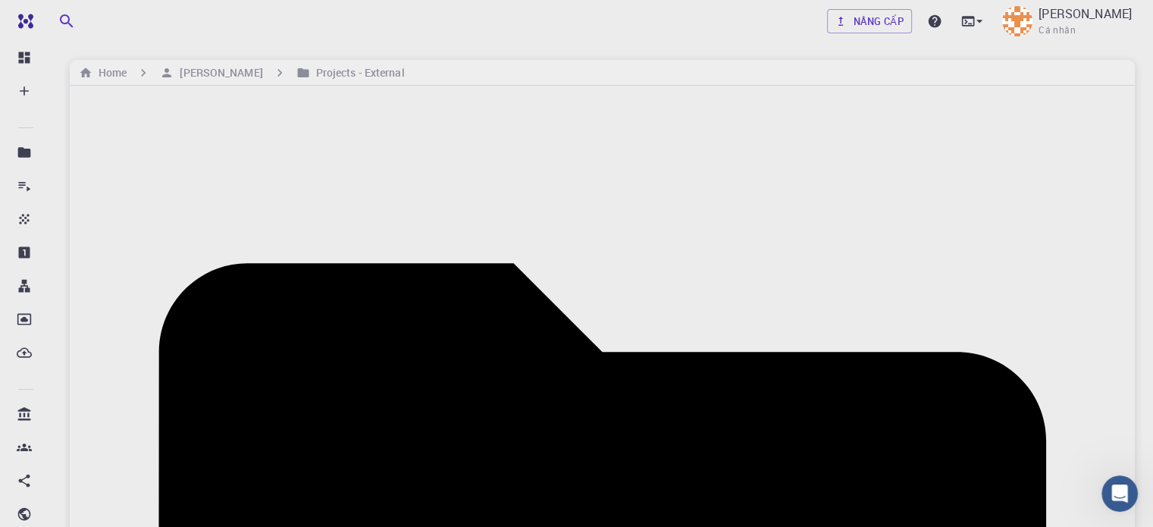
checkbox input "false"
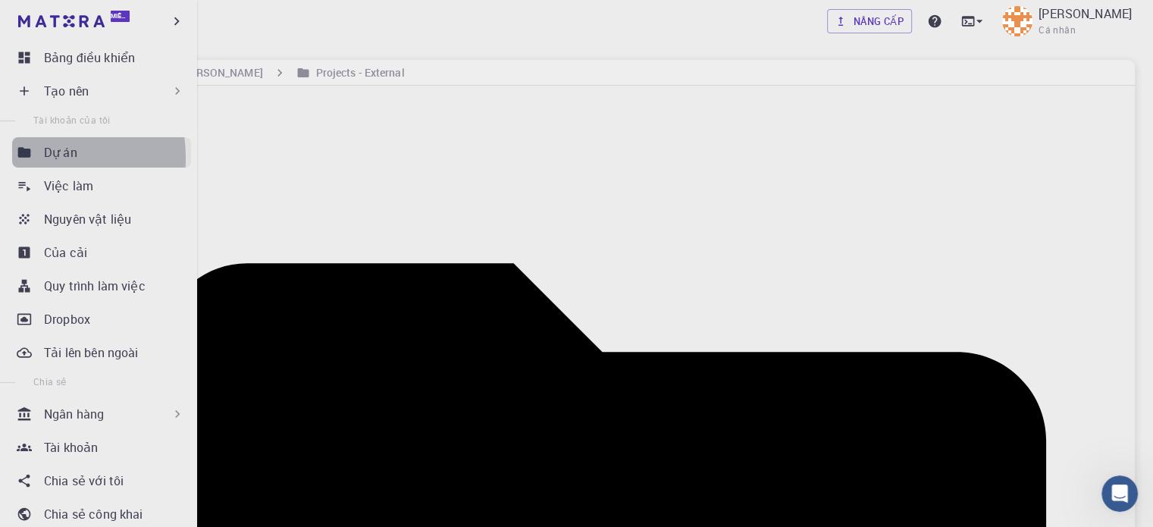
click at [23, 158] on icon at bounding box center [24, 152] width 15 height 15
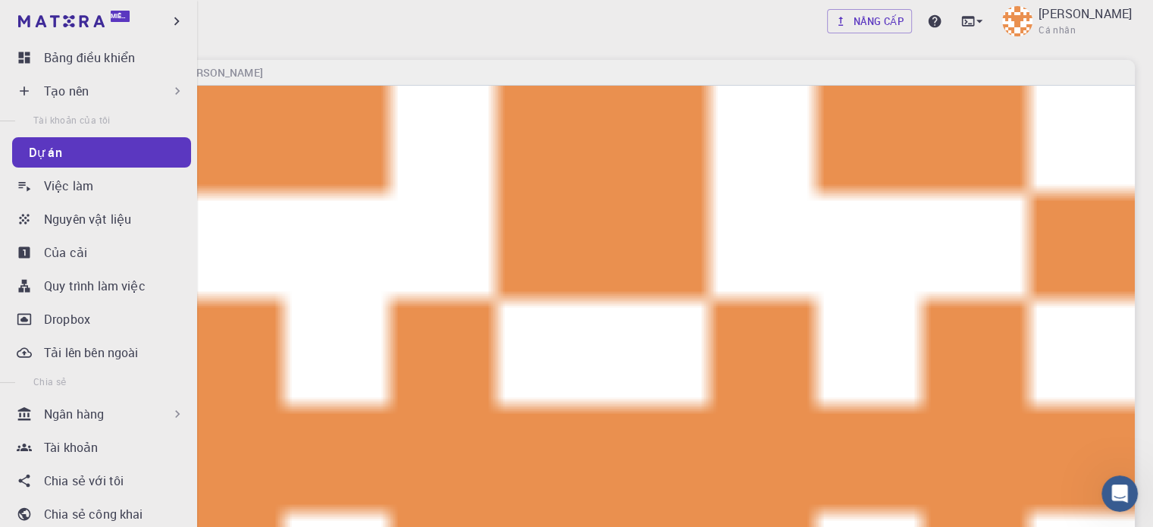
click at [70, 87] on font "Tạo nên" at bounding box center [66, 91] width 45 height 17
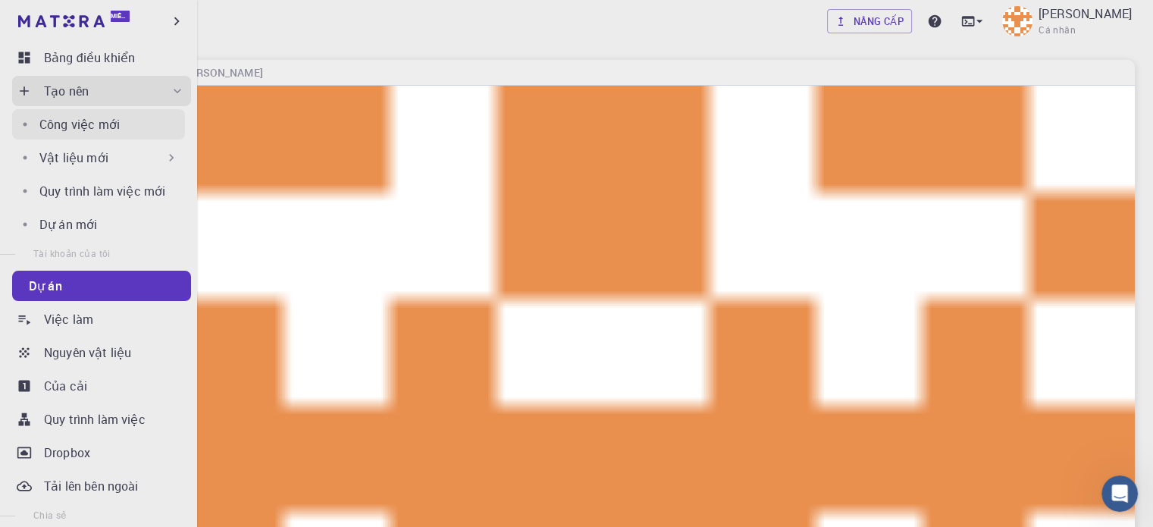
click at [95, 133] on p "Công việc mới" at bounding box center [79, 124] width 80 height 18
